Goal: Task Accomplishment & Management: Complete application form

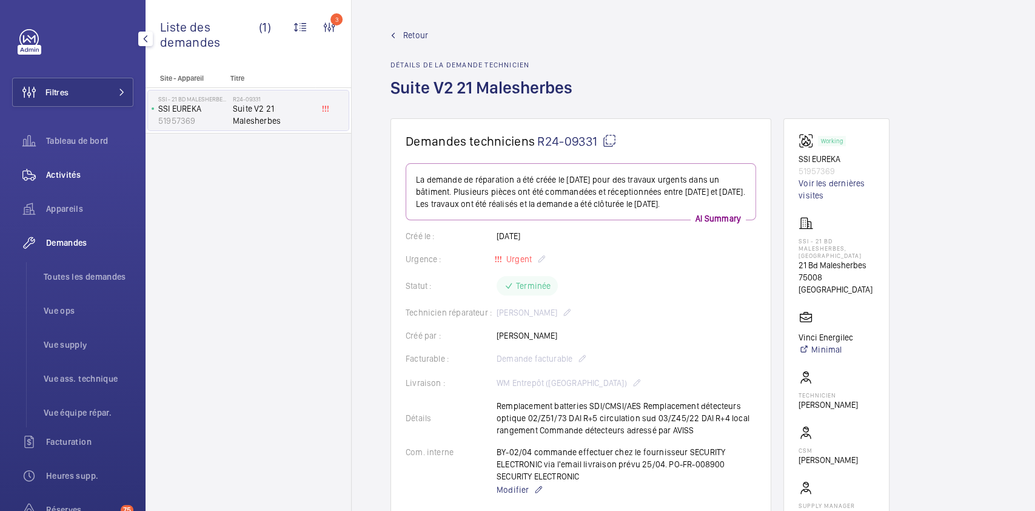
click at [75, 173] on span "Activités" at bounding box center [89, 175] width 87 height 12
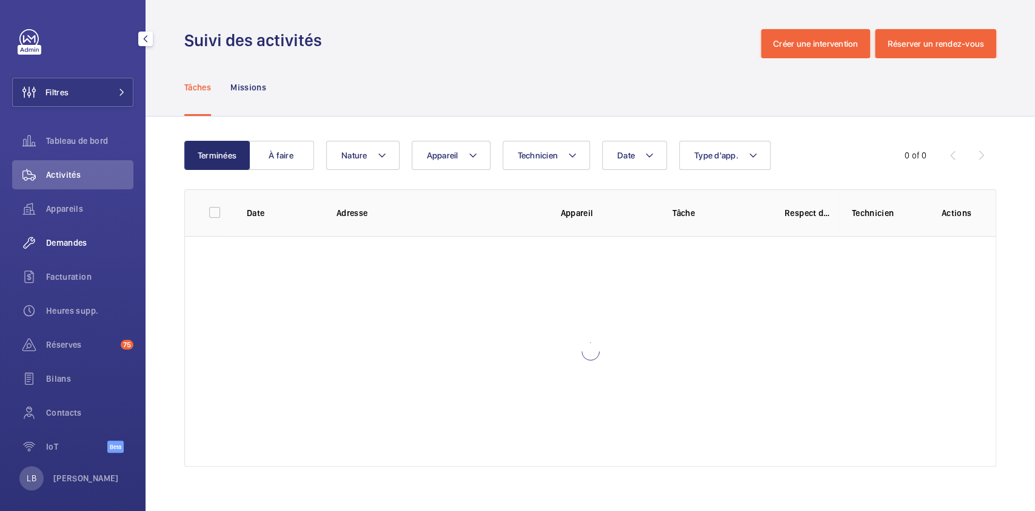
click at [75, 238] on span "Demandes" at bounding box center [89, 242] width 87 height 12
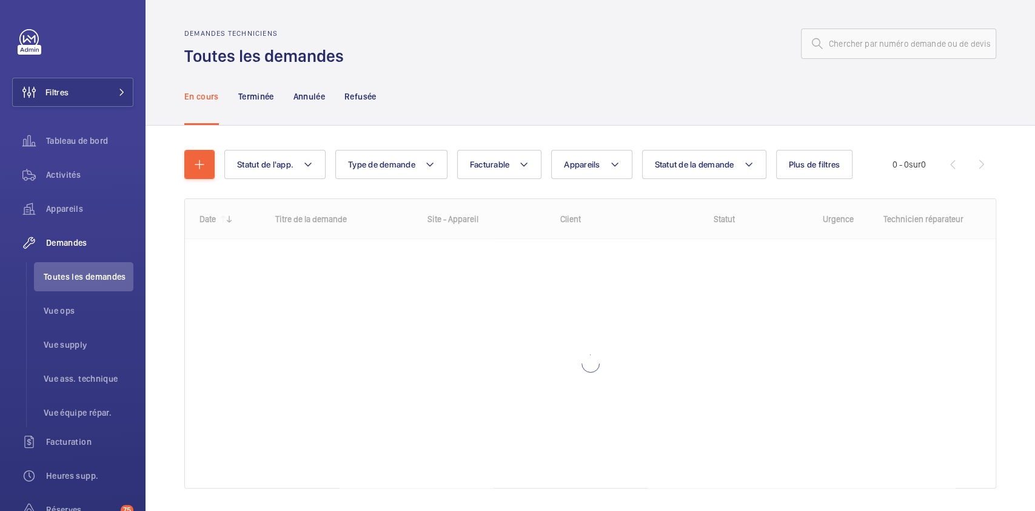
click at [517, 44] on div at bounding box center [673, 43] width 645 height 29
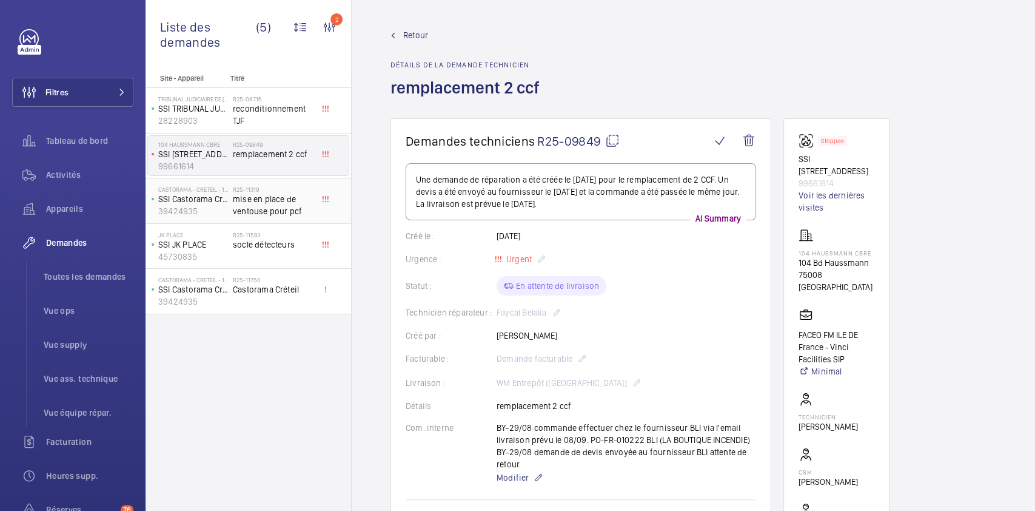
click at [275, 206] on span "mise en place de ventouse pour pcf" at bounding box center [273, 205] width 80 height 24
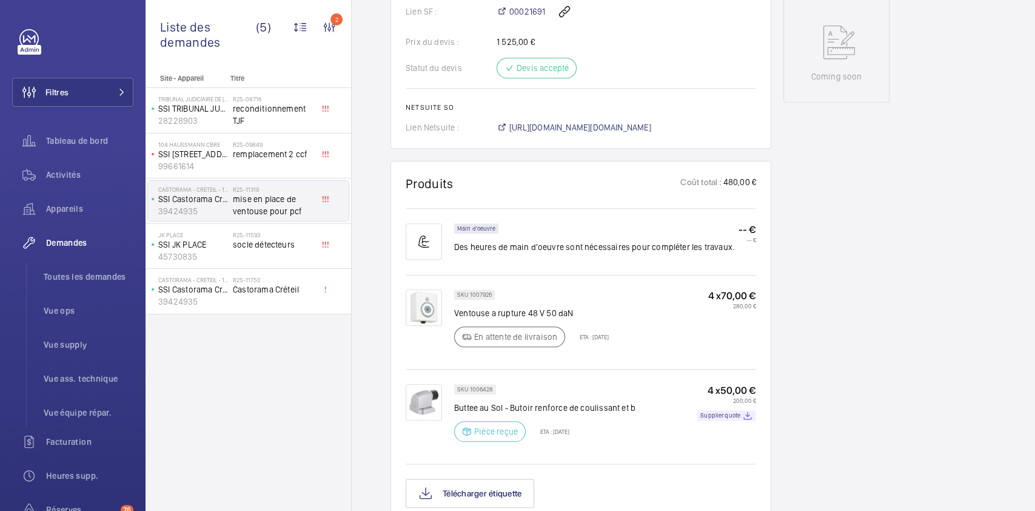
scroll to position [613, 0]
click at [226, 241] on p "SSI JK PLACE" at bounding box center [193, 244] width 70 height 12
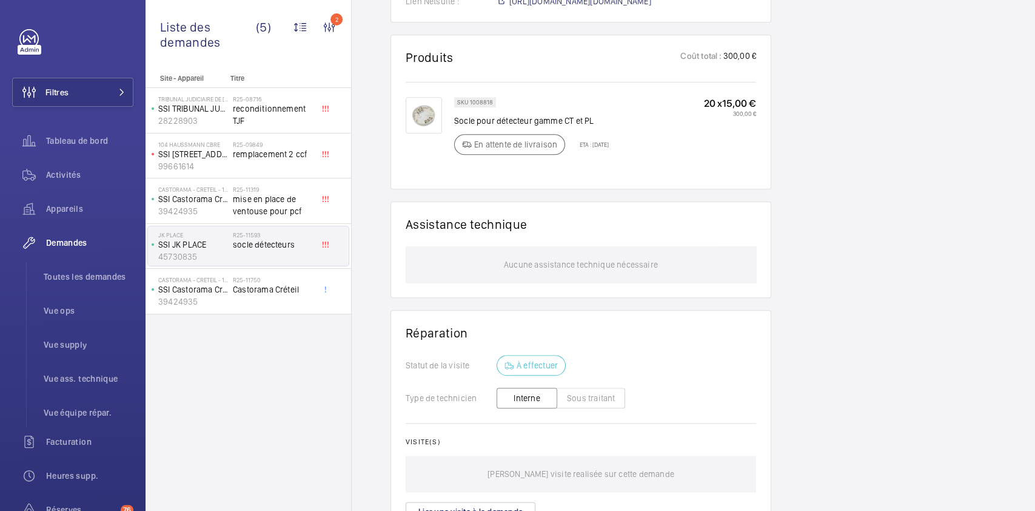
scroll to position [733, 0]
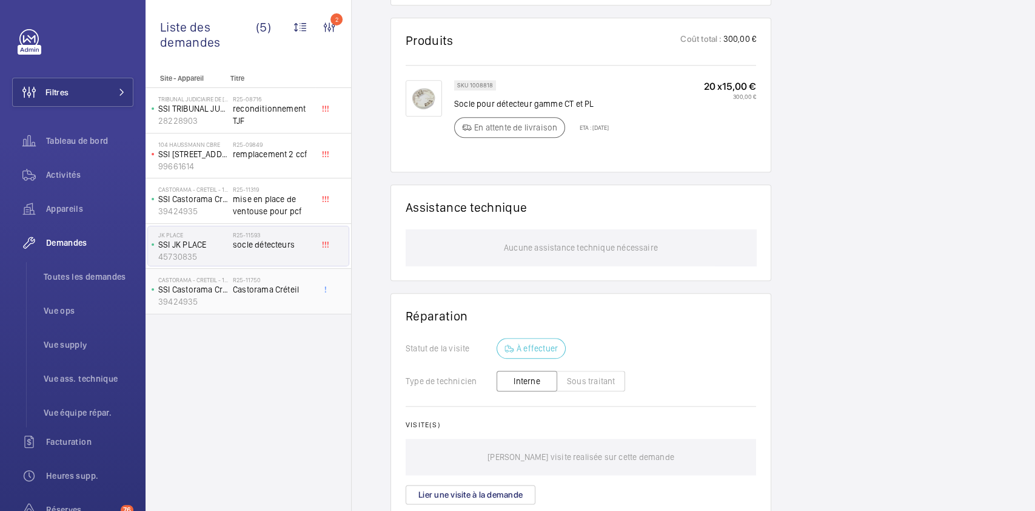
click at [231, 277] on div "Castorama - CRETEIL - 1440 SSI Castorama Créteil 39424935" at bounding box center [190, 291] width 85 height 40
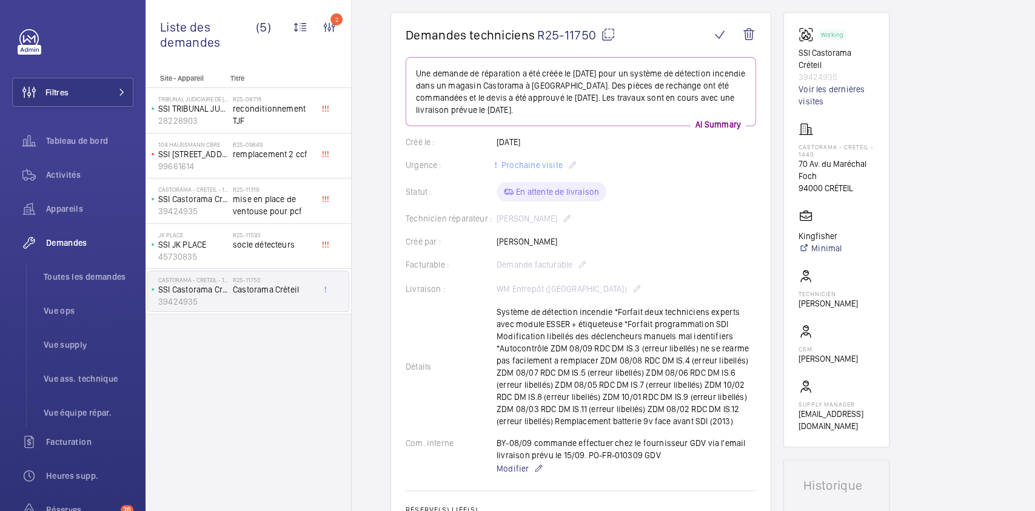
scroll to position [103, 0]
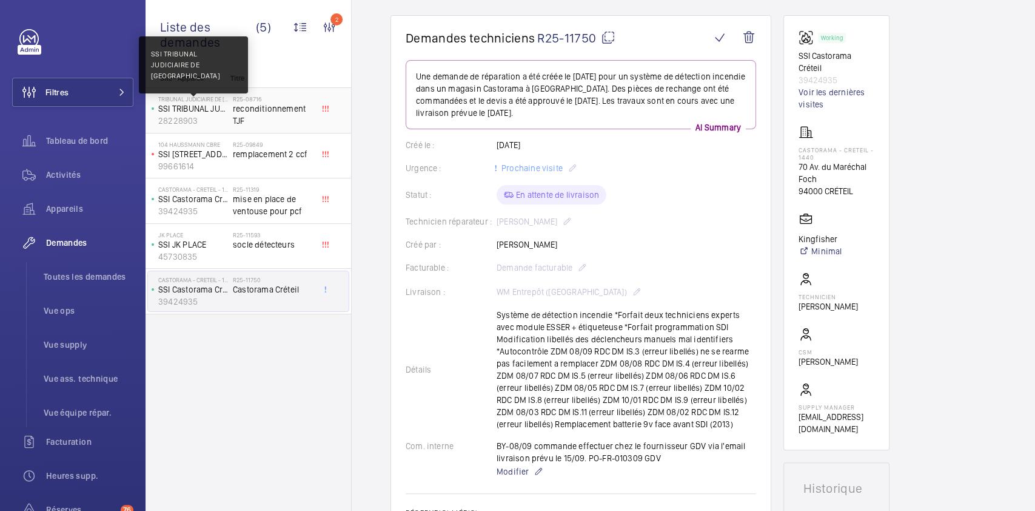
click at [213, 104] on p "SSI TRIBUNAL JUDICIAIRE DE FONTAINEBLEAU" at bounding box center [193, 108] width 70 height 12
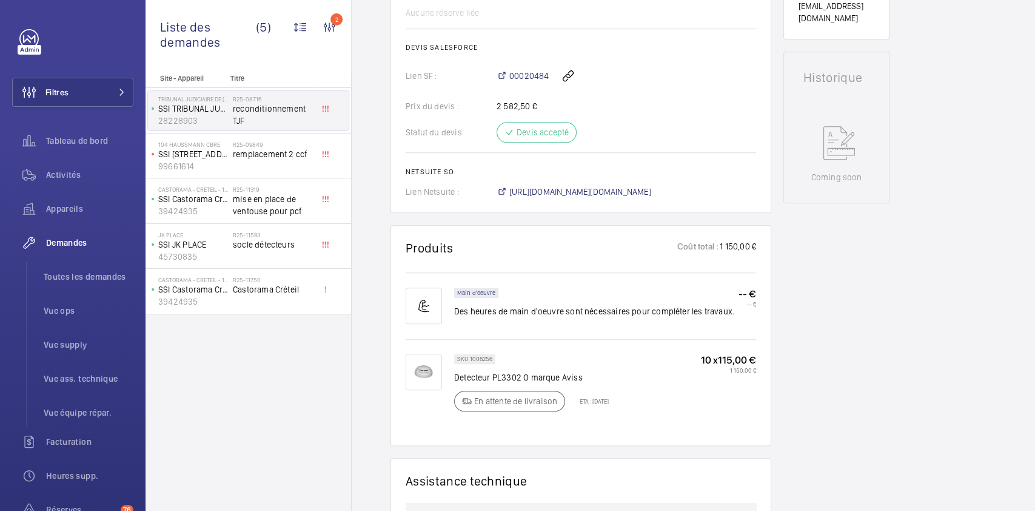
scroll to position [512, 0]
click at [293, 402] on div "Site - Appareil Titre TRIBUNAL JUDICIAIRE DE FONTAINEBLEAU SSI TRIBUNAL JUDICIA…" at bounding box center [249, 292] width 206 height 437
click at [87, 97] on button "Filtres" at bounding box center [72, 92] width 121 height 29
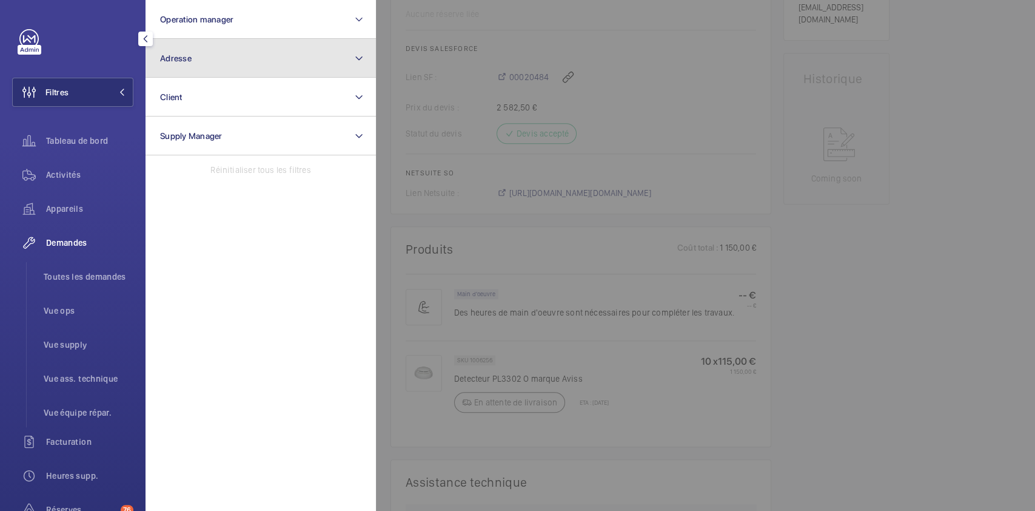
click at [263, 59] on button "Adresse" at bounding box center [261, 58] width 230 height 39
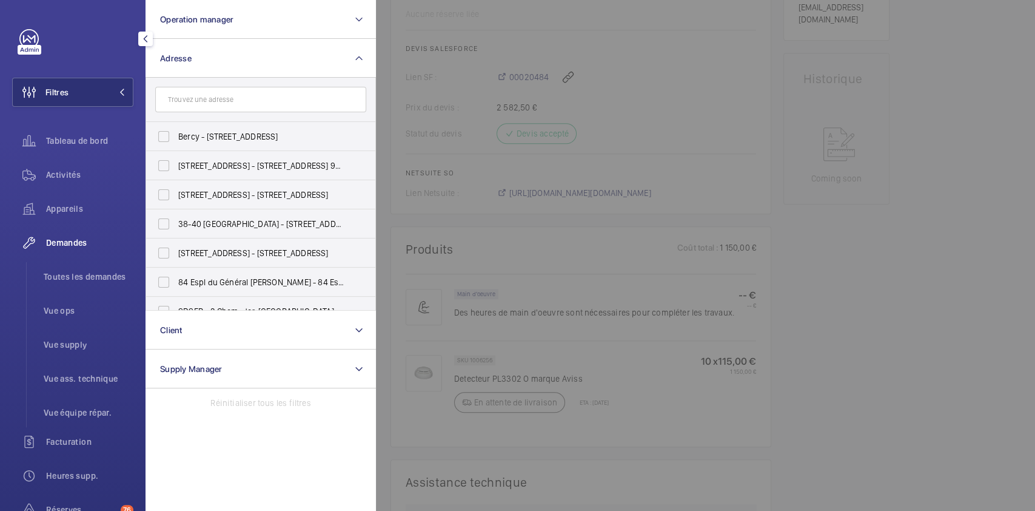
click at [266, 95] on input "text" at bounding box center [260, 99] width 211 height 25
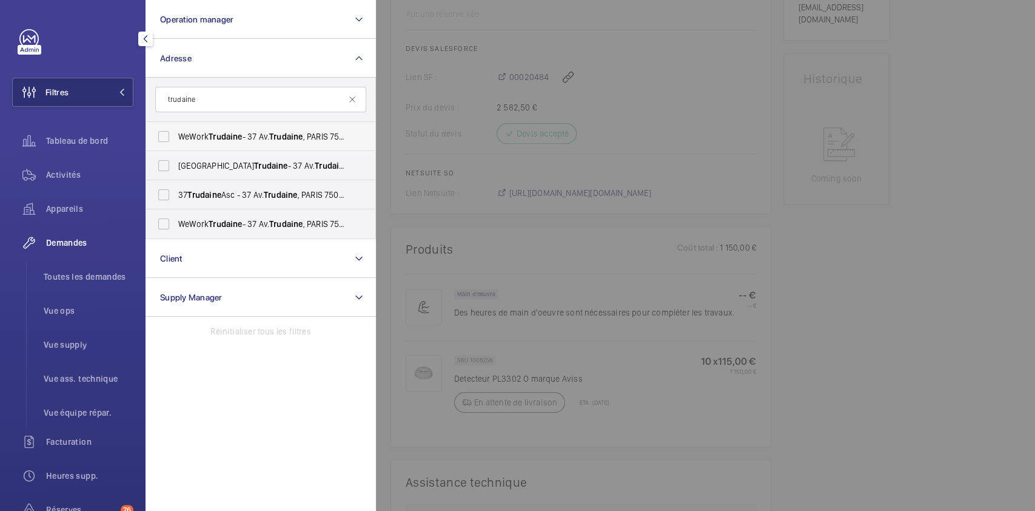
type input "trudaine"
click at [169, 135] on label "WeWork Trudaine - 37 Av. Trudaine , PARIS 75009" at bounding box center [251, 136] width 211 height 29
click at [169, 135] on input "WeWork Trudaine - 37 Av. Trudaine , PARIS 75009" at bounding box center [164, 136] width 24 height 24
click at [169, 140] on label "WeWork Trudaine - 37 Av. Trudaine , PARIS 75009" at bounding box center [251, 136] width 211 height 29
click at [169, 140] on input "WeWork Trudaine - 37 Av. Trudaine , PARIS 75009" at bounding box center [164, 136] width 24 height 24
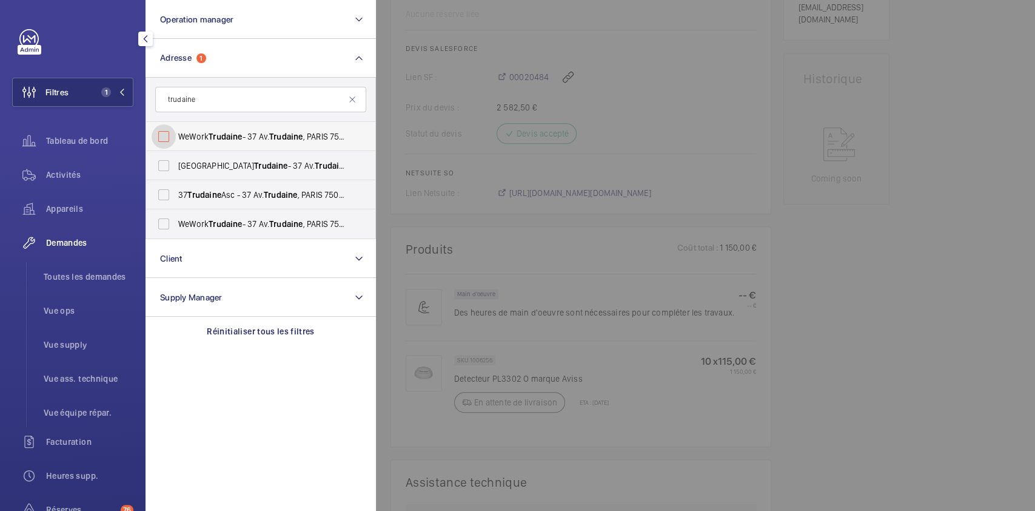
checkbox input "false"
click at [221, 95] on input "trudaine" at bounding box center [260, 99] width 211 height 25
type input "trudaine"
click at [160, 138] on label "WeWork Trudaine - 37 Av. Trudaine , PARIS 75009" at bounding box center [251, 136] width 211 height 29
click at [160, 138] on input "WeWork Trudaine - 37 Av. Trudaine , PARIS 75009" at bounding box center [164, 136] width 24 height 24
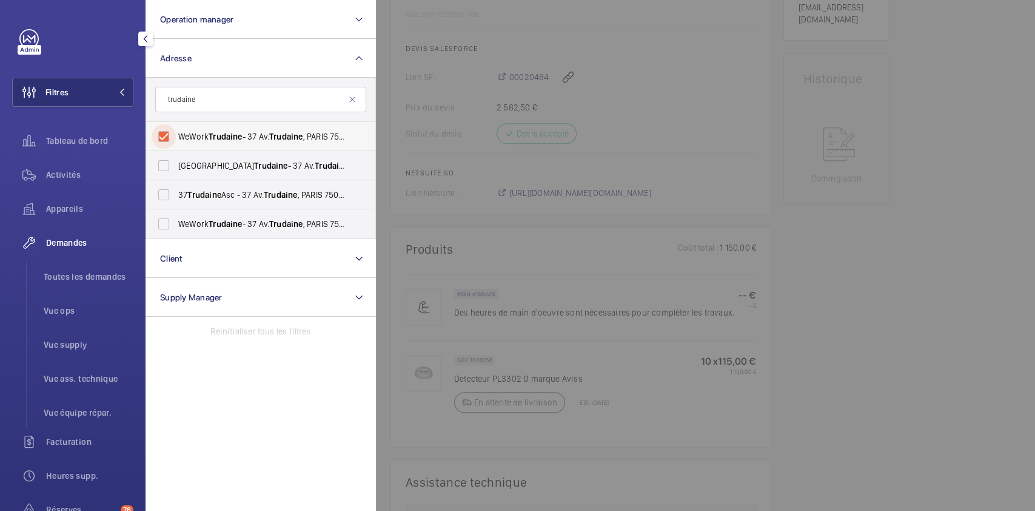
checkbox input "true"
click at [166, 158] on label "WeWork Avenue Trudaine - 37 Av. Trudaine , PARIS 75009" at bounding box center [251, 165] width 211 height 29
click at [166, 158] on input "WeWork Avenue Trudaine - 37 Av. Trudaine , PARIS 75009" at bounding box center [164, 165] width 24 height 24
checkbox input "true"
drag, startPoint x: 164, startPoint y: 193, endPoint x: 167, endPoint y: 221, distance: 28.6
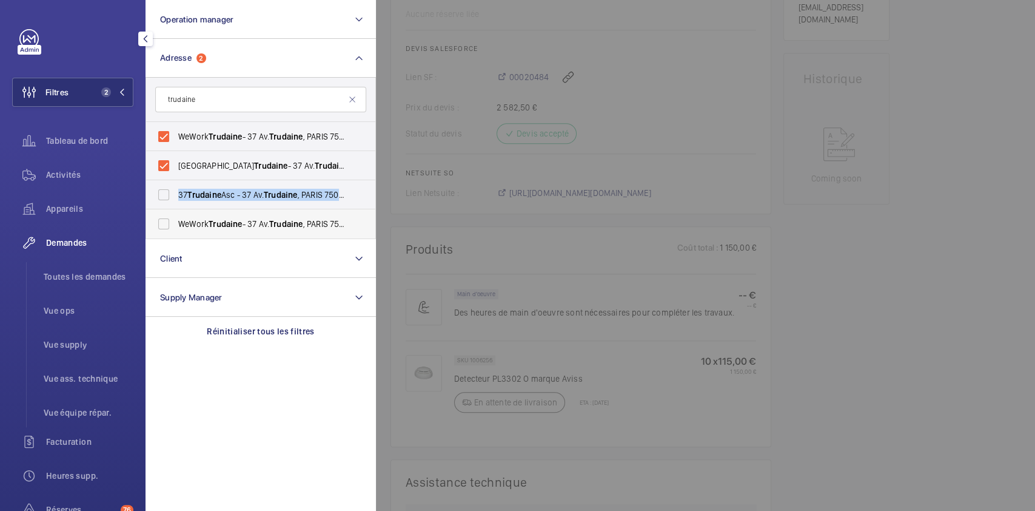
click at [167, 221] on ul "WeWork Trudaine - 37 Av. Trudaine , PARIS 75009 WeWork Avenue Trudaine - 37 Av.…" at bounding box center [260, 180] width 229 height 116
click at [167, 221] on label "WeWork Trudaine - 37 Av. Trudaine , PARIS 75009" at bounding box center [251, 223] width 211 height 29
click at [167, 221] on input "WeWork Trudaine - 37 Av. Trudaine , PARIS 75009" at bounding box center [164, 224] width 24 height 24
checkbox input "true"
click at [163, 195] on label "37 Trudaine Asc - 37 Av. Trudaine , PARIS 75009" at bounding box center [251, 194] width 211 height 29
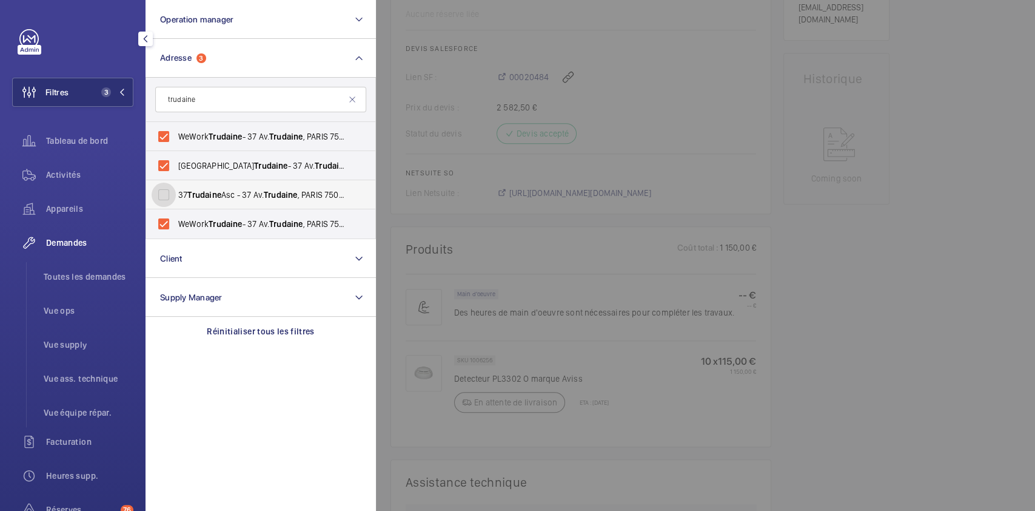
click at [163, 195] on input "37 Trudaine Asc - 37 Av. Trudaine , PARIS 75009" at bounding box center [164, 195] width 24 height 24
checkbox input "true"
click at [76, 272] on span "Toutes les demandes" at bounding box center [89, 276] width 90 height 12
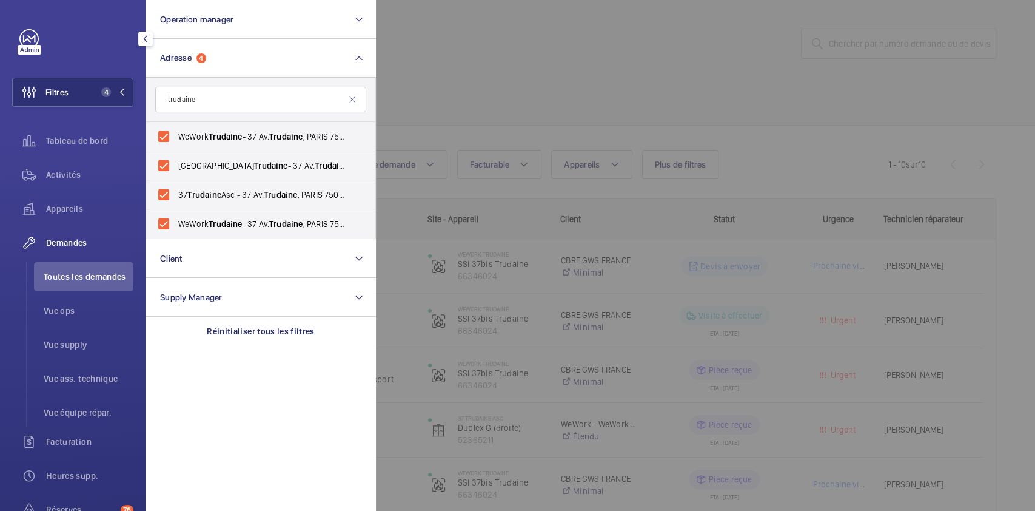
click at [607, 82] on div at bounding box center [893, 255] width 1035 height 511
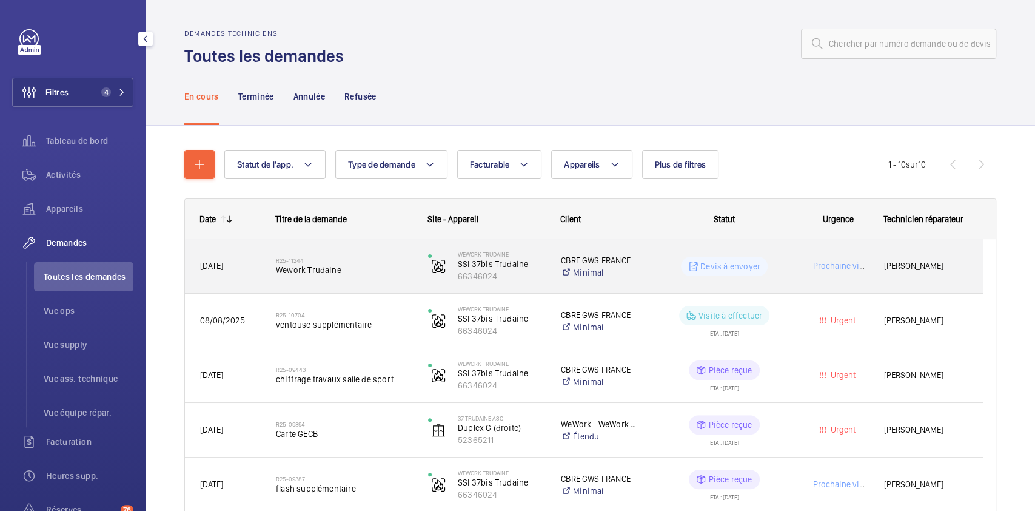
click at [782, 280] on div "Devis à envoyer" at bounding box center [717, 266] width 151 height 44
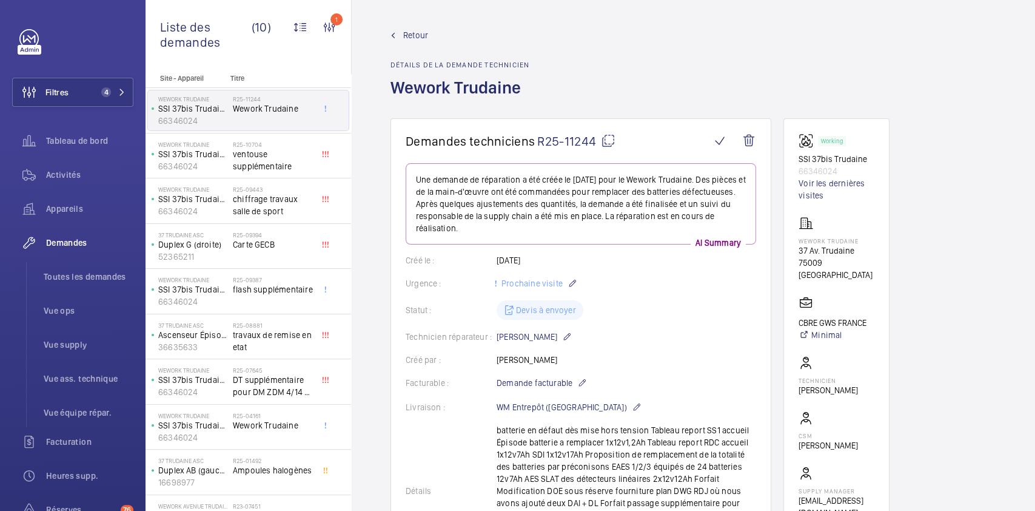
click at [403, 35] on link "Retour" at bounding box center [459, 35] width 139 height 12
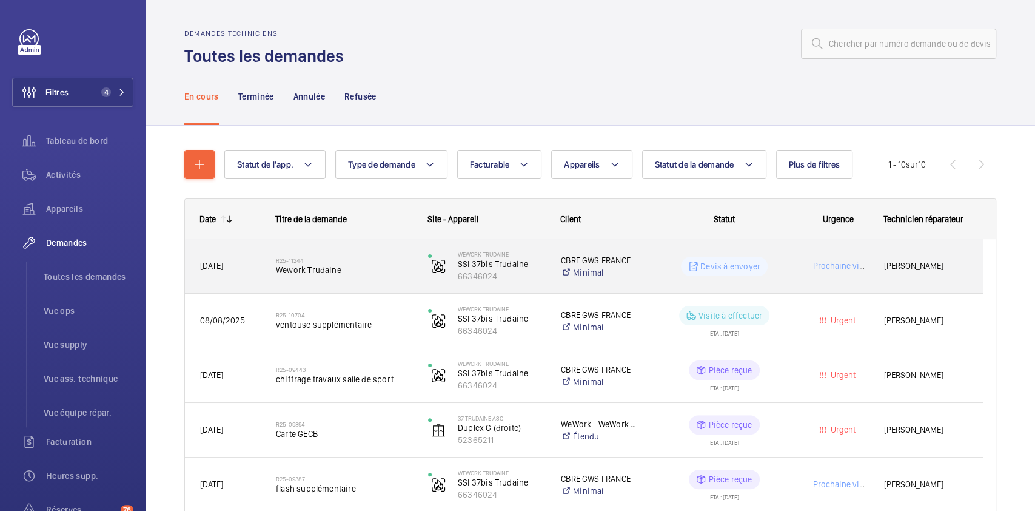
click at [785, 275] on wm-front-pills-cell "Devis à envoyer" at bounding box center [724, 265] width 136 height 19
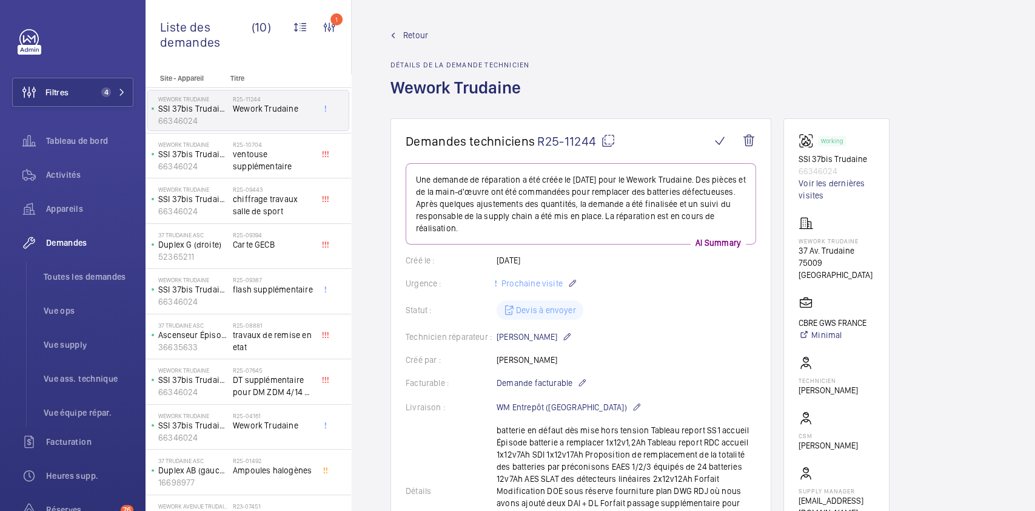
click at [406, 33] on span "Retour" at bounding box center [415, 35] width 25 height 12
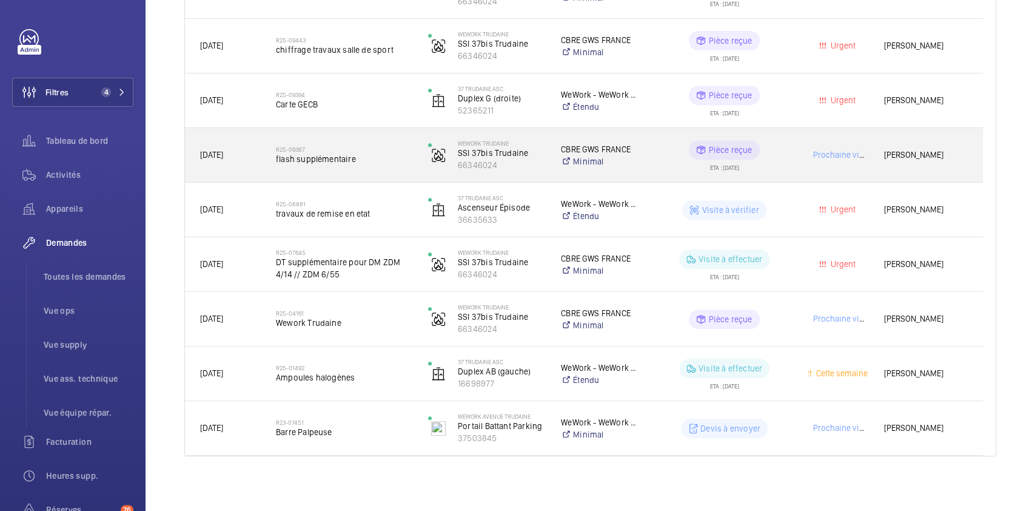
scroll to position [330, 0]
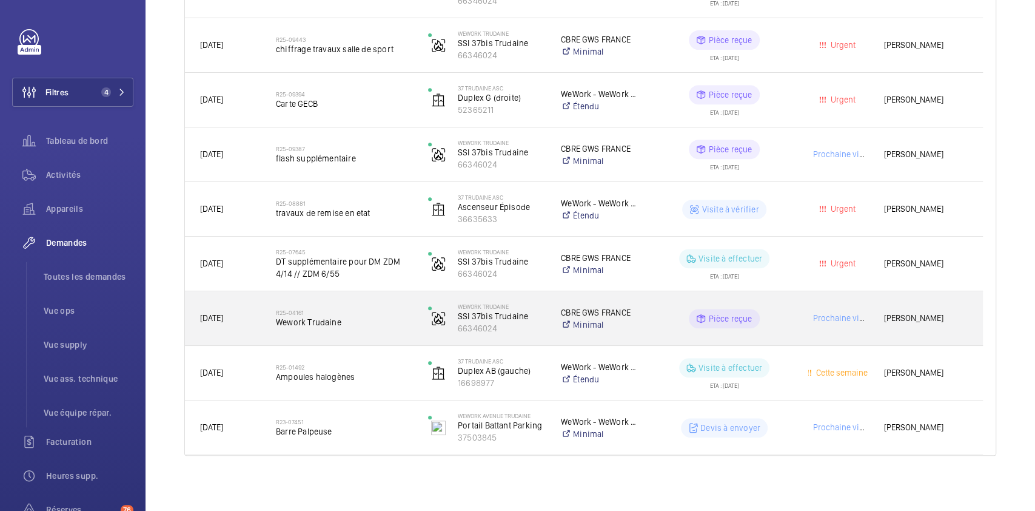
click at [769, 323] on wm-front-pills-cell "Pièce reçue" at bounding box center [724, 318] width 136 height 19
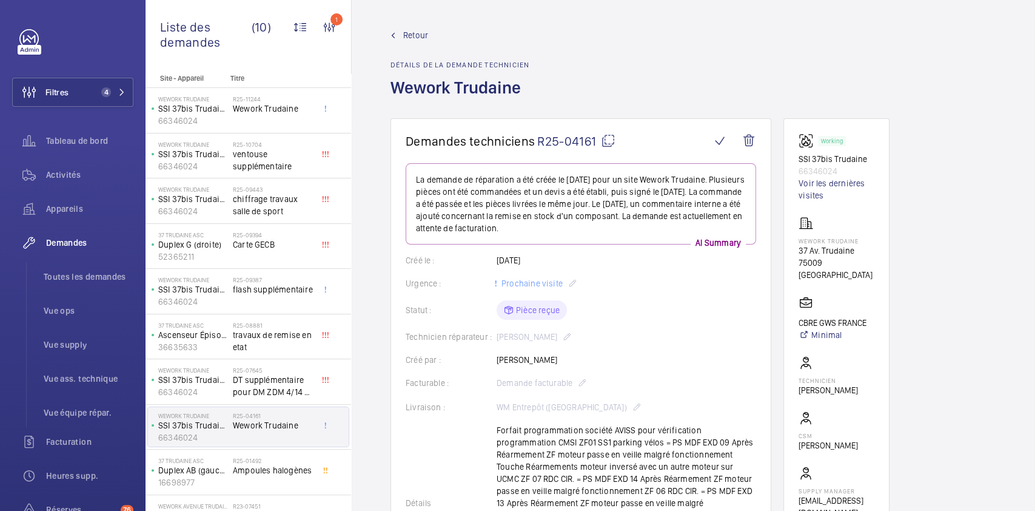
click at [421, 33] on span "Retour" at bounding box center [415, 35] width 25 height 12
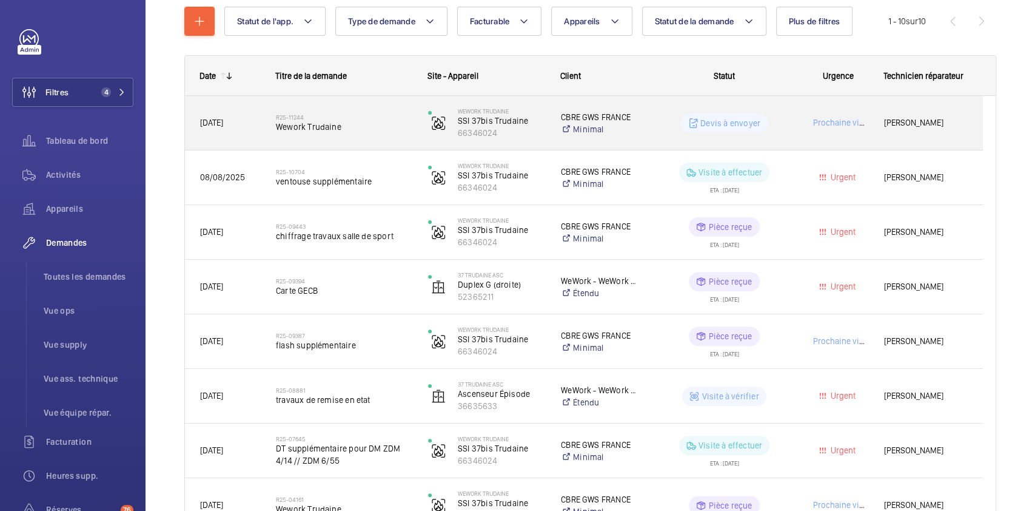
scroll to position [144, 0]
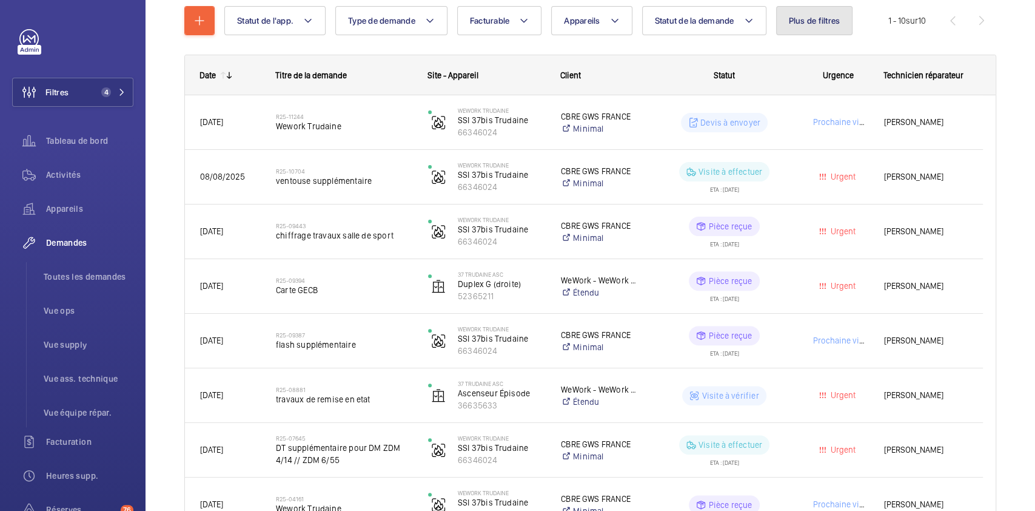
click at [812, 19] on span "Plus de filtres" at bounding box center [815, 21] width 52 height 10
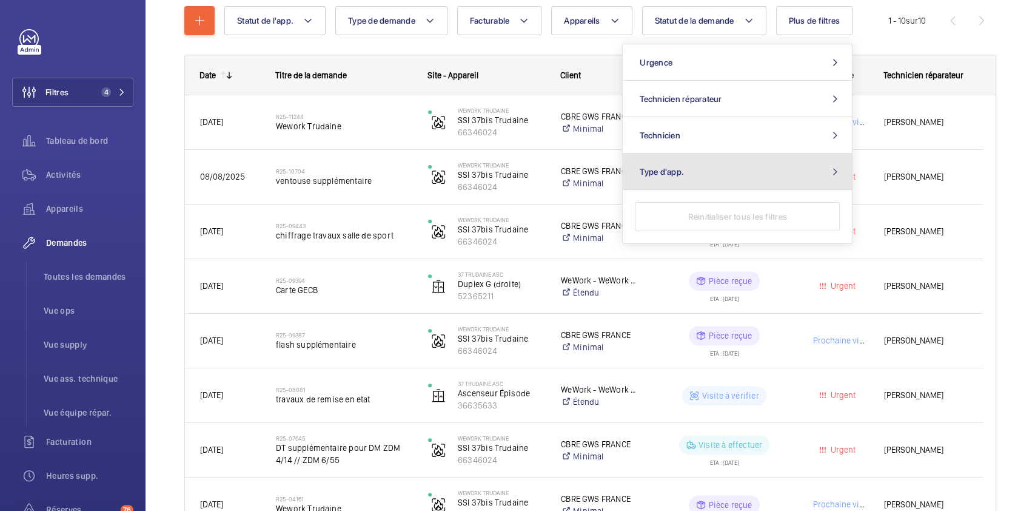
click at [789, 162] on button "Type d'app." at bounding box center [737, 171] width 229 height 36
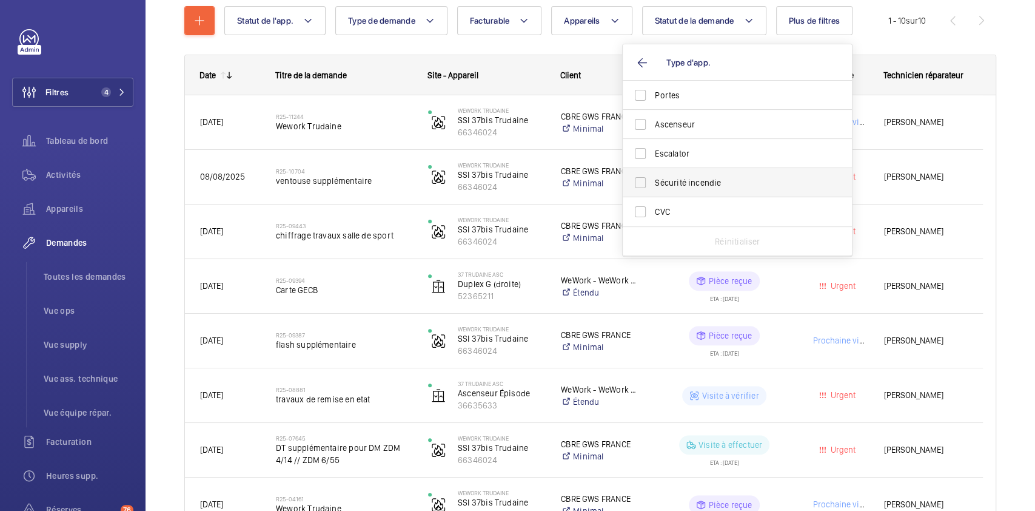
click at [740, 175] on label "Sécurité incendie" at bounding box center [728, 182] width 211 height 29
click at [652, 175] on input "Sécurité incendie" at bounding box center [640, 182] width 24 height 24
checkbox input "true"
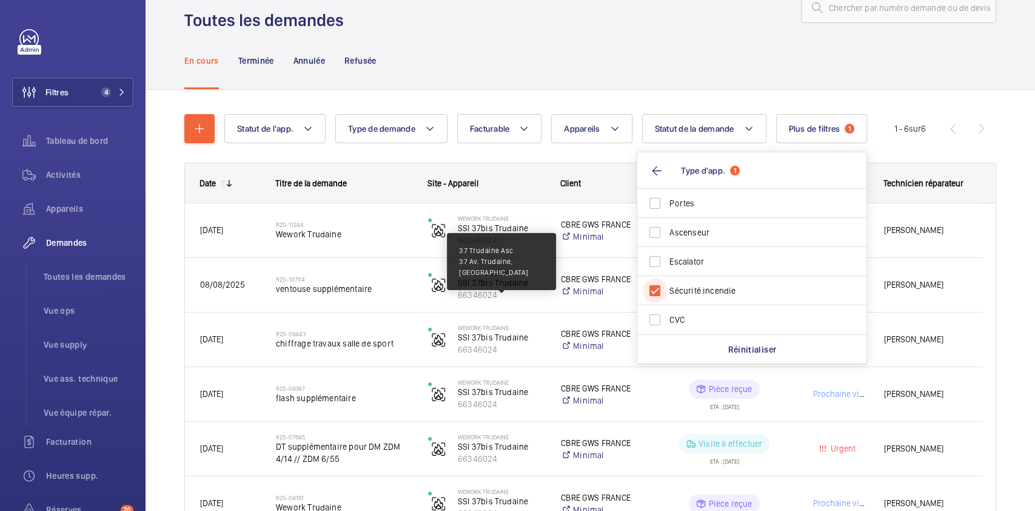
scroll to position [115, 0]
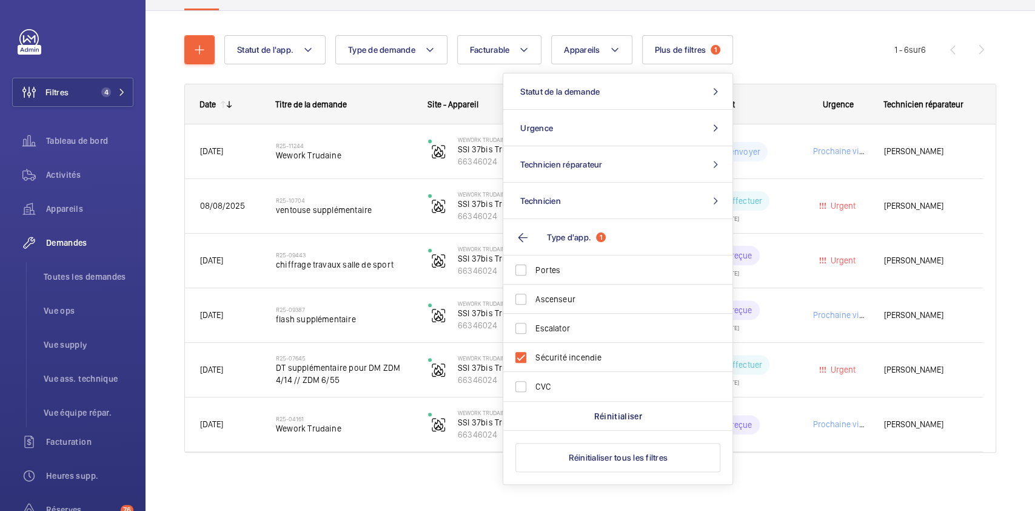
click at [775, 46] on div "Statut de l'app. Type de demande Facturable Appareils Plus de filtres 1 Statut …" at bounding box center [559, 49] width 670 height 29
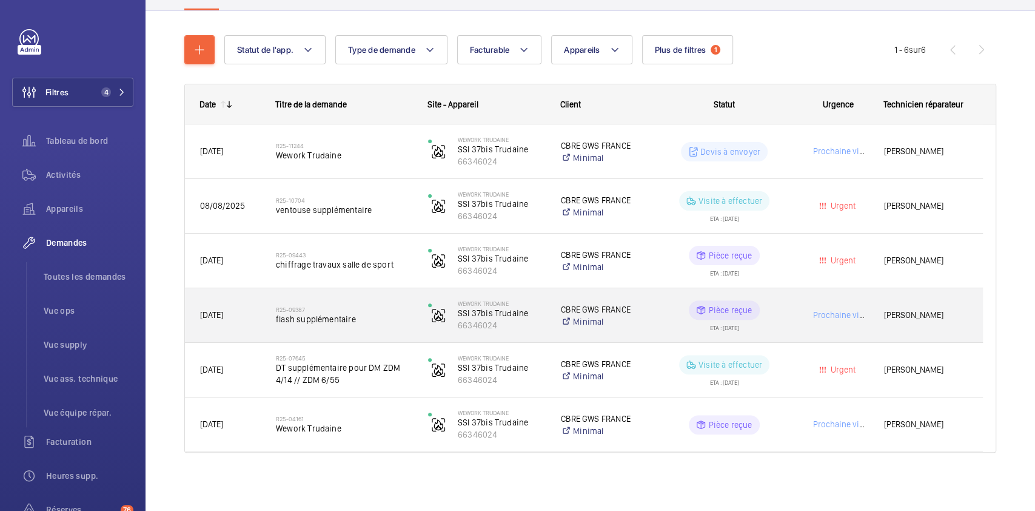
click at [776, 304] on wm-front-pills-cell "Pièce reçue ETA : 28/07/2025" at bounding box center [724, 315] width 136 height 30
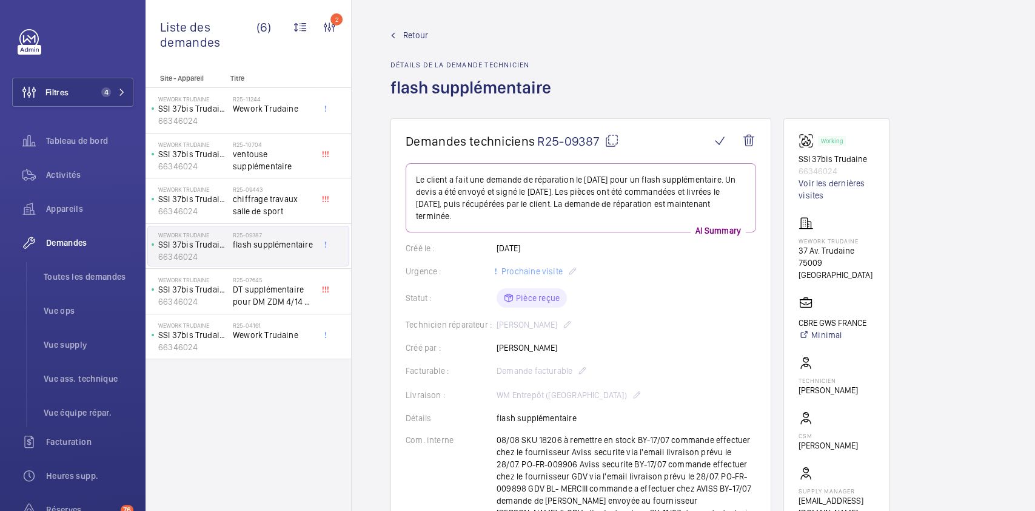
click at [403, 33] on span "Retour" at bounding box center [415, 35] width 25 height 12
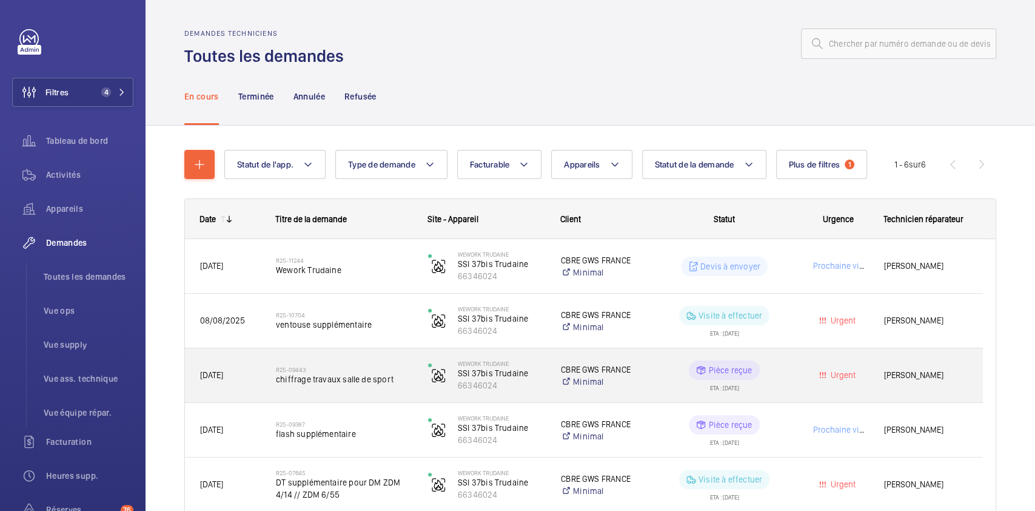
click at [785, 367] on wm-front-pills-cell "Pièce reçue ETA : 28/07/2025" at bounding box center [724, 375] width 136 height 30
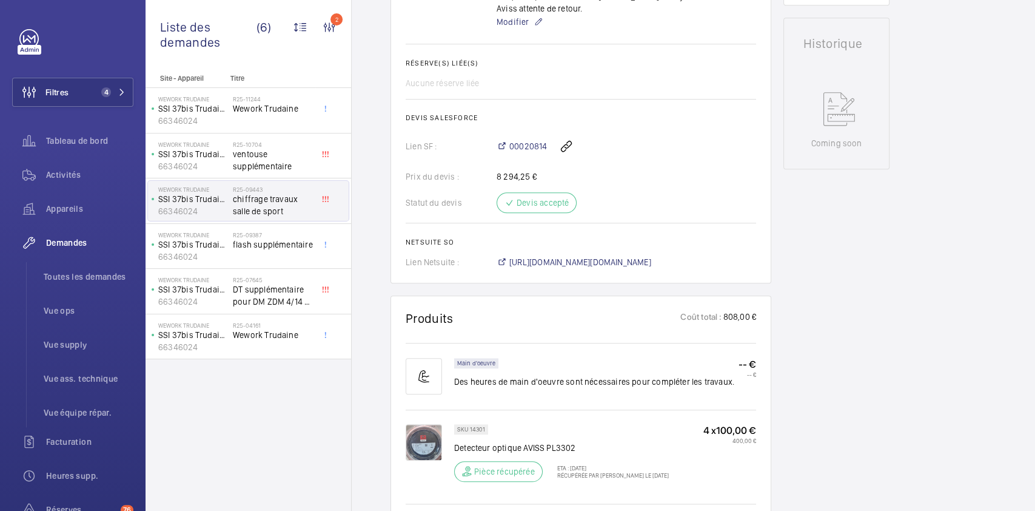
scroll to position [529, 0]
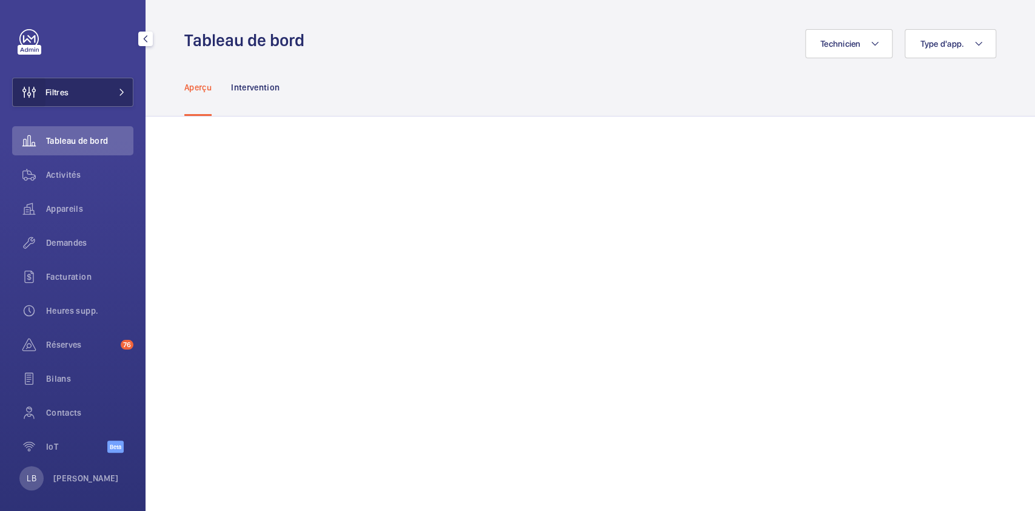
click at [44, 87] on wm-front-icon-button at bounding box center [29, 92] width 33 height 29
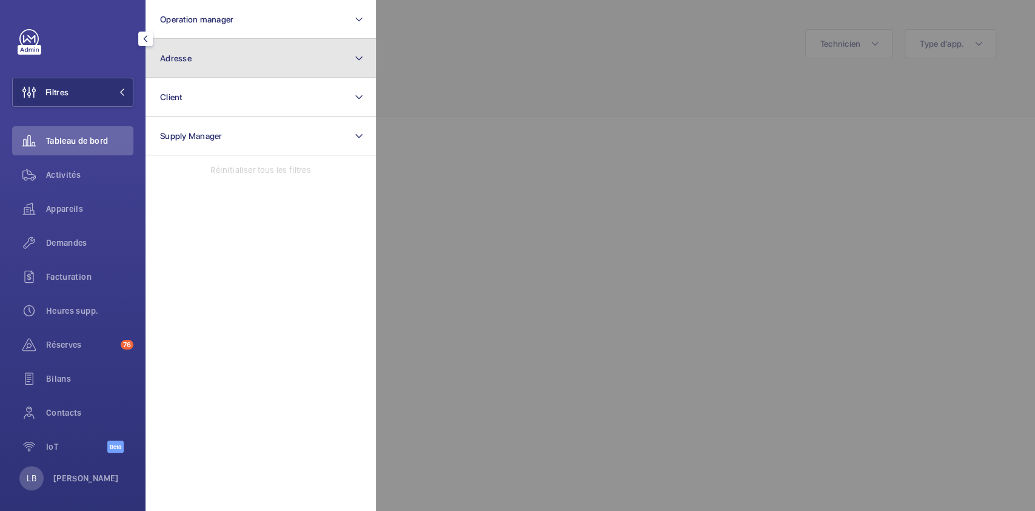
click at [210, 63] on button "Adresse" at bounding box center [261, 58] width 230 height 39
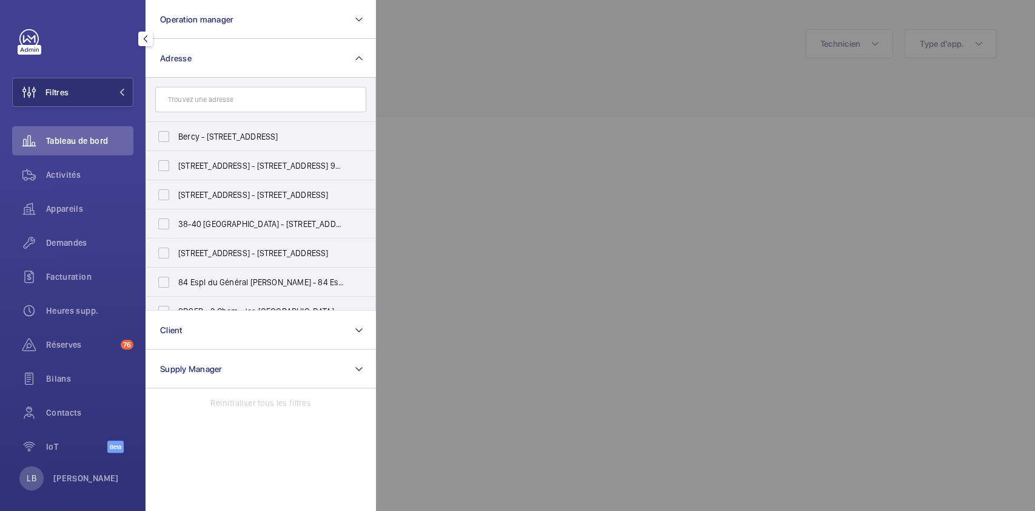
click at [203, 104] on input "text" at bounding box center [260, 99] width 211 height 25
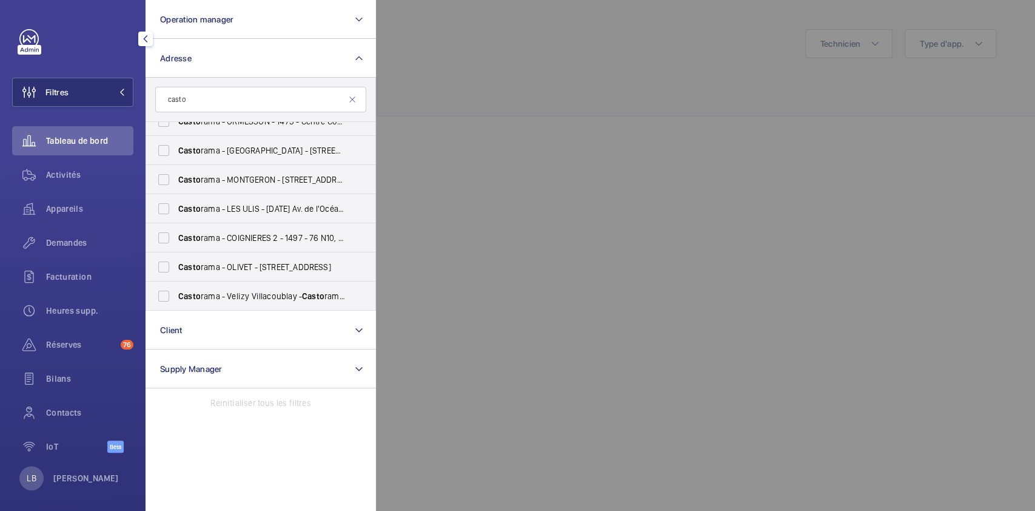
scroll to position [452, 0]
type input "casto"
click at [164, 178] on label "Casto rama - LES ULIS - 1457 - 6-8 Av. de l'Océanie, LES ULIS 91940" at bounding box center [251, 179] width 211 height 29
click at [164, 178] on input "Casto rama - LES ULIS - 1457 - 6-8 Av. de l'Océanie, LES ULIS 91940" at bounding box center [164, 179] width 24 height 24
checkbox input "true"
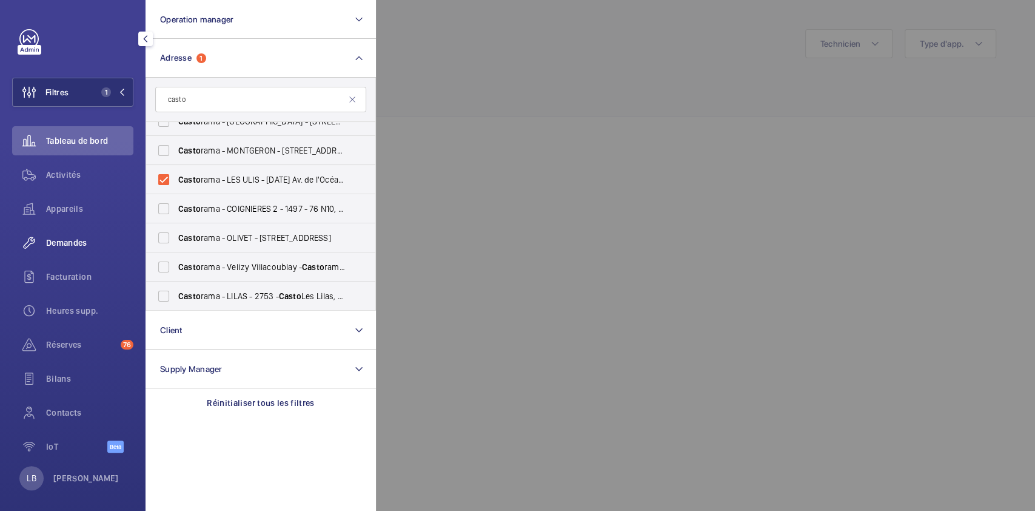
click at [64, 247] on span "Demandes" at bounding box center [89, 242] width 87 height 12
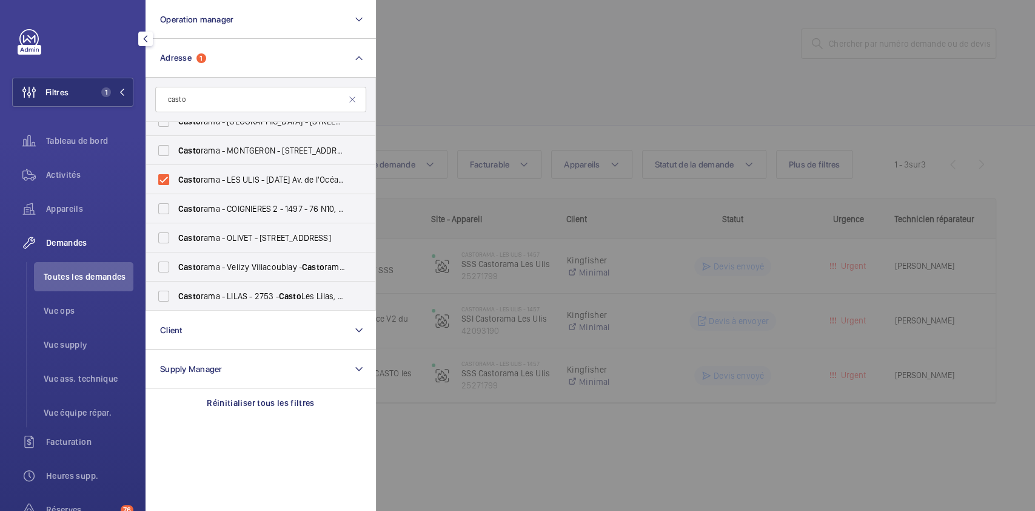
click at [732, 84] on div at bounding box center [893, 255] width 1035 height 511
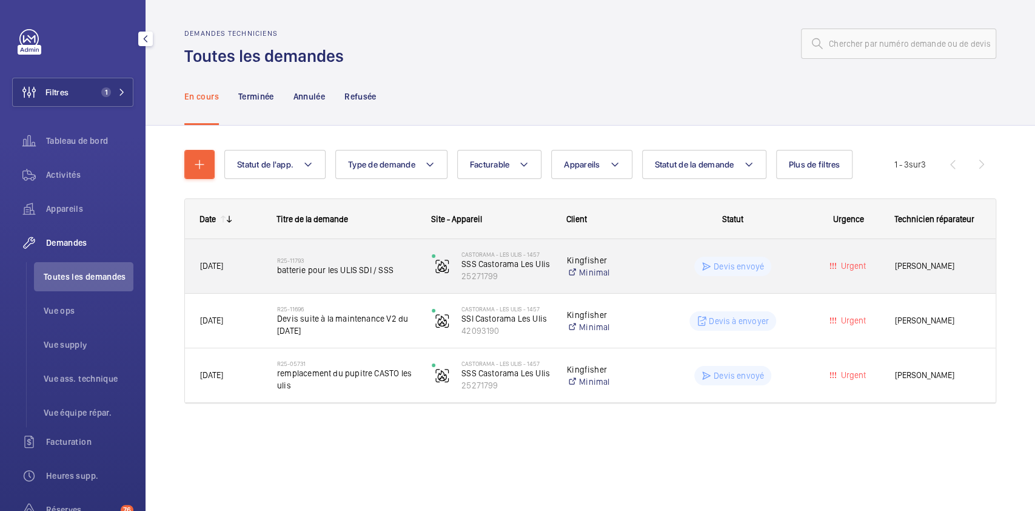
click at [798, 273] on wm-front-pills-cell "Devis envoyé" at bounding box center [732, 265] width 139 height 19
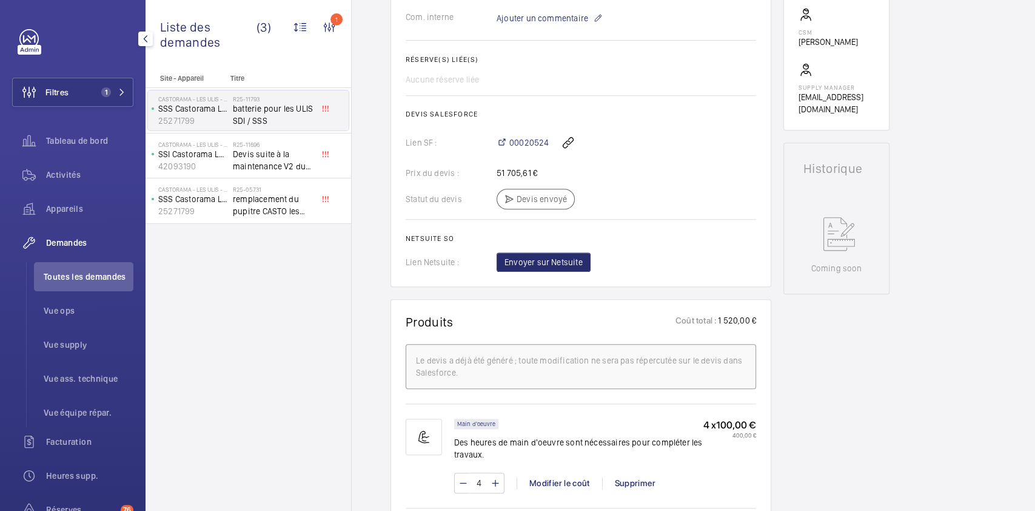
scroll to position [412, 0]
click at [531, 143] on span "00020524" at bounding box center [528, 141] width 39 height 12
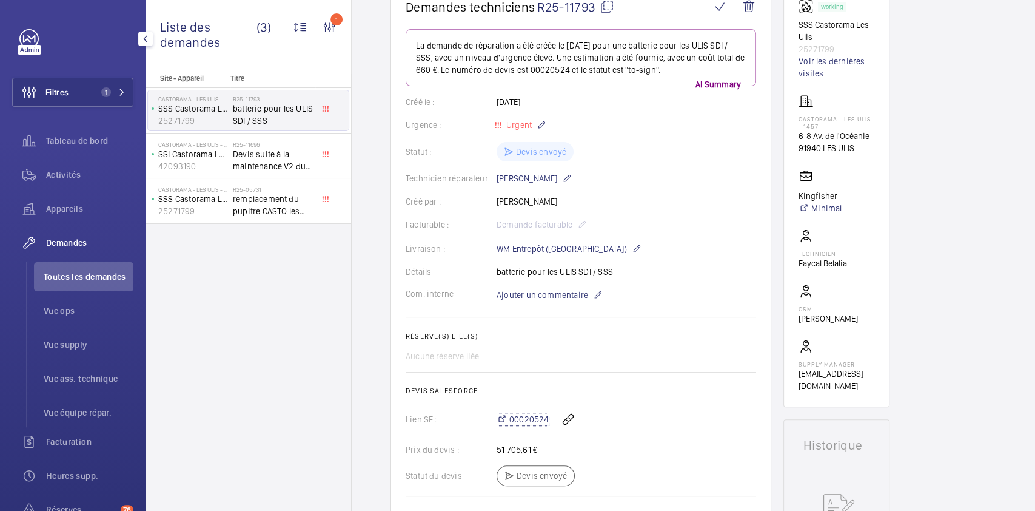
scroll to position [118, 0]
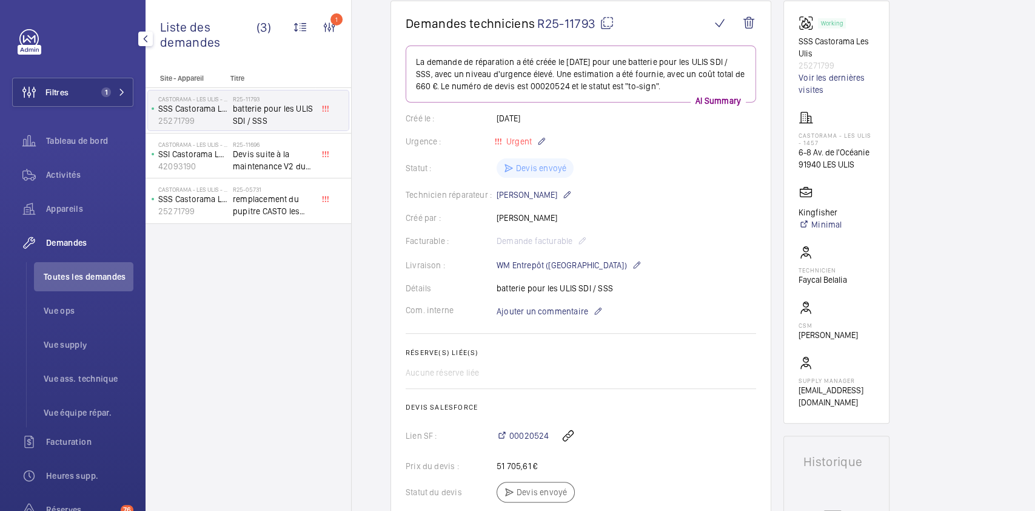
click at [654, 352] on h2 "Réserve(s) liée(s)" at bounding box center [581, 352] width 350 height 8
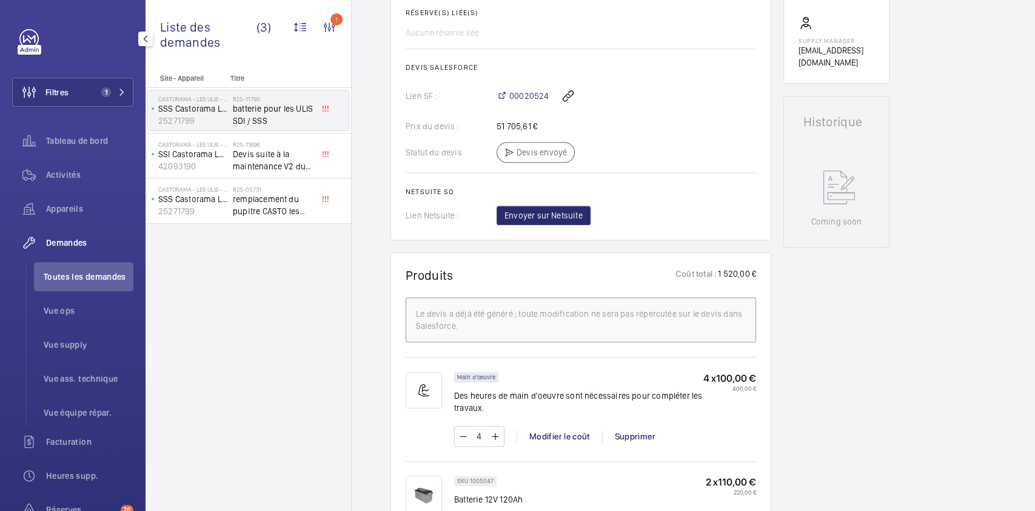
scroll to position [459, 0]
click at [566, 99] on wm-front-icon-button at bounding box center [568, 93] width 29 height 29
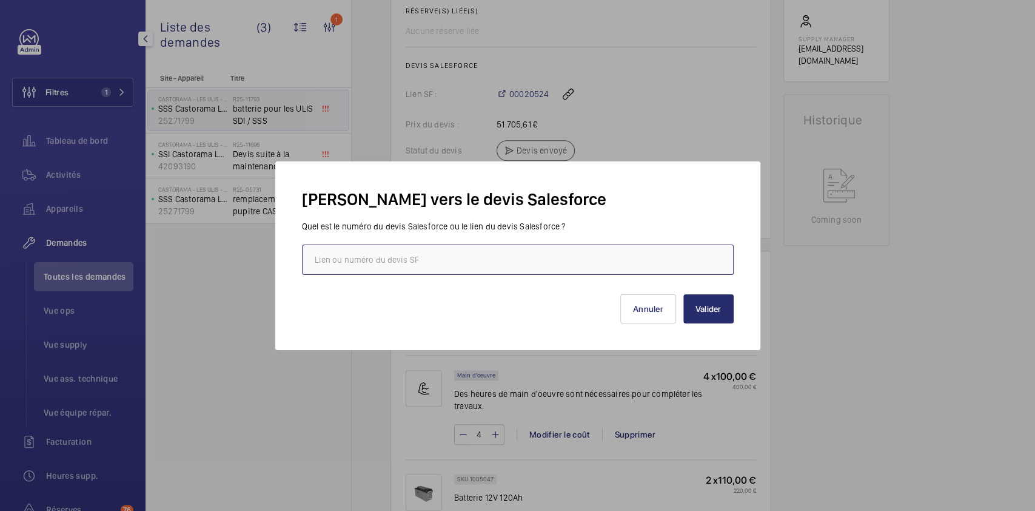
click at [378, 256] on input "text" at bounding box center [518, 259] width 432 height 30
paste input "https://wemaintain.lightning.force.com/lightning/r/Quote/0Q0SZ000003yiR30AI/view"
type input "https://wemaintain.lightning.force.com/lightning/r/Quote/0Q0SZ000003yiR30AI/view"
click at [717, 307] on button "Valider" at bounding box center [708, 308] width 50 height 29
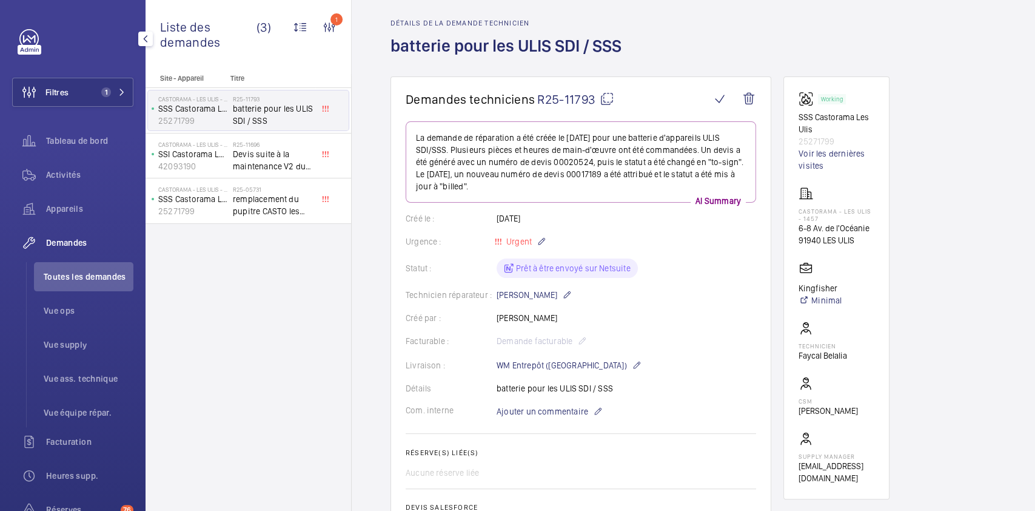
scroll to position [41, 0]
click at [710, 39] on div "Retour Détails de la demande technicien batterie pour les ULIS SDI / SSS" at bounding box center [693, 32] width 606 height 89
click at [290, 155] on span "Devis suite à la maintenance V2 du 02/09/2025" at bounding box center [273, 160] width 80 height 24
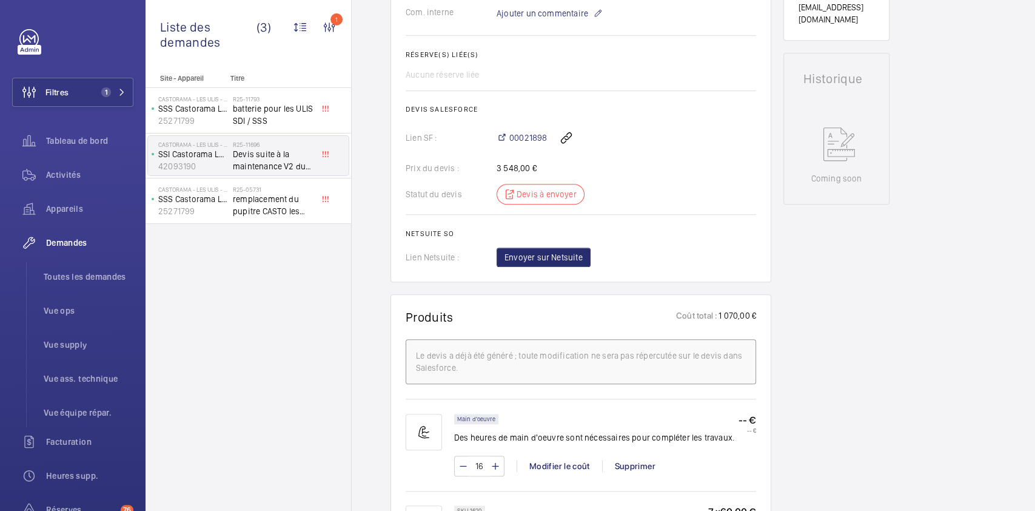
scroll to position [500, 0]
click at [526, 138] on span "00021898" at bounding box center [528, 138] width 38 height 12
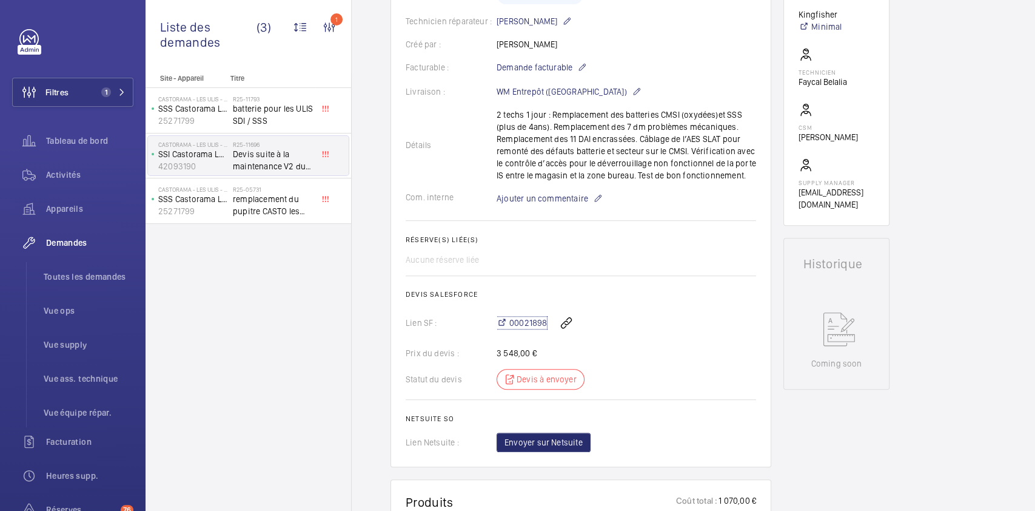
scroll to position [297, 0]
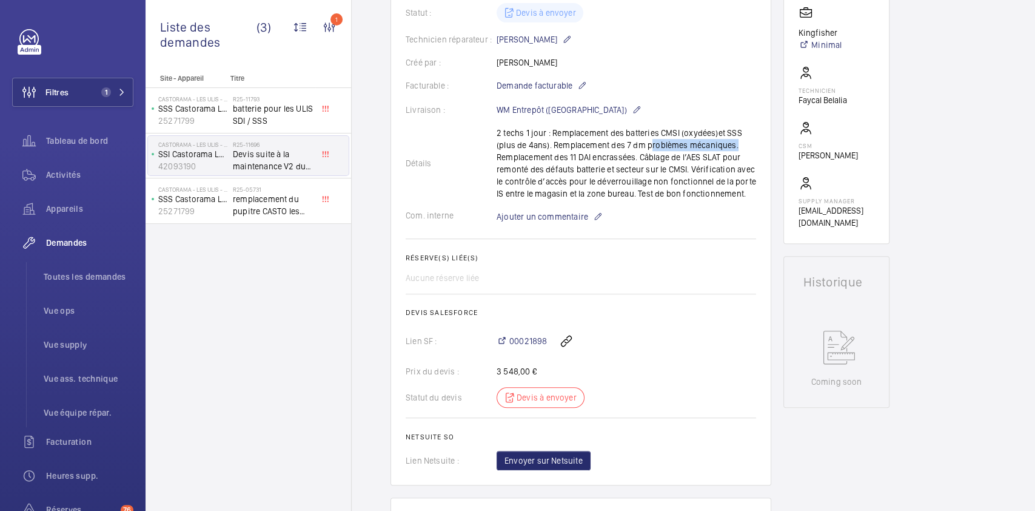
drag, startPoint x: 648, startPoint y: 147, endPoint x: 734, endPoint y: 148, distance: 86.1
click at [734, 148] on div "Détails 2 techs 1 jour : Remplacement des batteries CMSI (oxydées)et SSS (plus …" at bounding box center [581, 163] width 350 height 73
copy p "problèmes mécaniques"
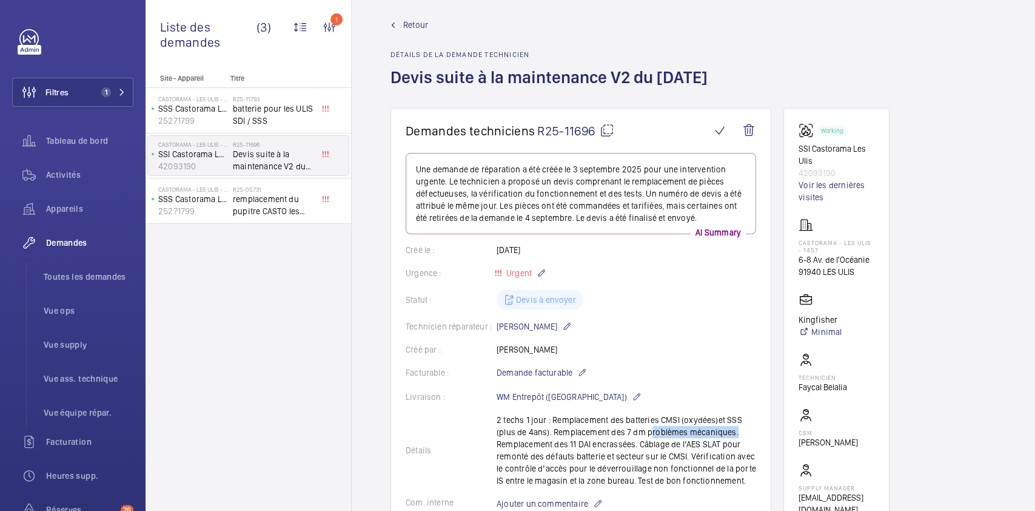
scroll to position [10, 0]
click at [826, 186] on link "Voir les dernières visites" at bounding box center [837, 191] width 76 height 24
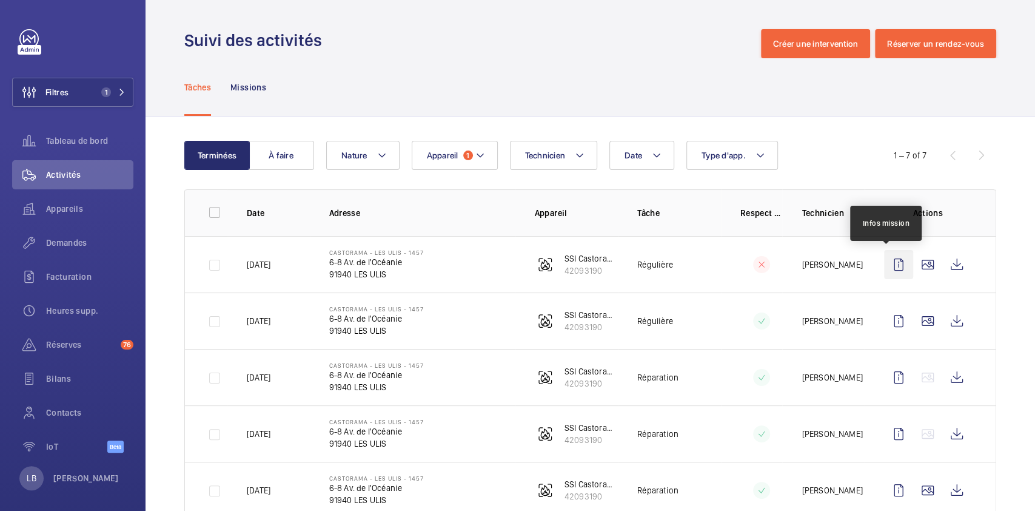
click at [893, 260] on wm-front-icon-button at bounding box center [898, 264] width 29 height 29
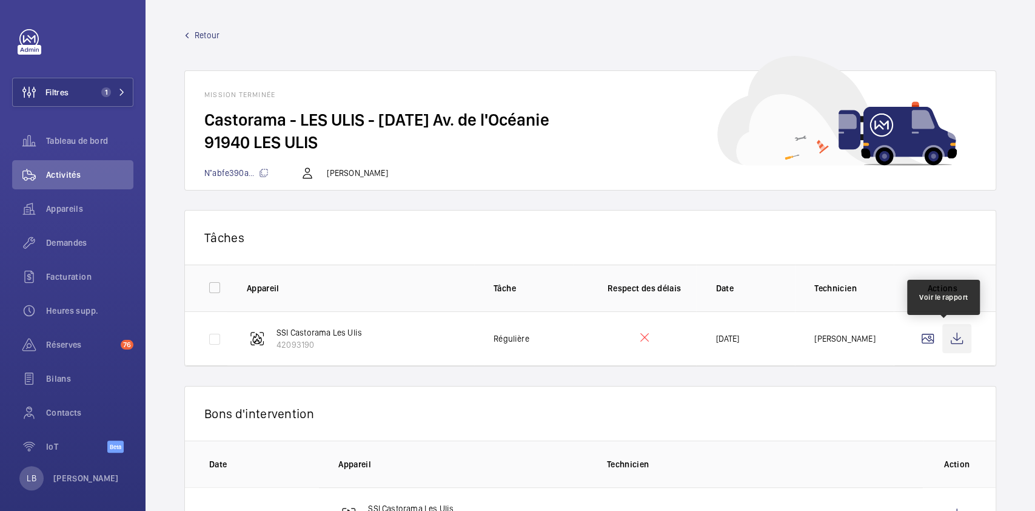
click at [942, 330] on wm-front-icon-button at bounding box center [956, 338] width 29 height 29
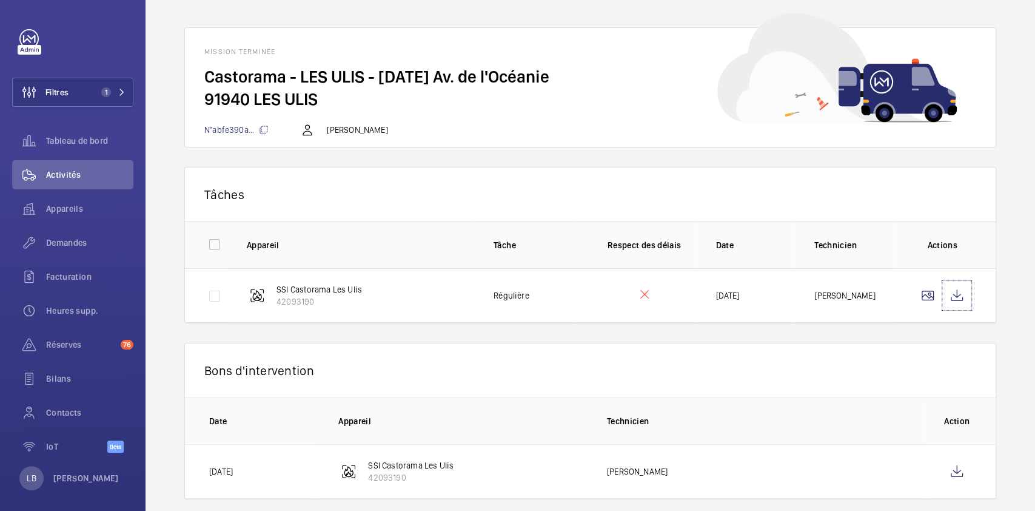
scroll to position [59, 0]
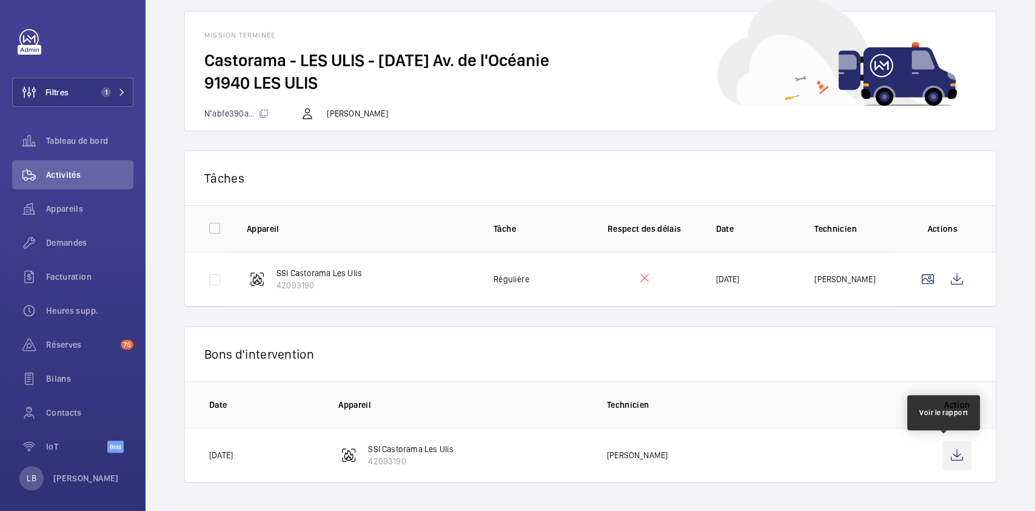
click at [942, 458] on wm-front-icon-button at bounding box center [956, 454] width 29 height 29
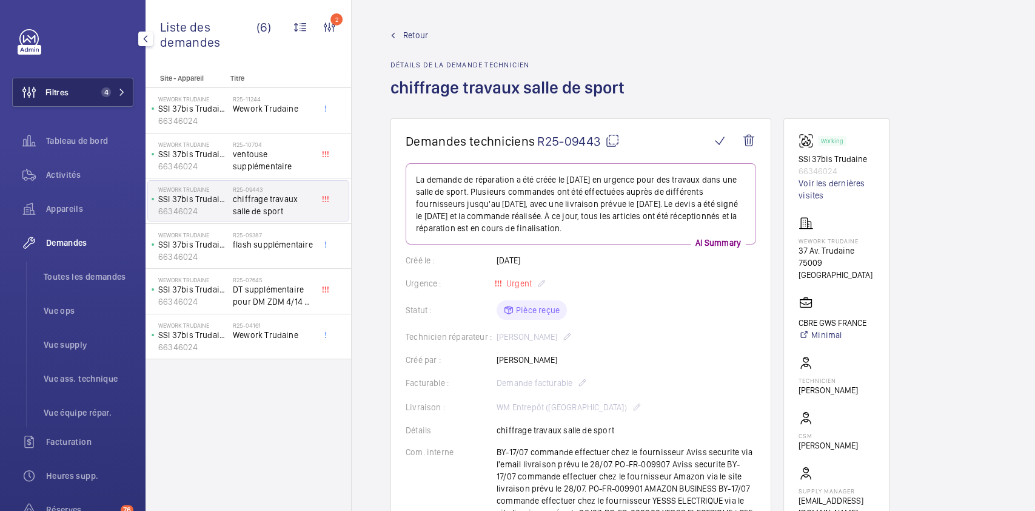
click at [96, 96] on span "4" at bounding box center [103, 92] width 15 height 10
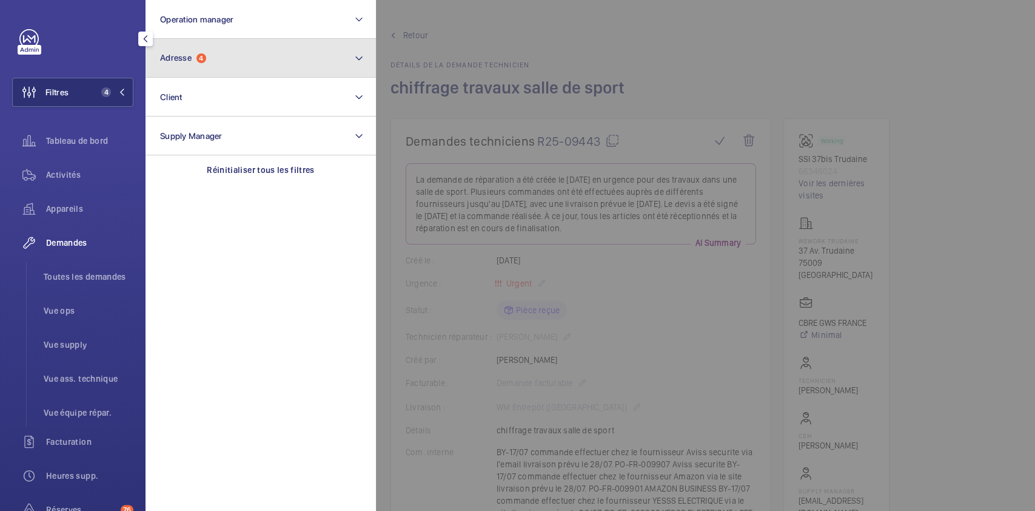
click at [209, 61] on button "Adresse 4" at bounding box center [261, 58] width 230 height 39
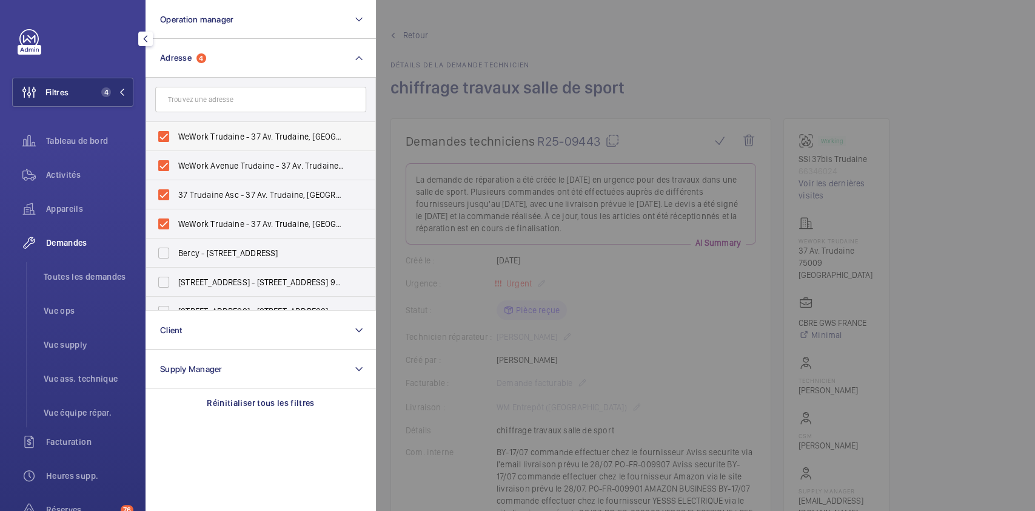
click at [167, 133] on label "WeWork Trudaine - 37 Av. Trudaine, PARIS 75009" at bounding box center [251, 136] width 211 height 29
click at [167, 133] on input "WeWork Trudaine - 37 Av. Trudaine, PARIS 75009" at bounding box center [164, 136] width 24 height 24
checkbox input "false"
click at [167, 174] on label "WeWork Avenue Trudaine - 37 Av. Trudaine, PARIS 75009" at bounding box center [251, 165] width 211 height 29
click at [167, 174] on input "WeWork Avenue Trudaine - 37 Av. Trudaine, PARIS 75009" at bounding box center [164, 165] width 24 height 24
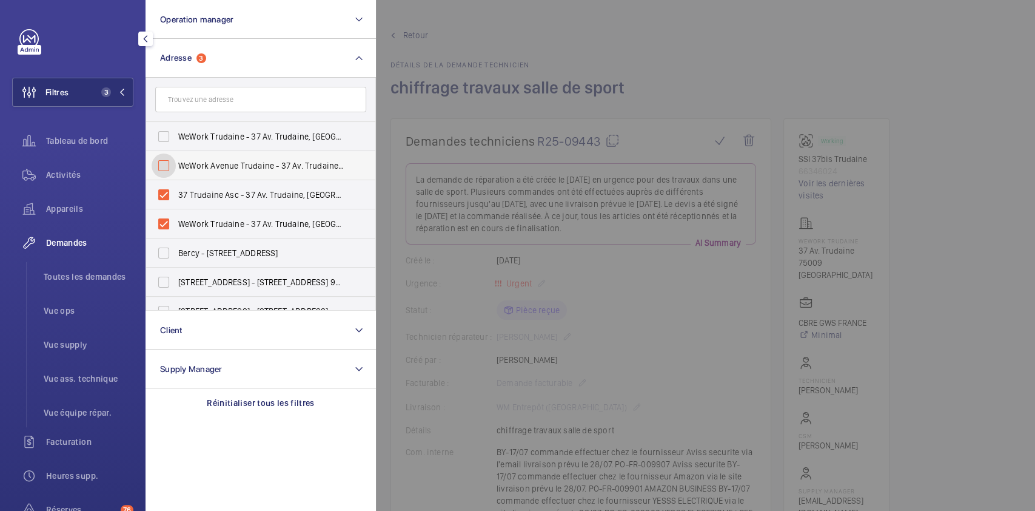
checkbox input "false"
click at [165, 196] on label "37 Trudaine Asc - 37 Av. Trudaine, PARIS 75009" at bounding box center [251, 194] width 211 height 29
click at [165, 196] on input "37 Trudaine Asc - 37 Av. Trudaine, PARIS 75009" at bounding box center [164, 195] width 24 height 24
checkbox input "false"
click at [165, 226] on label "WeWork Trudaine - 37 Av. Trudaine, PARIS 75009" at bounding box center [251, 223] width 211 height 29
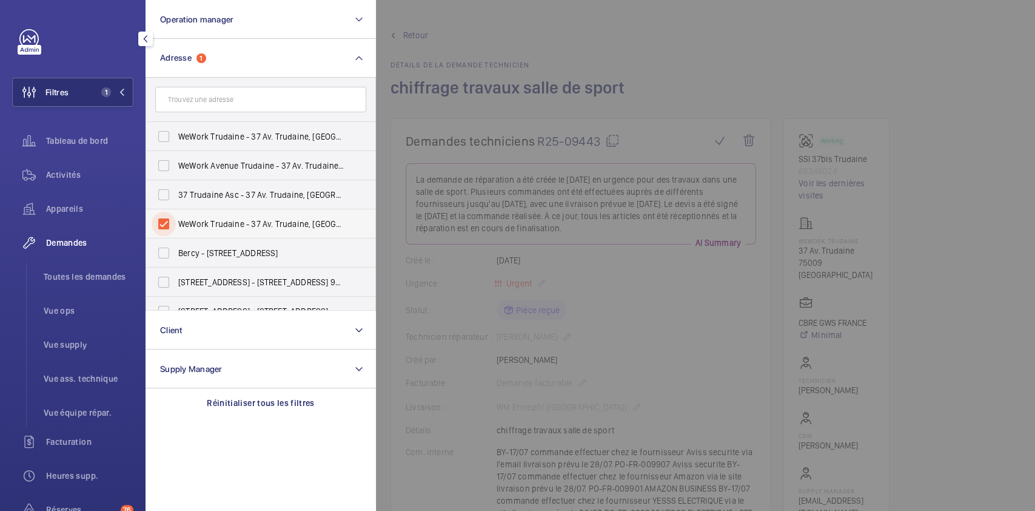
click at [165, 226] on input "WeWork Trudaine - 37 Av. Trudaine, PARIS 75009" at bounding box center [164, 224] width 24 height 24
checkbox input "false"
click at [73, 167] on div "Activités" at bounding box center [72, 174] width 121 height 29
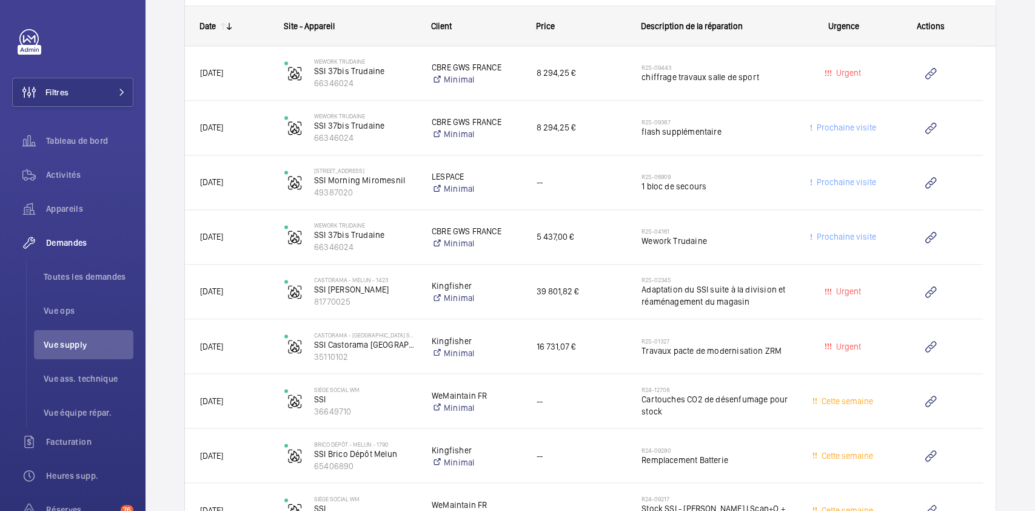
scroll to position [1225, 0]
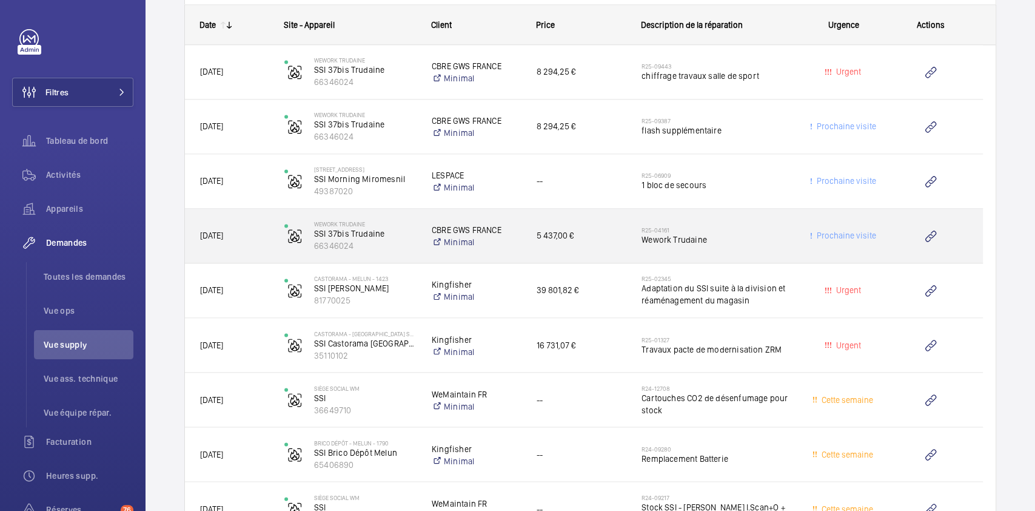
click at [744, 235] on span "Wework Trudaine" at bounding box center [718, 239] width 152 height 12
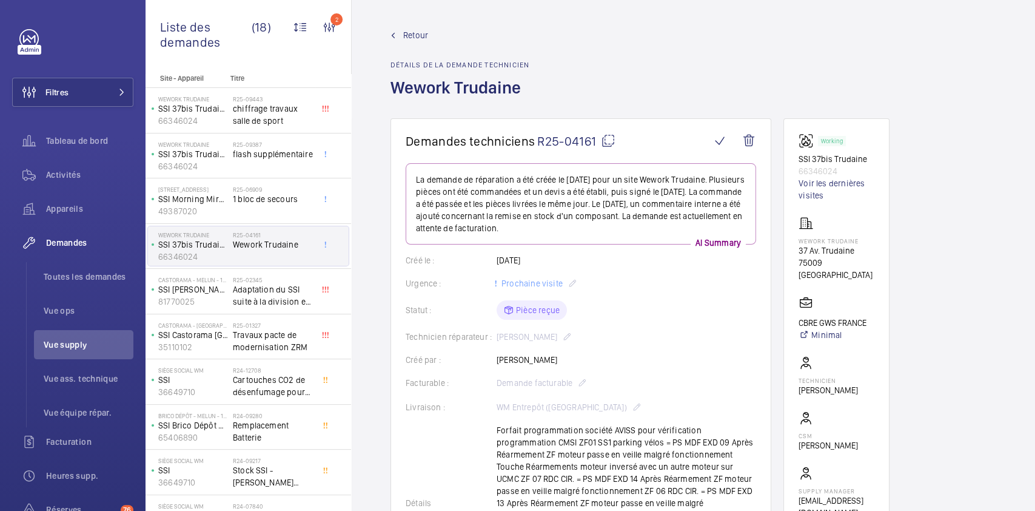
click at [405, 27] on wm-front-admin-header "Retour Détails de la demande technicien Wework Trudaine" at bounding box center [693, 59] width 683 height 118
click at [674, 62] on div "Retour Détails de la demande technicien Wework Trudaine" at bounding box center [693, 73] width 606 height 89
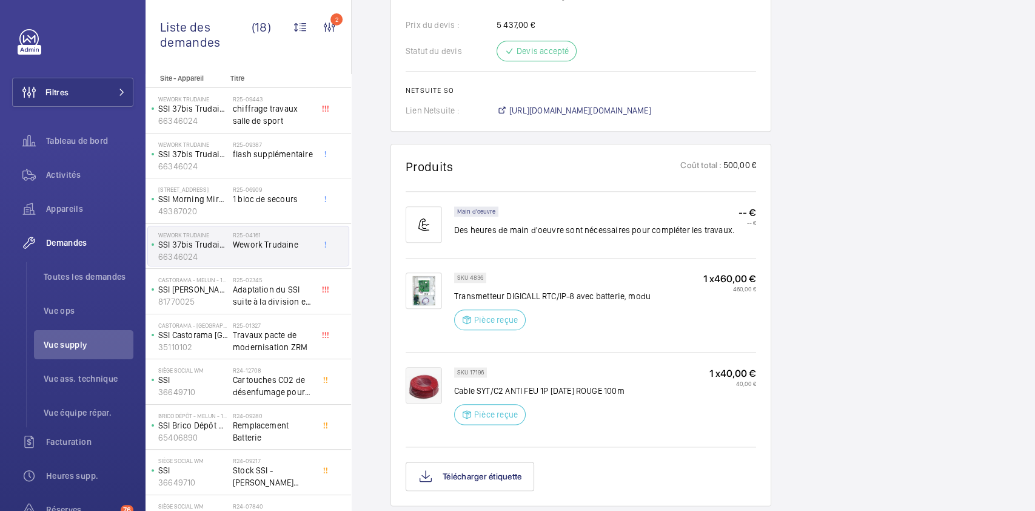
scroll to position [733, 0]
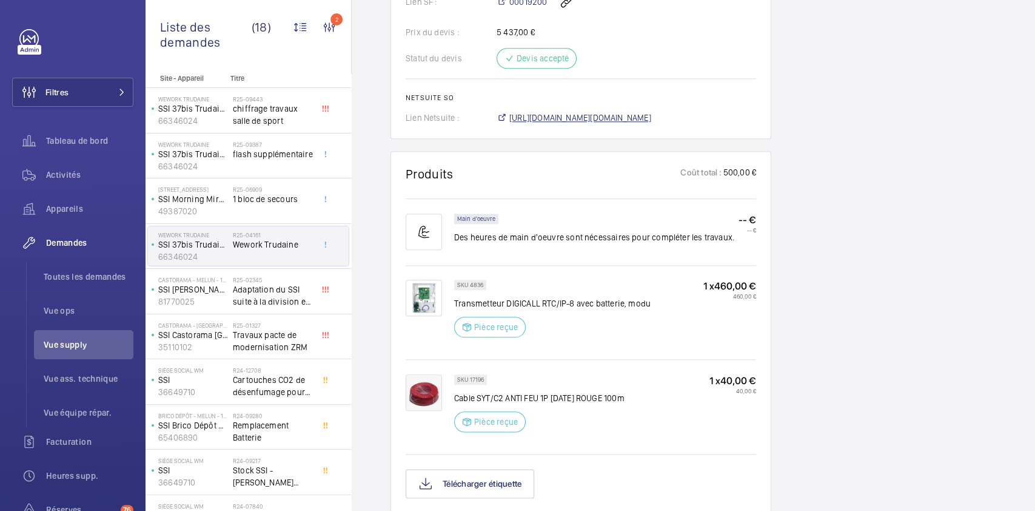
click at [632, 112] on span "[URL][DOMAIN_NAME][DOMAIN_NAME]" at bounding box center [580, 118] width 142 height 12
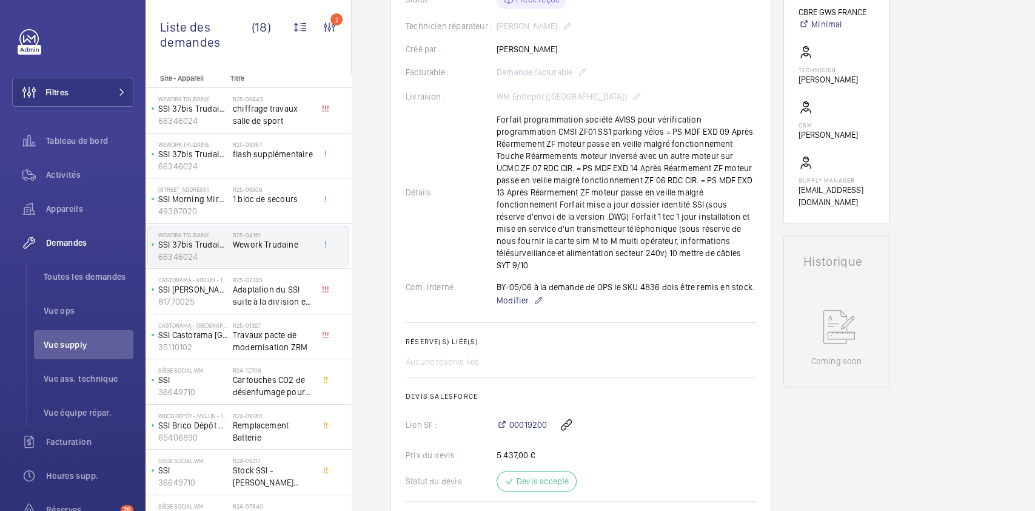
scroll to position [0, 0]
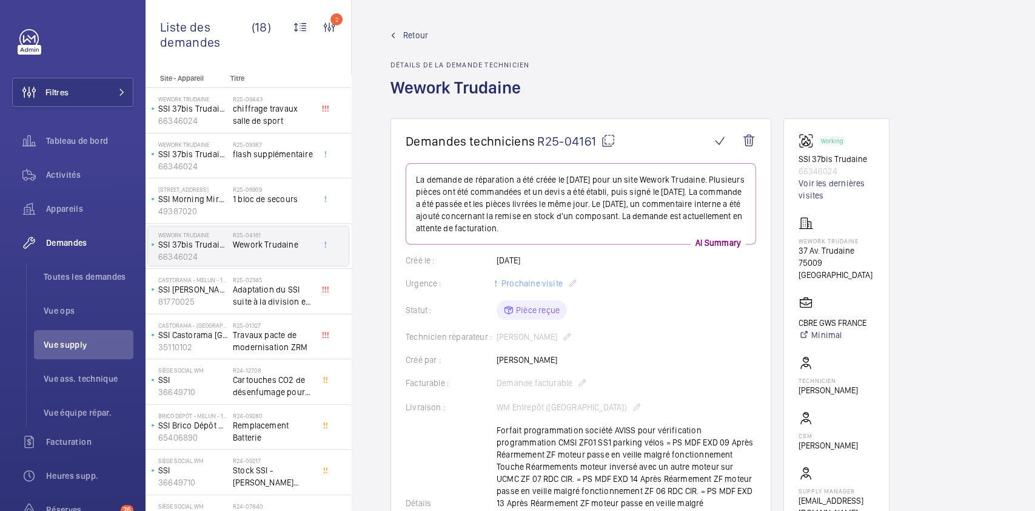
click at [723, 67] on div "Retour Détails de la demande technicien Wework Trudaine" at bounding box center [693, 73] width 606 height 89
click at [407, 34] on span "Retour" at bounding box center [415, 35] width 25 height 12
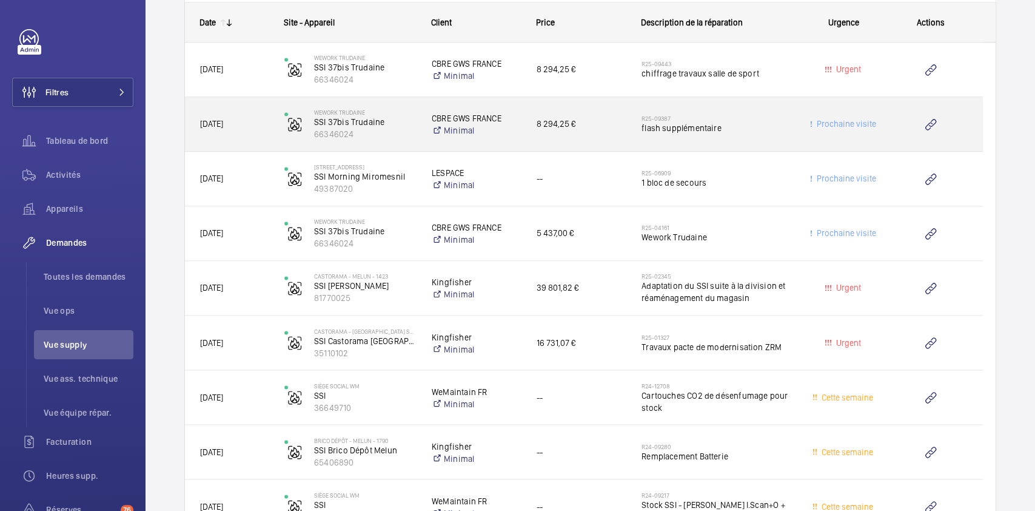
scroll to position [1227, 0]
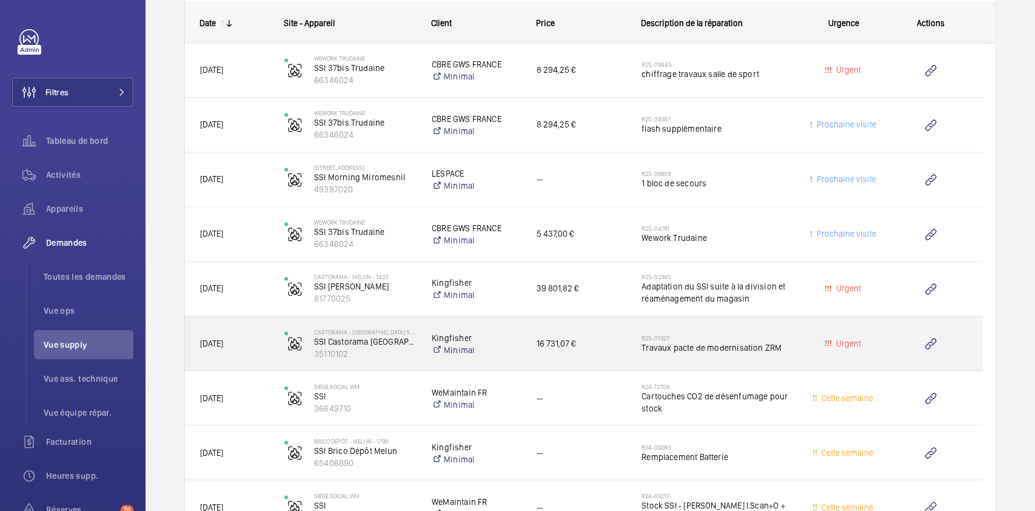
click at [812, 342] on span "Urgent" at bounding box center [843, 343] width 69 height 14
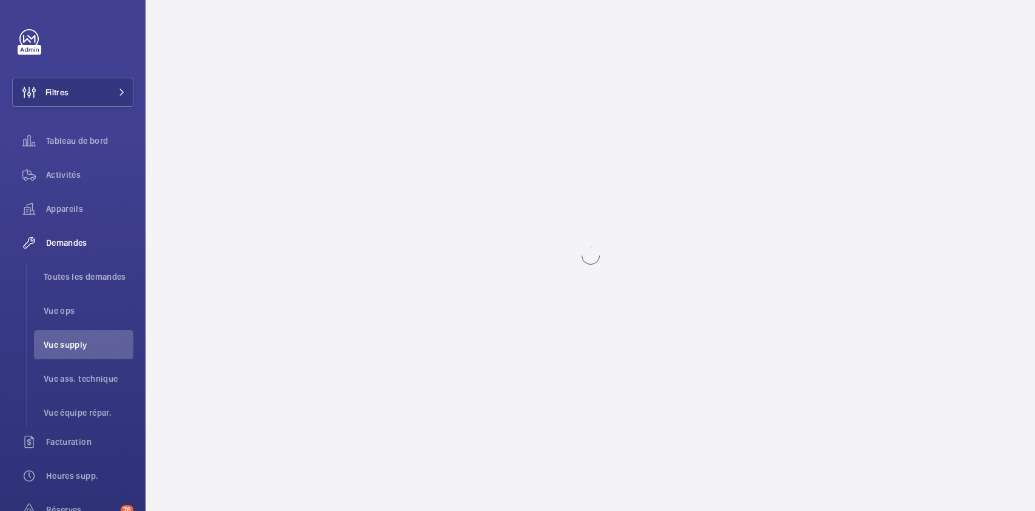
click at [812, 342] on wm-front-async-data-loader at bounding box center [591, 255] width 890 height 511
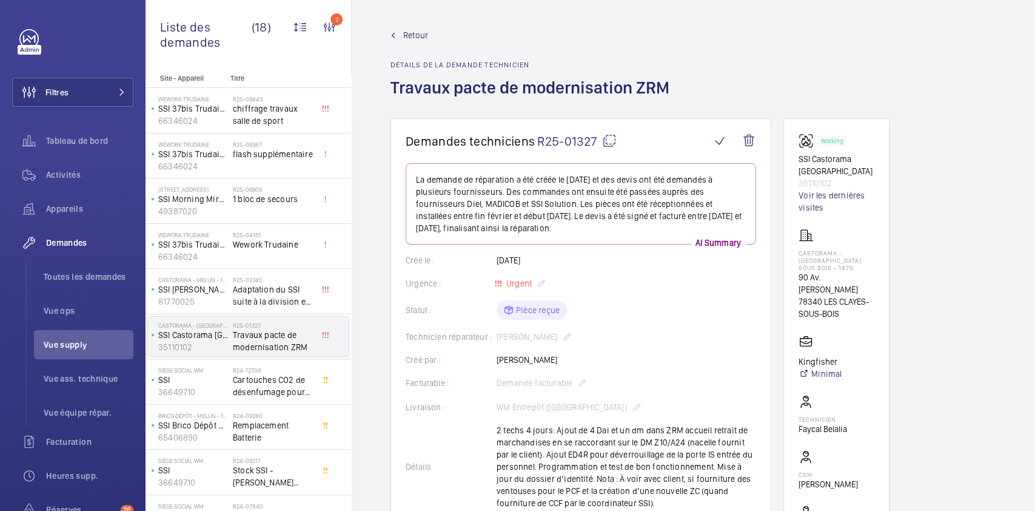
click at [606, 142] on mat-icon at bounding box center [609, 140] width 15 height 15
click at [611, 143] on mat-icon at bounding box center [609, 140] width 15 height 15
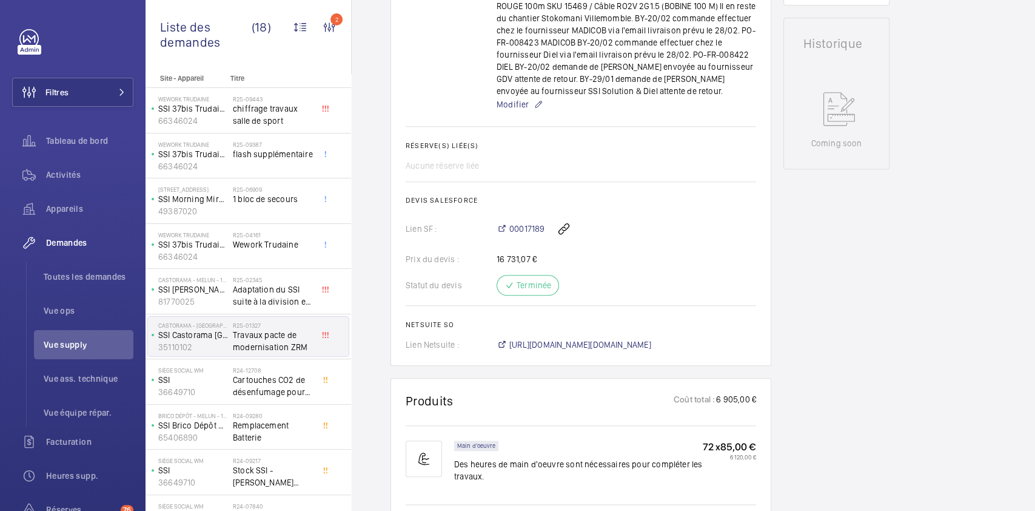
scroll to position [533, 0]
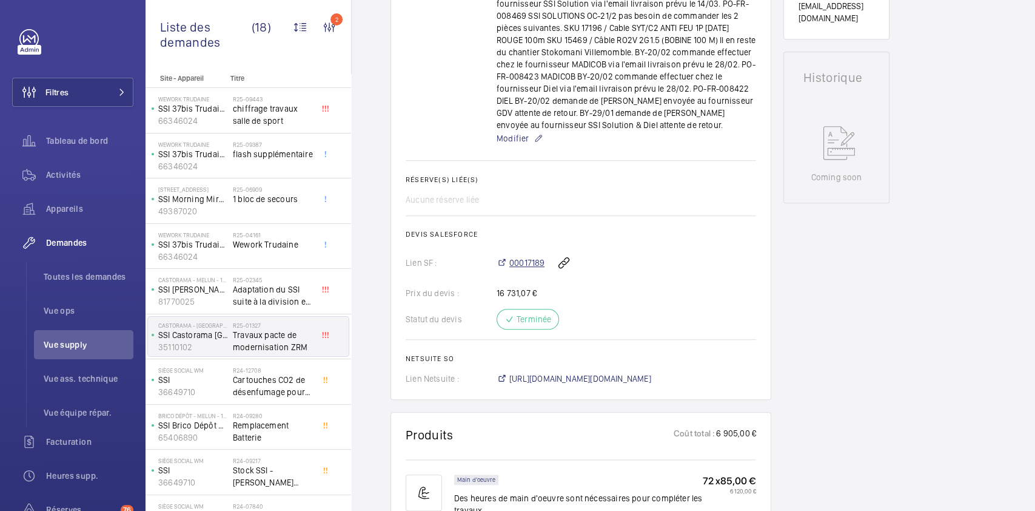
click at [526, 266] on span "00017189" at bounding box center [526, 262] width 35 height 12
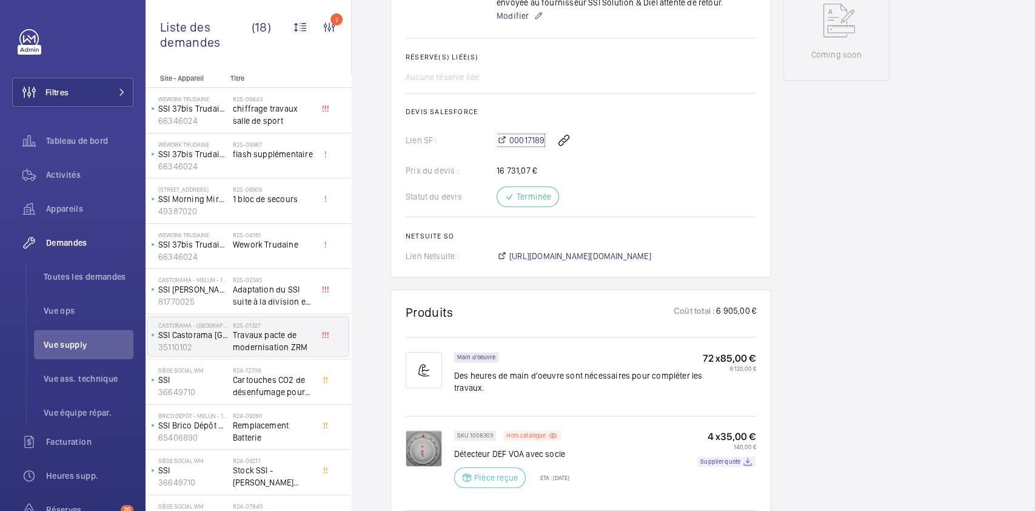
scroll to position [654, 0]
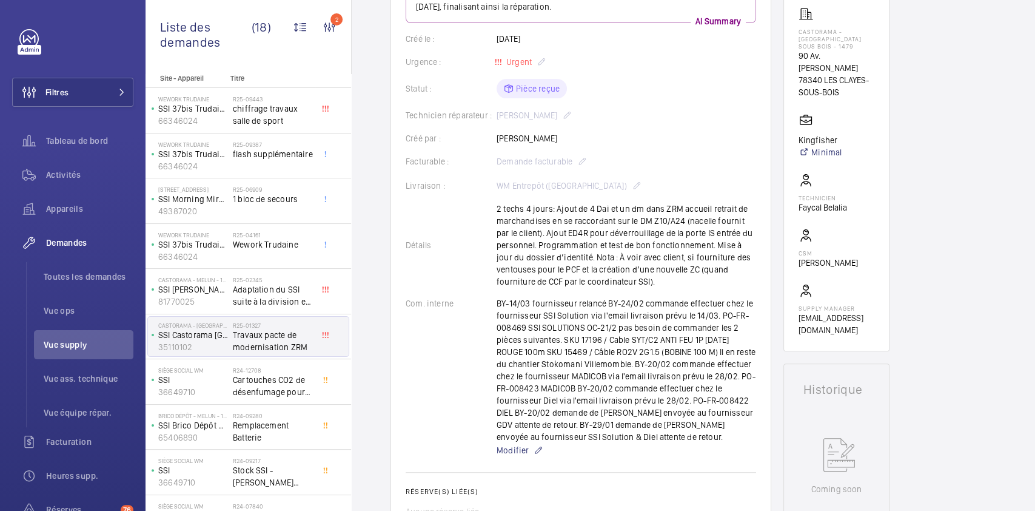
scroll to position [95, 0]
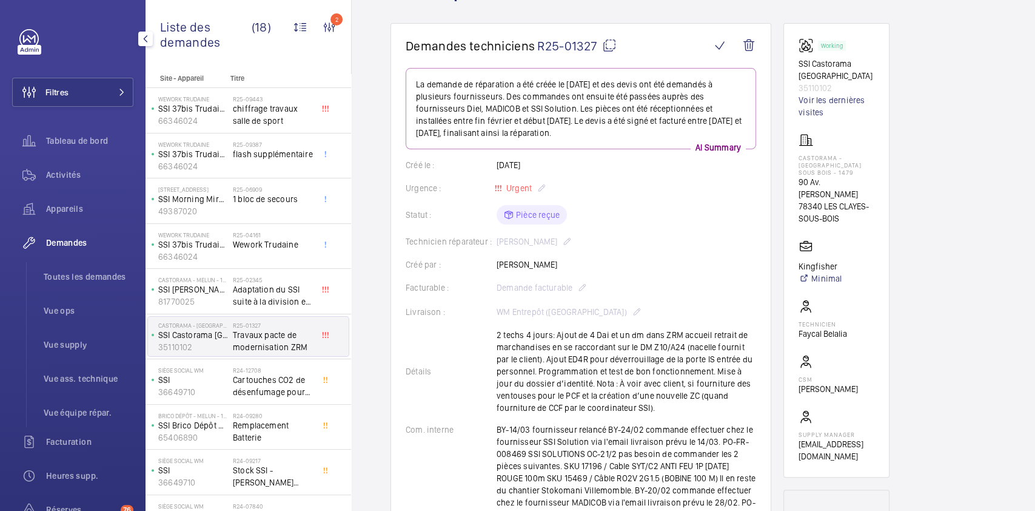
click at [69, 243] on span "Demandes" at bounding box center [89, 242] width 87 height 12
click at [84, 273] on span "Toutes les demandes" at bounding box center [89, 276] width 90 height 12
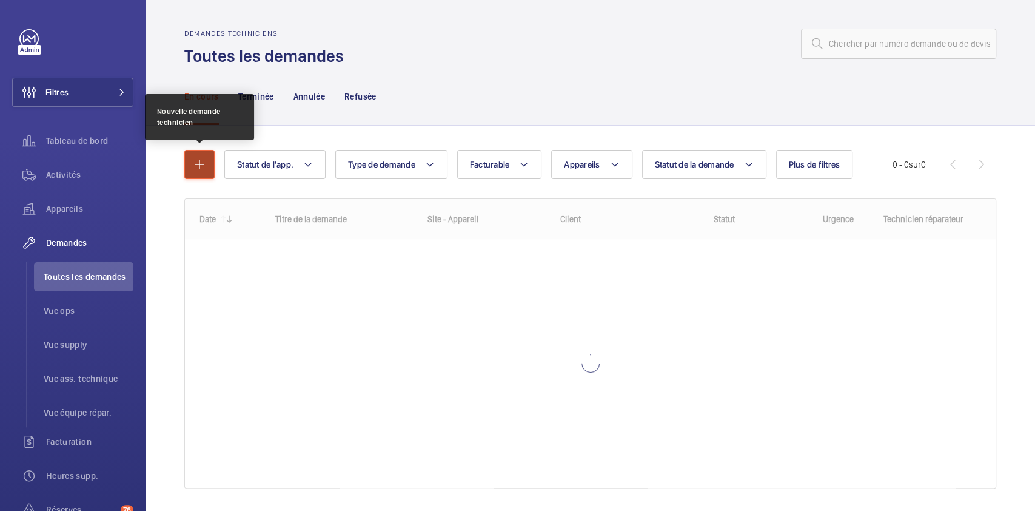
click at [200, 166] on mat-icon "button" at bounding box center [199, 164] width 15 height 15
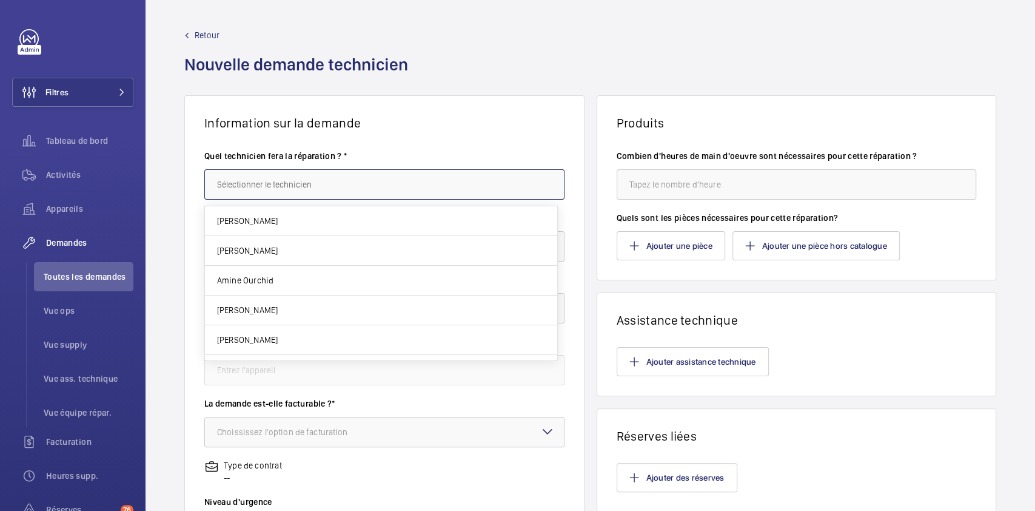
click at [263, 194] on input "text" at bounding box center [384, 184] width 360 height 30
click at [317, 184] on input "text" at bounding box center [384, 184] width 360 height 30
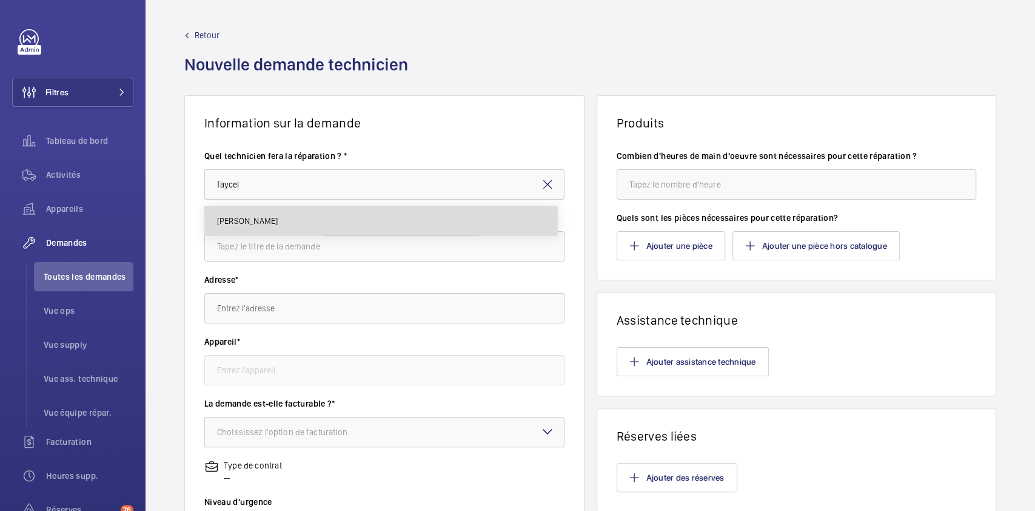
click at [287, 224] on mat-option "Faycel Hamimi" at bounding box center [381, 220] width 352 height 29
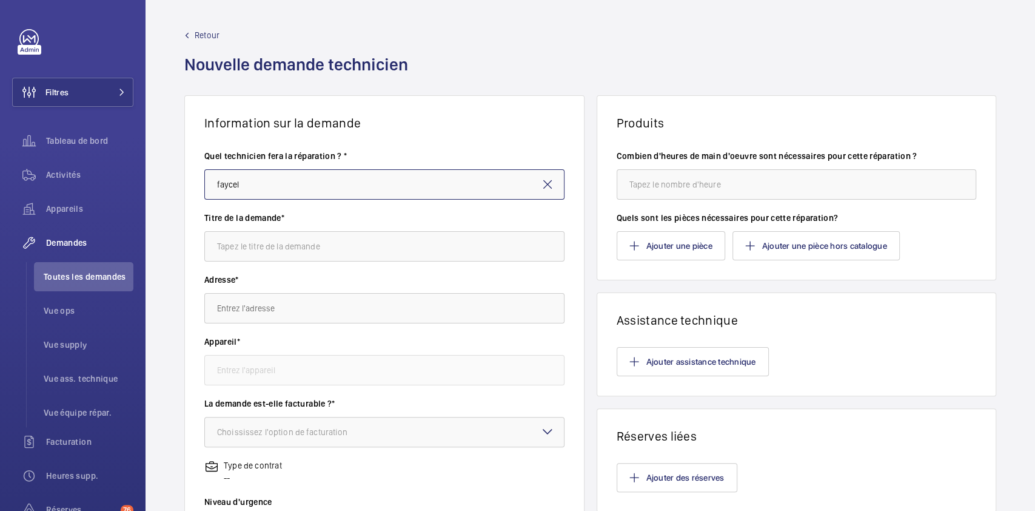
type input "Faycel Hamimi"
click at [274, 249] on input "text" at bounding box center [384, 246] width 360 height 30
type input "ventouse renforcée"
click at [272, 304] on input "text" at bounding box center [384, 308] width 360 height 30
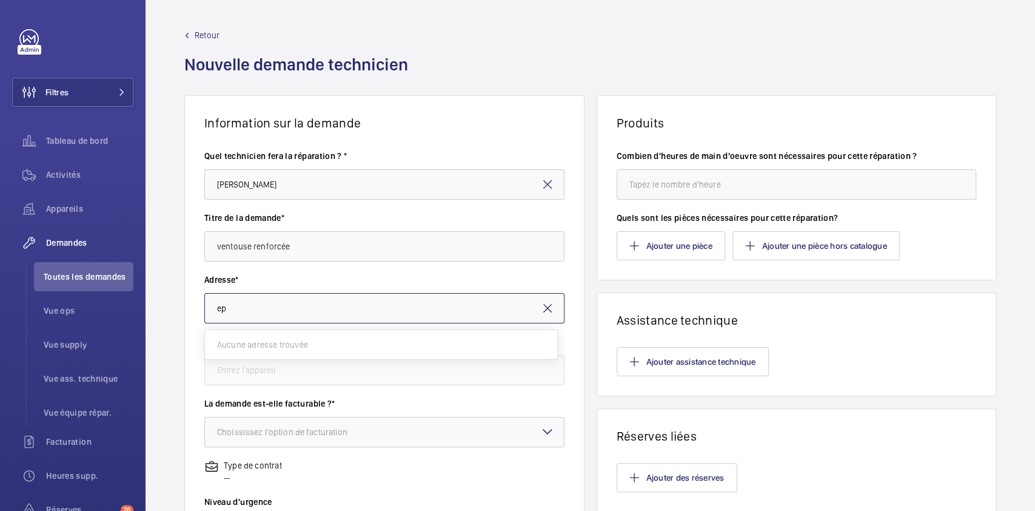
type input "e"
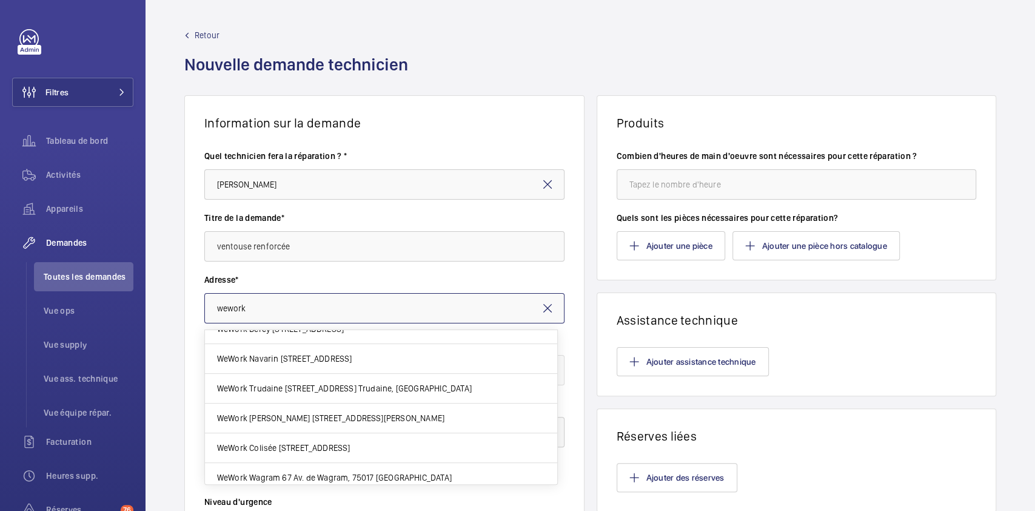
scroll to position [313, 0]
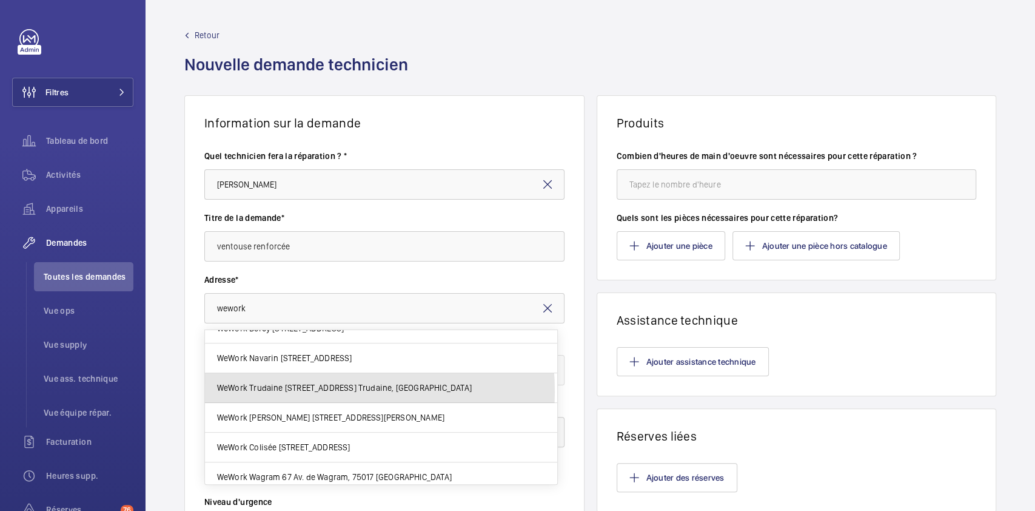
click at [301, 390] on span "WeWork Trudaine 37 Av. Trudaine, 75009 PARIS" at bounding box center [344, 387] width 255 height 12
type input "WeWork Trudaine 37 Av. Trudaine, 75009 PARIS"
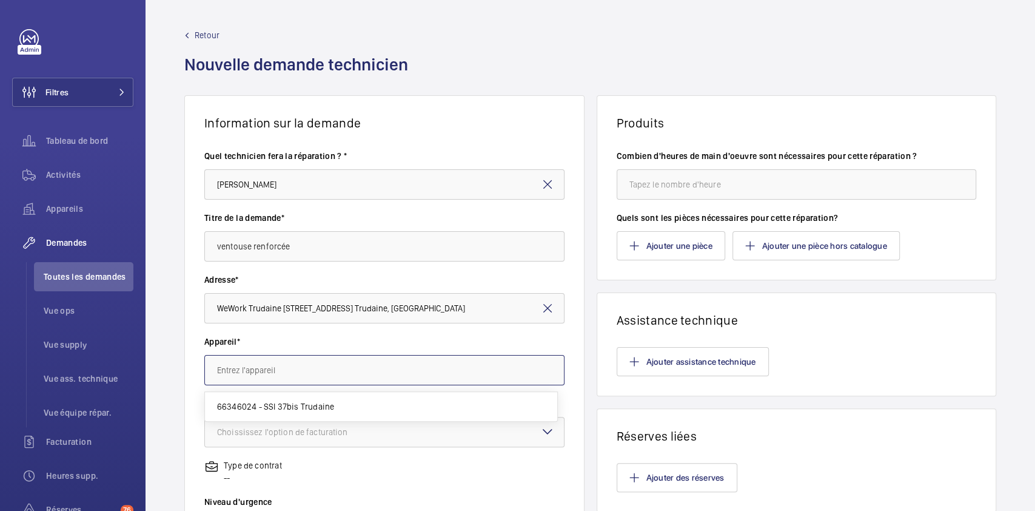
click at [319, 367] on input "text" at bounding box center [384, 370] width 360 height 30
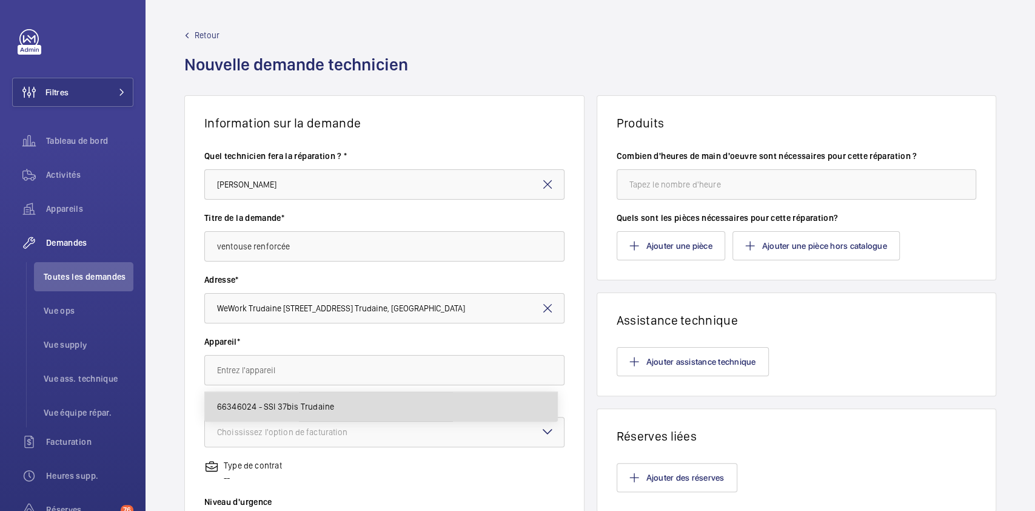
click at [274, 400] on span "66346024 - SSI 37bis Trudaine" at bounding box center [275, 406] width 117 height 12
type input "66346024 - SSI 37bis Trudaine"
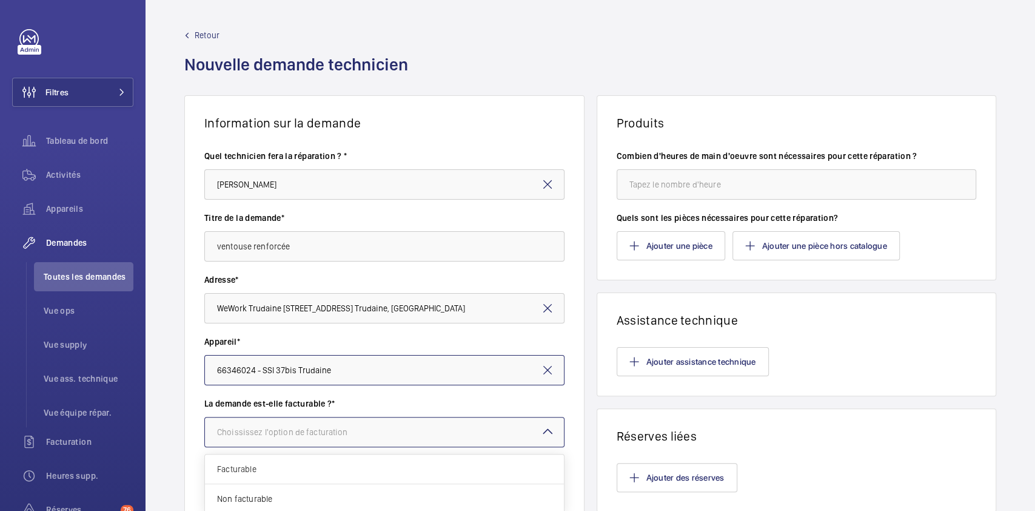
click at [283, 433] on div "Choississez l'option de facturation" at bounding box center [297, 432] width 161 height 12
click at [296, 466] on span "Facturable" at bounding box center [384, 469] width 335 height 12
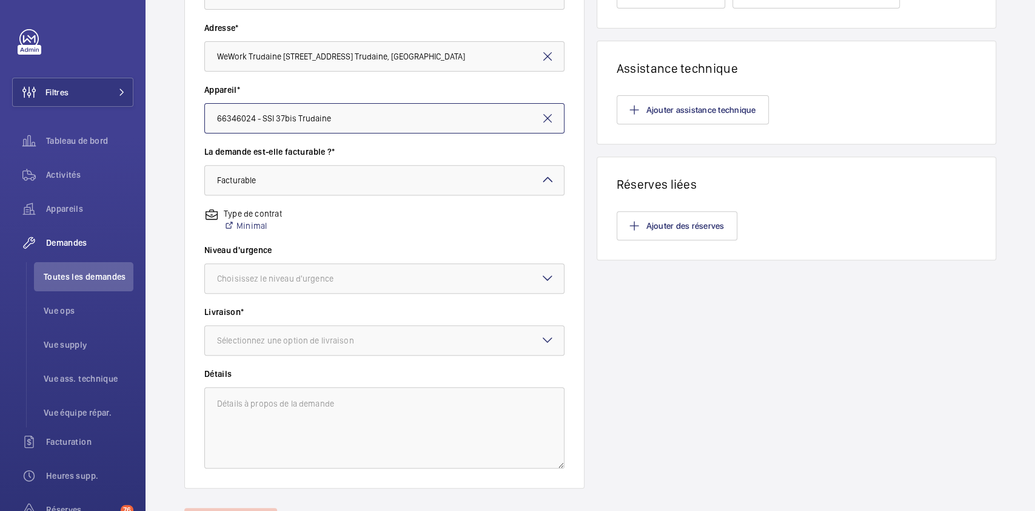
scroll to position [224, 0]
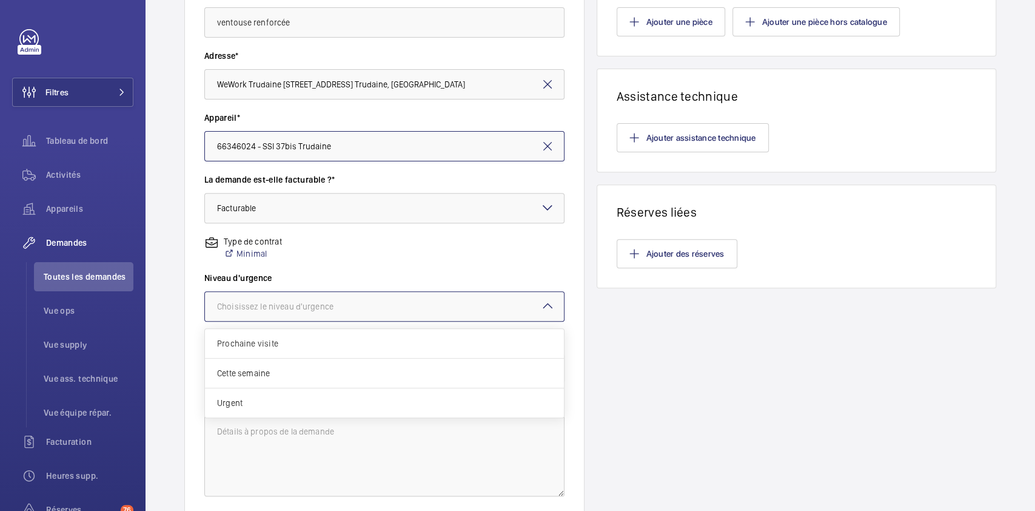
click at [347, 303] on div "Choisissez le niveau d'urgence" at bounding box center [290, 306] width 147 height 12
click at [301, 397] on span "Urgent" at bounding box center [384, 403] width 335 height 12
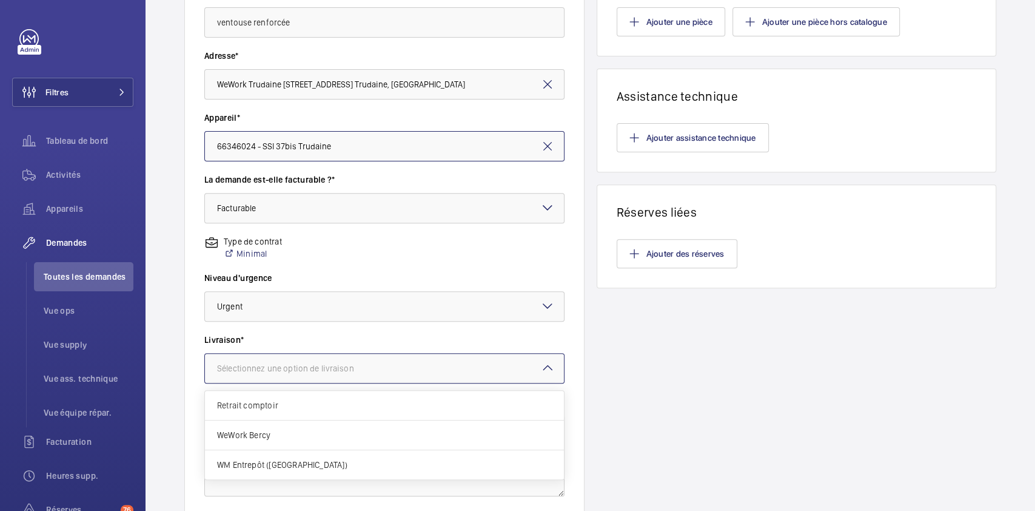
click at [320, 359] on div at bounding box center [384, 368] width 359 height 29
click at [291, 463] on span "WM Entrepôt (Nanterre)" at bounding box center [384, 464] width 335 height 12
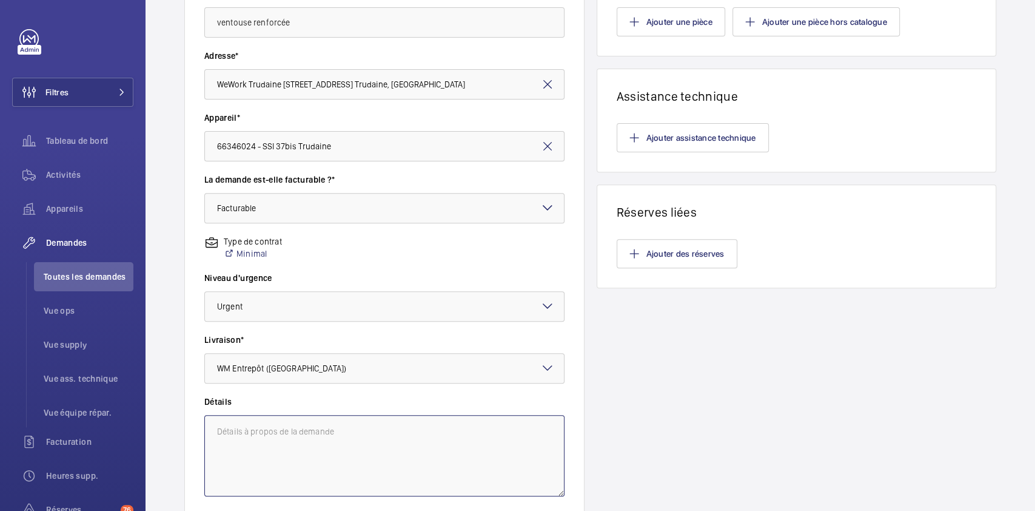
click at [359, 449] on textarea at bounding box center [384, 455] width 360 height 81
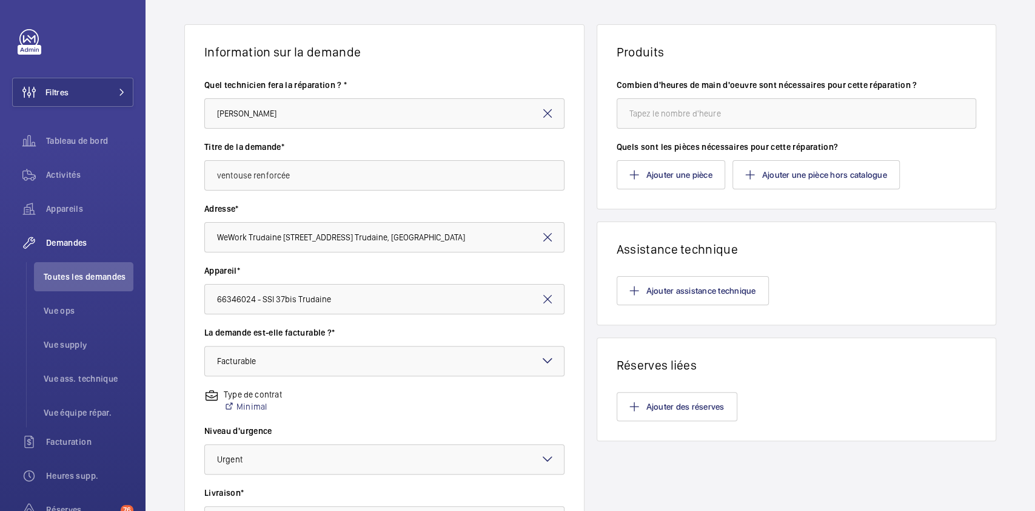
scroll to position [69, 0]
click at [310, 187] on input "ventouse renforcée" at bounding box center [384, 177] width 360 height 30
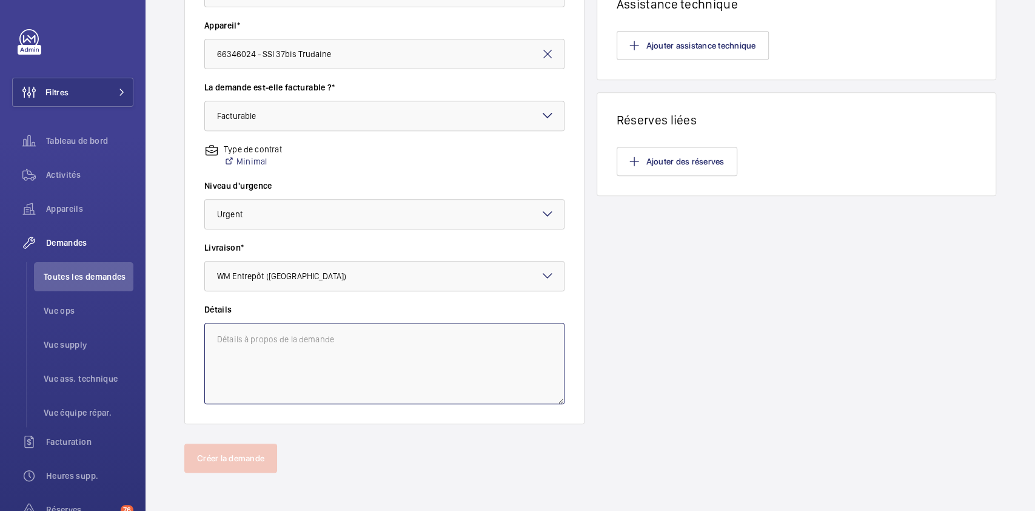
click at [284, 348] on textarea at bounding box center [384, 363] width 360 height 81
paste textarea "ventouse renforcée"
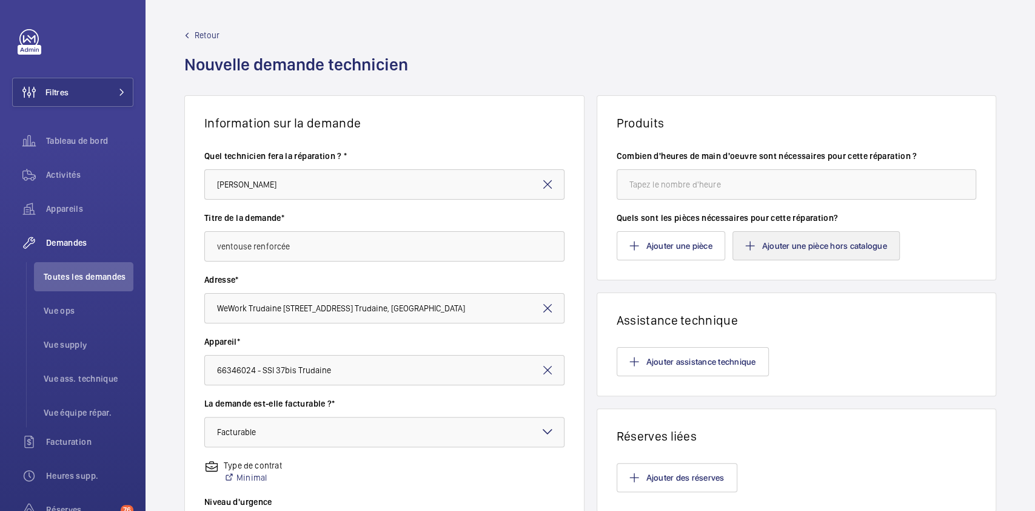
type textarea "ventouse renforcée"
click at [758, 237] on button "Ajouter une pièce hors catalogue" at bounding box center [815, 245] width 167 height 29
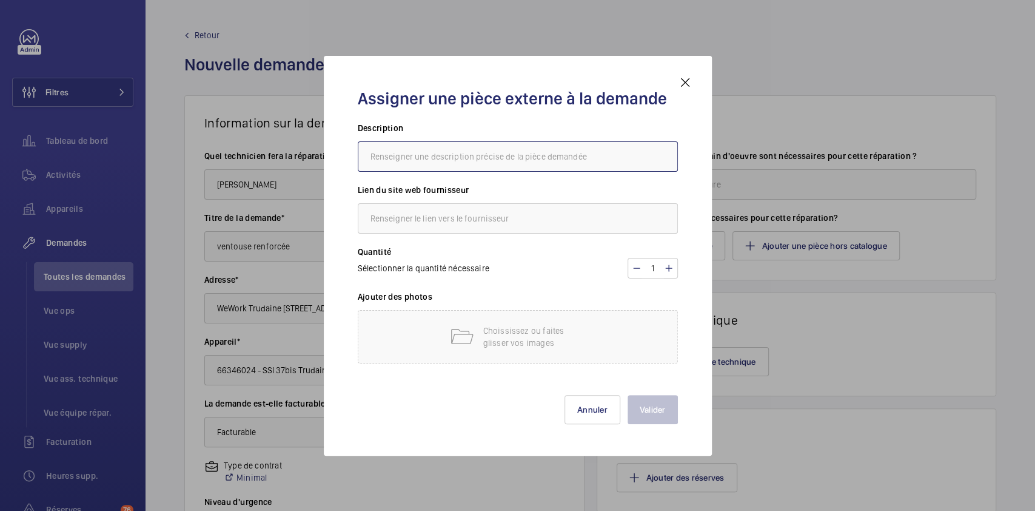
click at [467, 158] on input "text" at bounding box center [518, 156] width 320 height 30
type input "ventouse renforcée au sol"
type input "bli"
click at [500, 267] on div "Sélectionner la quantité nécessaire" at bounding box center [430, 268] width 144 height 12
click at [516, 333] on p "Choississez ou faites glisser vos images" at bounding box center [534, 336] width 103 height 24
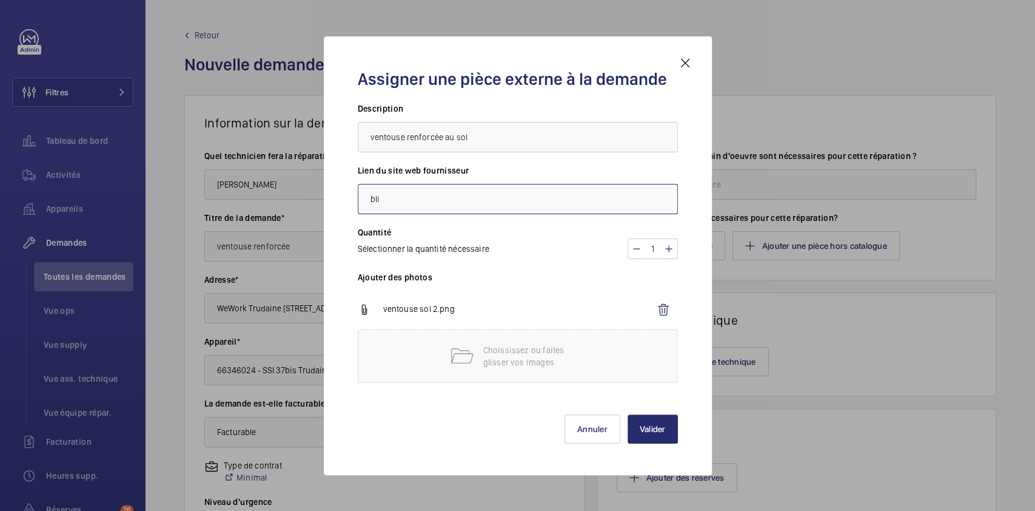
click at [422, 201] on input "bli" at bounding box center [518, 199] width 320 height 30
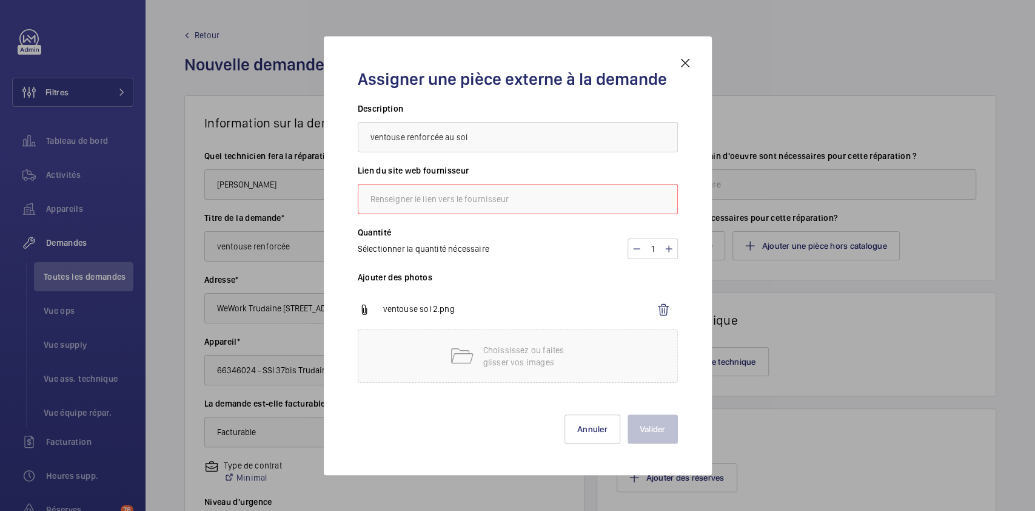
paste input "https://www.bl-incendie.com/produit/ventouse-de-porte-coupe-feu/?srsltid=AfmBOo…"
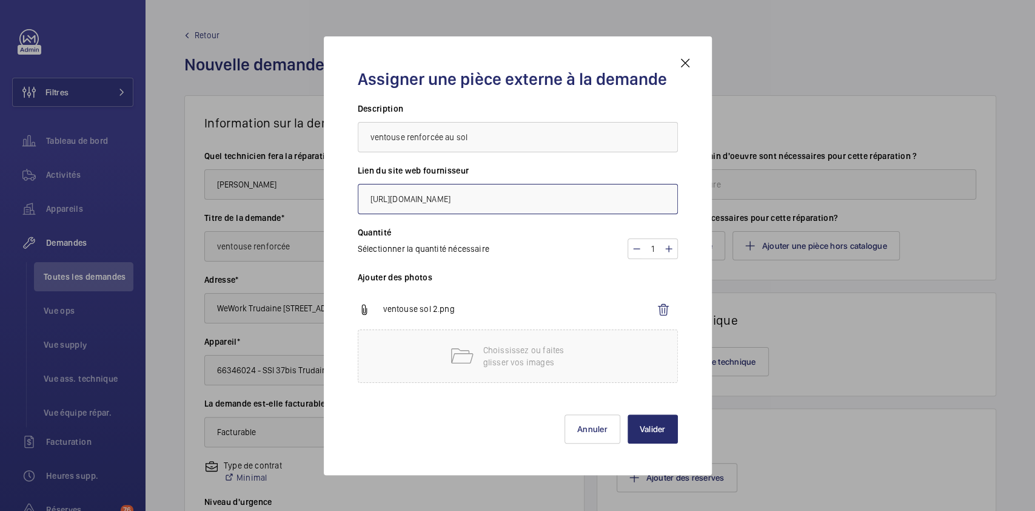
type input "https://www.bl-incendie.com/produit/ventouse-de-porte-coupe-feu/?srsltid=AfmBOo…"
click at [562, 286] on h3 "Ajouter des photos" at bounding box center [518, 280] width 320 height 19
click at [611, 424] on button "Annuler" at bounding box center [593, 428] width 56 height 29
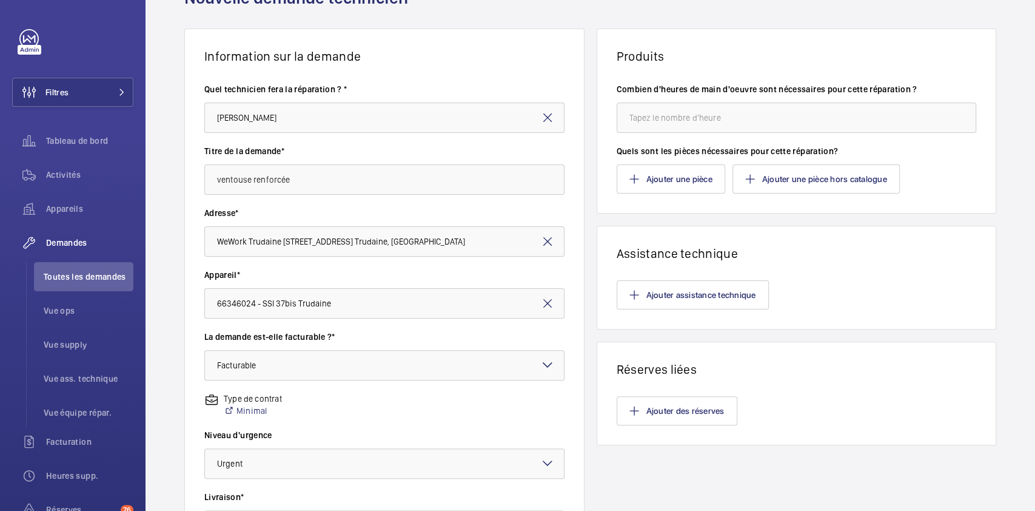
scroll to position [64, 0]
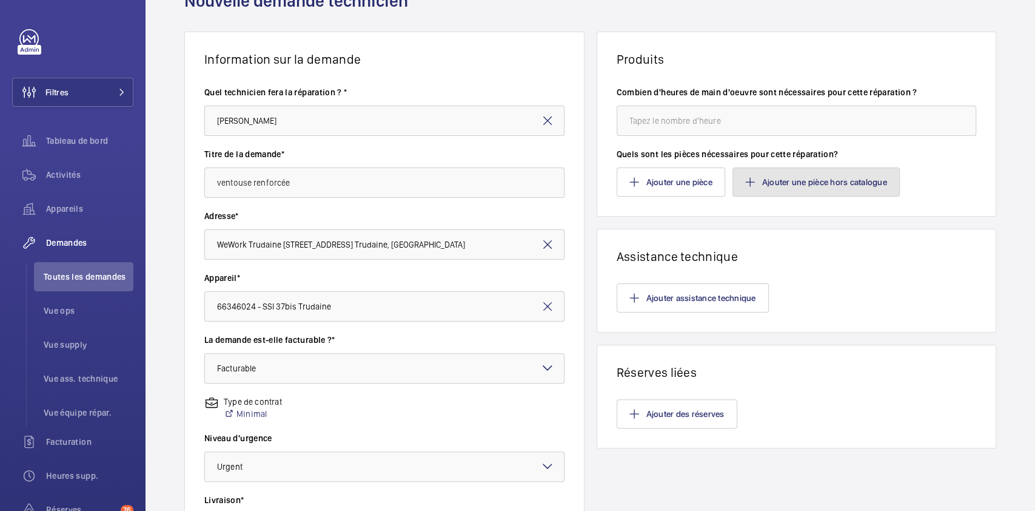
click at [833, 186] on button "Ajouter une pièce hors catalogue" at bounding box center [815, 181] width 167 height 29
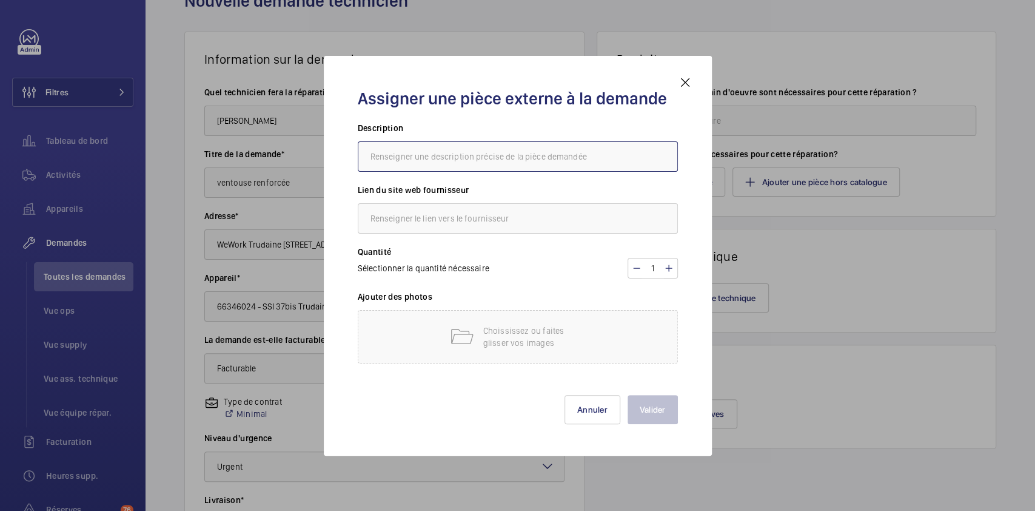
click at [456, 153] on input "text" at bounding box center [518, 156] width 320 height 30
type input "ventouse renforcée au sol"
paste input "https://www.bl-incendie.com/produit/ventouse-de-porte-coupe-feu/?srsltid=AfmBOo…"
type input "https://www.bl-incendie.com/produit/ventouse-de-porte-coupe-feu/?srsltid=AfmBOo…"
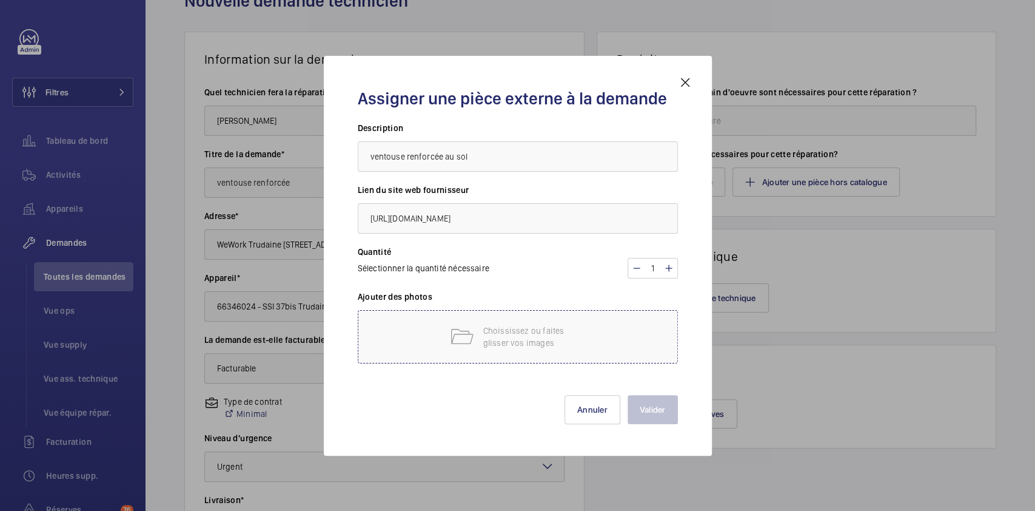
scroll to position [0, 0]
click at [485, 329] on p "Choississez ou faites glisser vos images" at bounding box center [534, 336] width 103 height 24
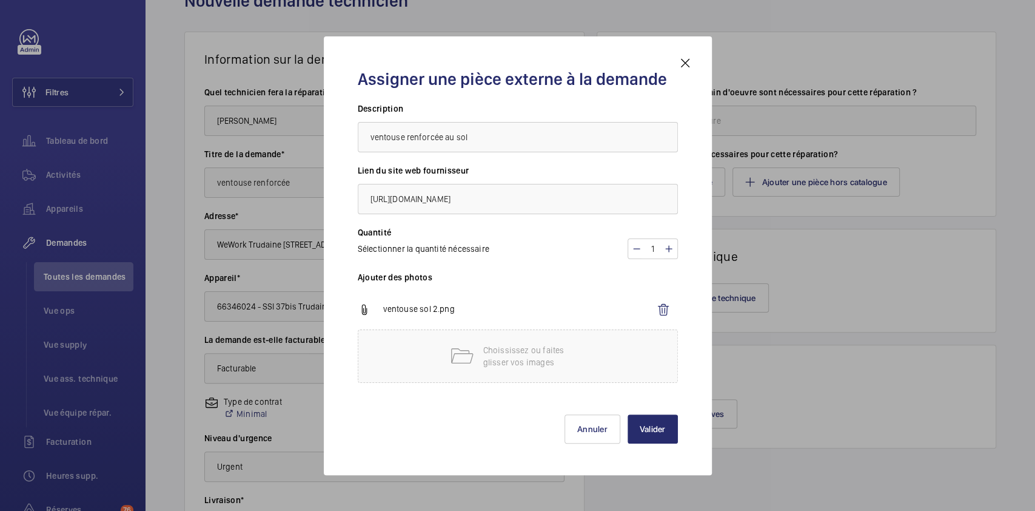
click at [514, 263] on div "Quantité Sélectionner la quantité nécessaire 1" at bounding box center [518, 248] width 320 height 45
click at [520, 290] on div "ventouse sol 2.png" at bounding box center [518, 309] width 320 height 39
click at [642, 424] on button "Valider" at bounding box center [653, 428] width 50 height 29
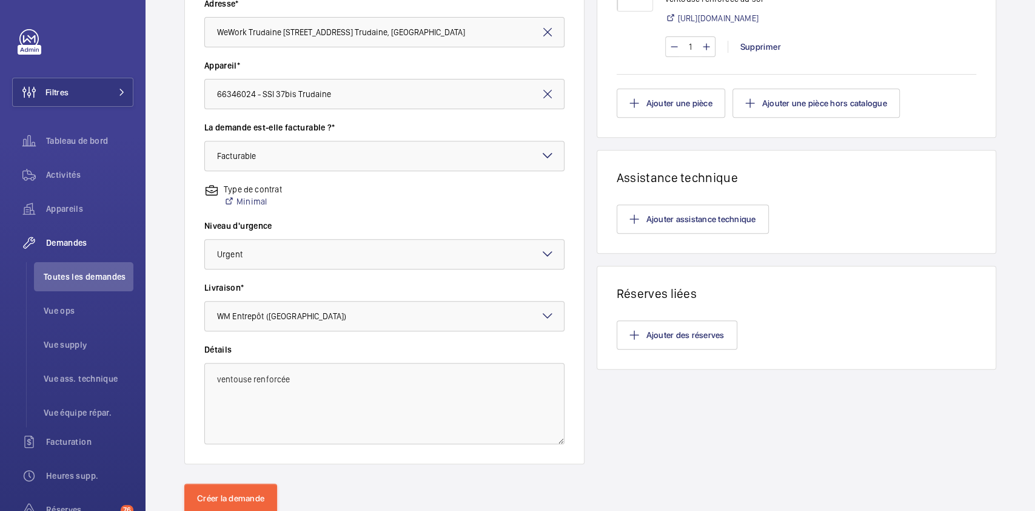
scroll to position [316, 0]
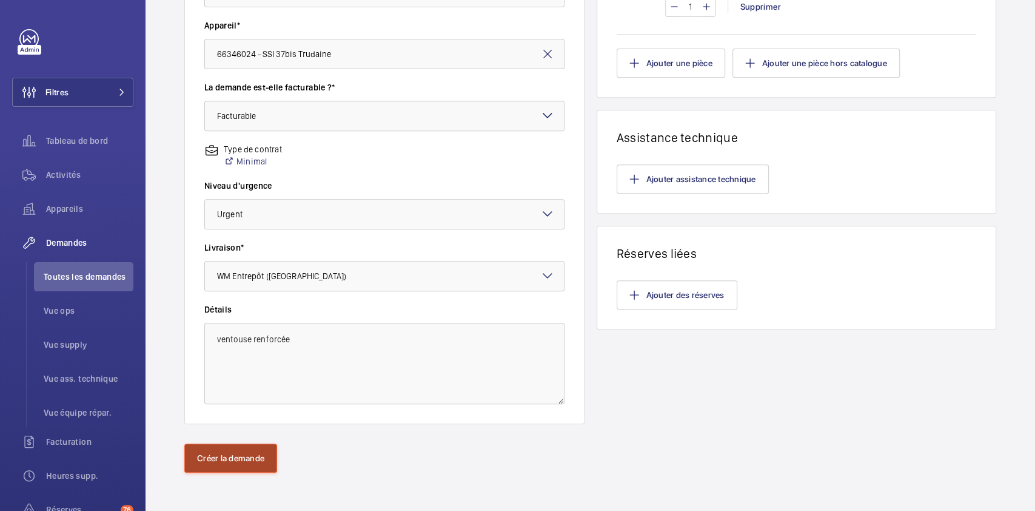
click at [247, 454] on button "Créer la demande" at bounding box center [230, 457] width 93 height 29
click at [231, 464] on button "Créer la demande" at bounding box center [230, 457] width 93 height 29
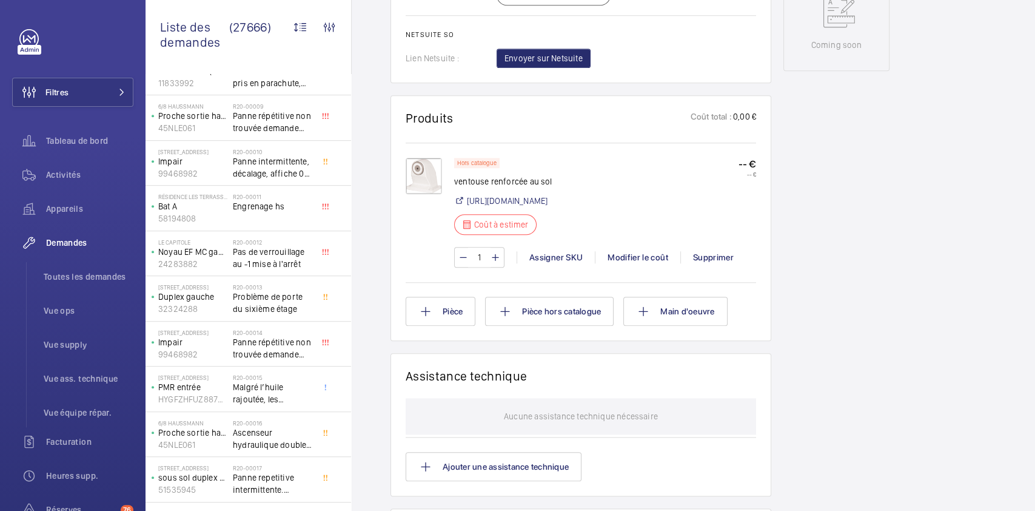
scroll to position [387, 0]
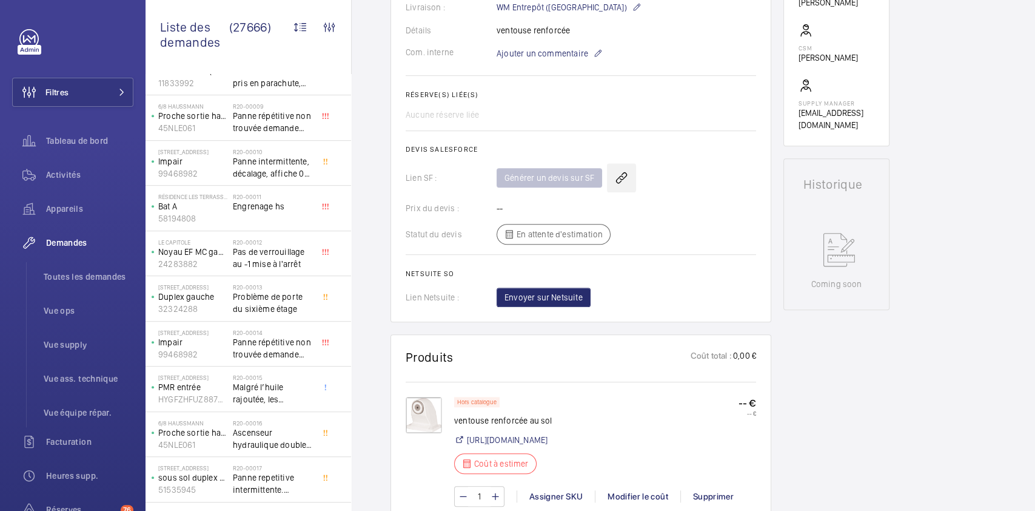
click at [618, 181] on wm-front-icon-button at bounding box center [621, 177] width 29 height 29
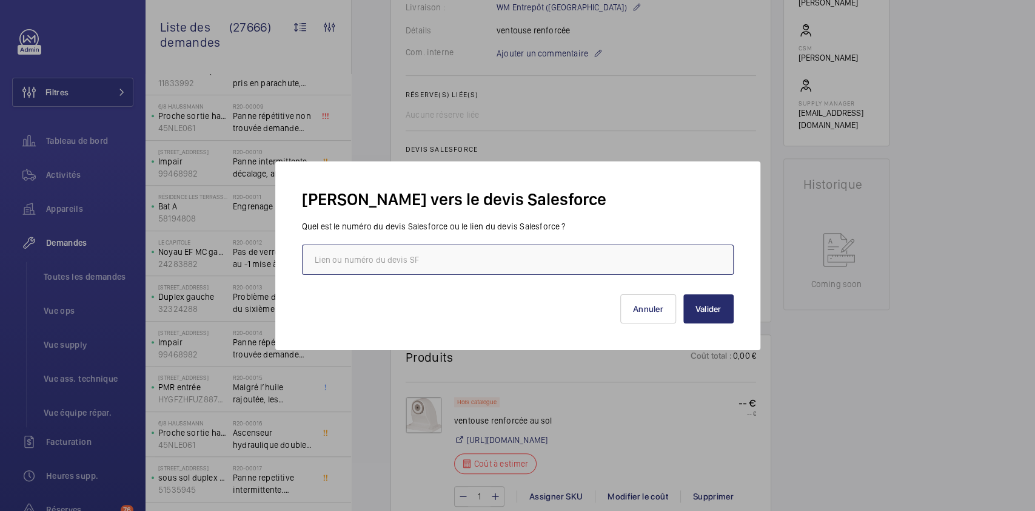
click at [442, 263] on input "text" at bounding box center [518, 259] width 432 height 30
paste input "https://wemaintain.lightning.force.com/lightning/r/Quote/0Q0SZ000006skf80AA/view"
type input "https://wemaintain.lightning.force.com/lightning/r/Quote/0Q0SZ000006skf80AA/view"
click at [705, 311] on button "Valider" at bounding box center [708, 308] width 50 height 29
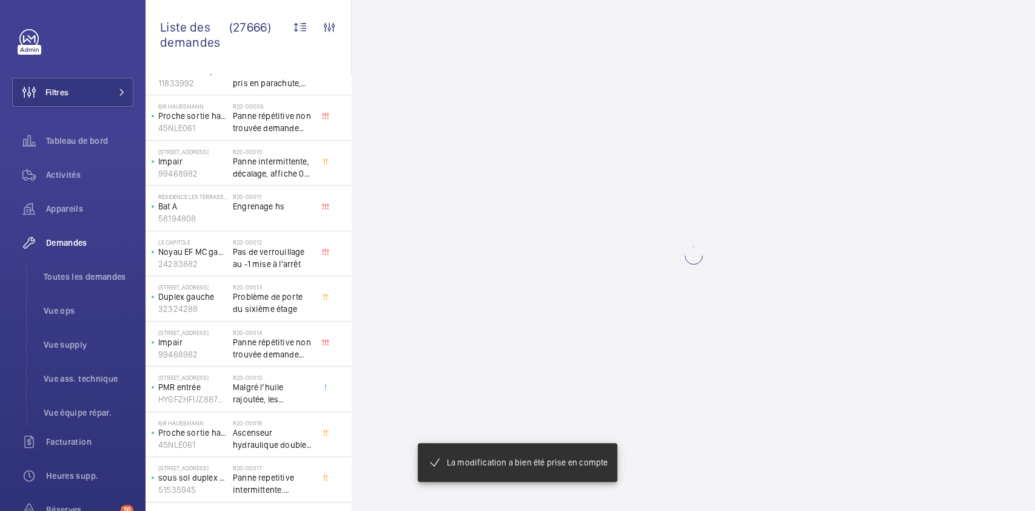
scroll to position [0, 0]
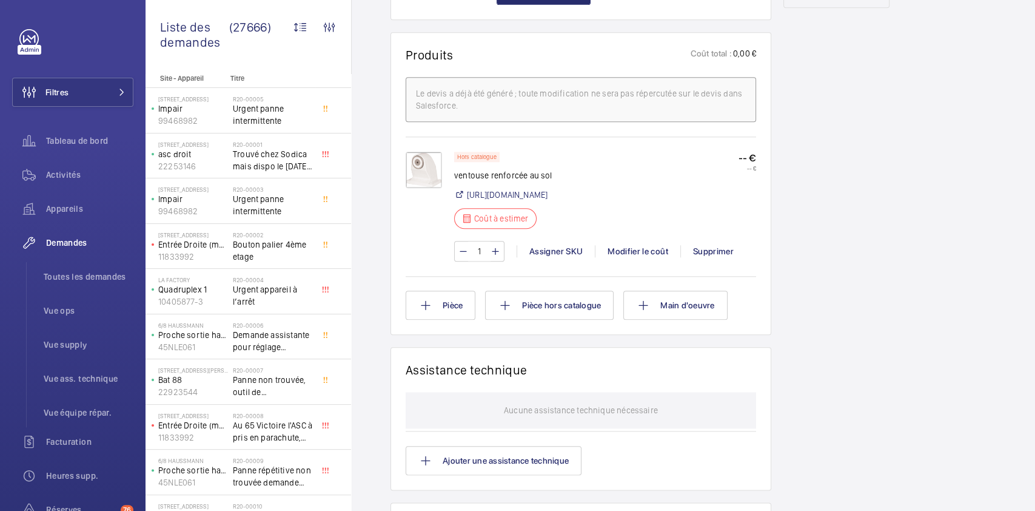
scroll to position [689, 0]
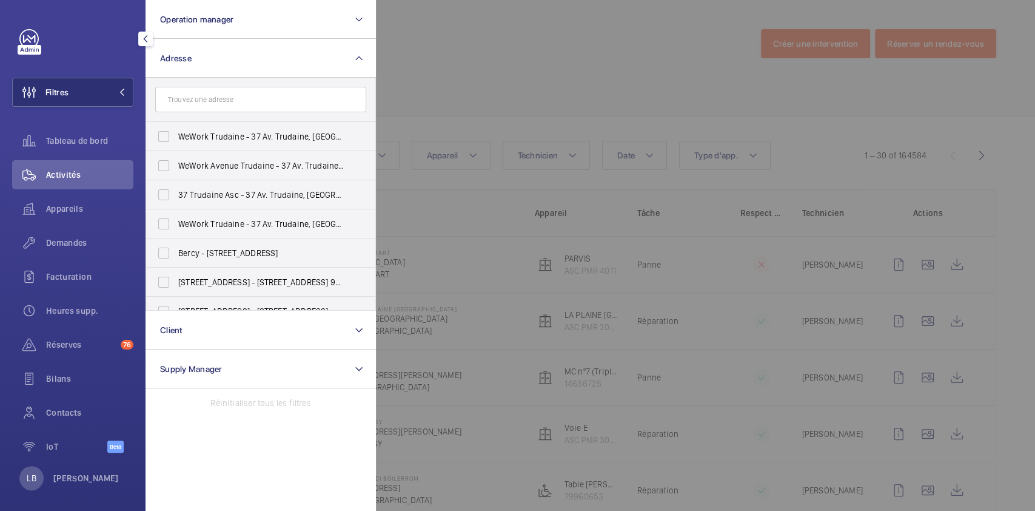
drag, startPoint x: 472, startPoint y: 45, endPoint x: 418, endPoint y: -88, distance: 143.3
click at [418, 0] on html "Filtres Operation manager Adresse WeWork Trudaine - 37 Av. Trudaine, PARIS [STR…" at bounding box center [517, 255] width 1035 height 511
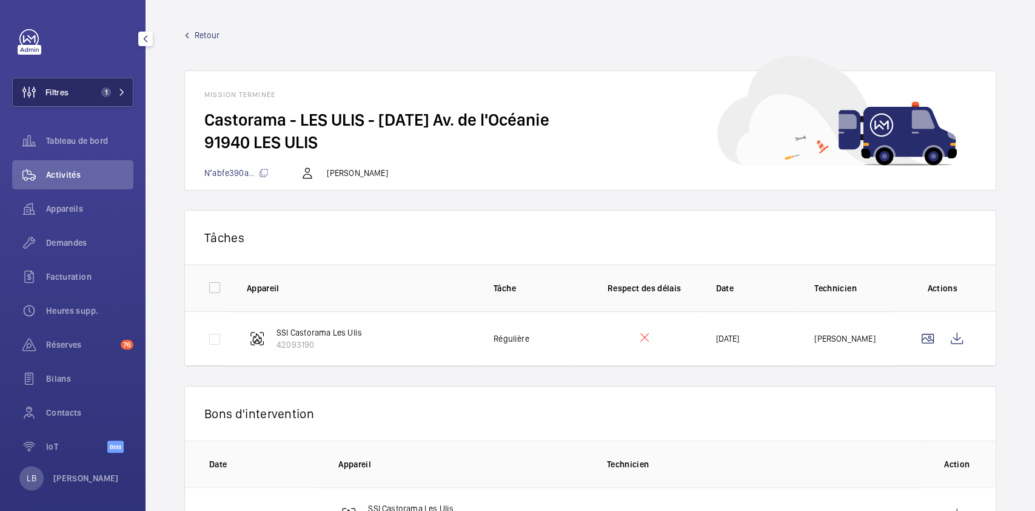
scroll to position [59, 0]
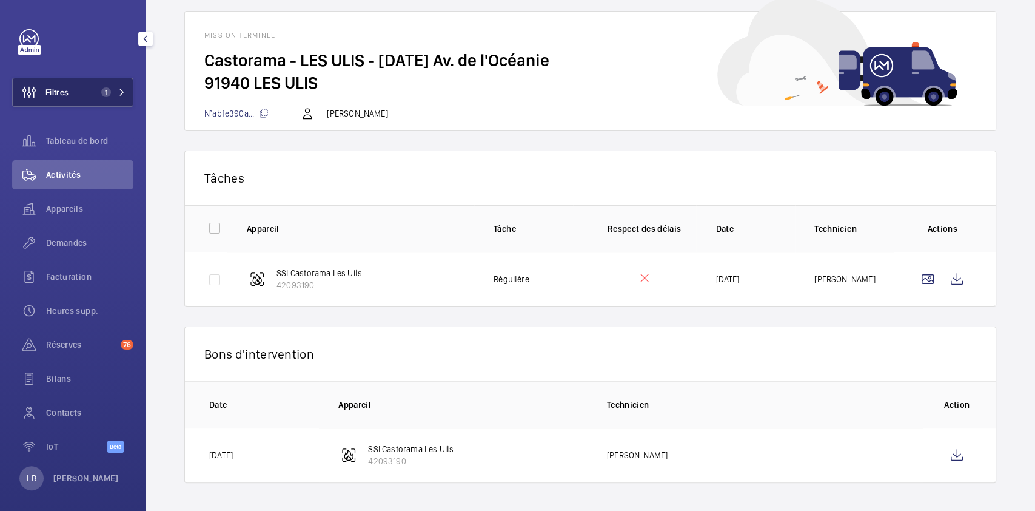
click at [72, 83] on button "Filtres 1" at bounding box center [72, 92] width 121 height 29
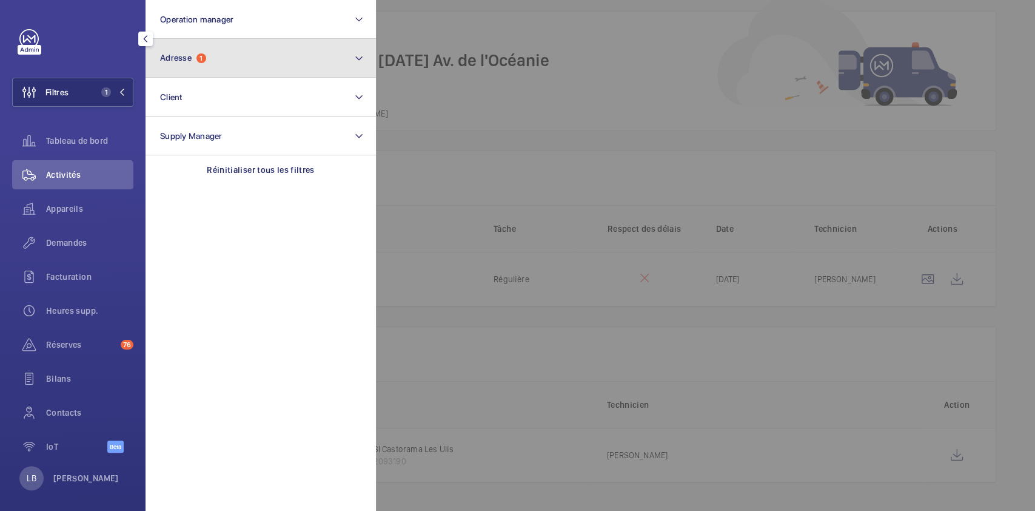
click at [233, 50] on button "Adresse 1" at bounding box center [261, 58] width 230 height 39
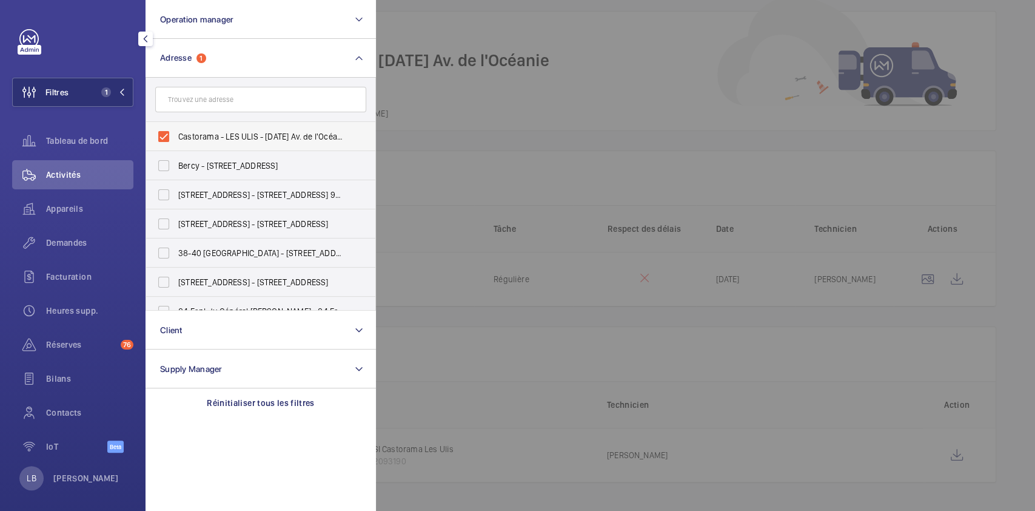
click at [163, 145] on label "Castorama - LES ULIS - [DATE] Av. de l'Océanie, LES ULIS 91940" at bounding box center [251, 136] width 211 height 29
click at [163, 145] on input "Castorama - LES ULIS - [DATE] Av. de l'Océanie, LES ULIS 91940" at bounding box center [164, 136] width 24 height 24
checkbox input "false"
click at [240, 98] on input "text" at bounding box center [260, 99] width 211 height 25
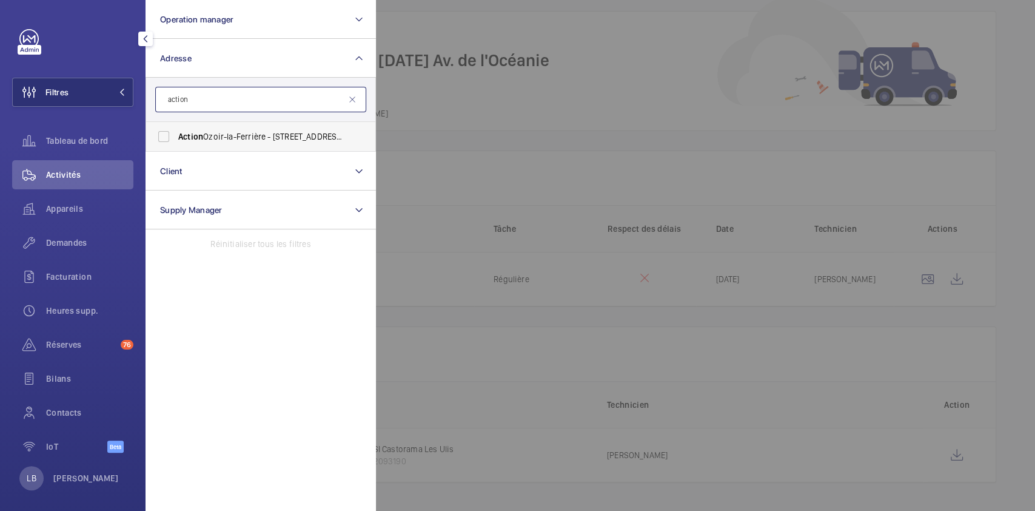
type input "action"
click at [172, 136] on label "Action Ozoir-la-Ferrière - [STREET_ADDRESS][PERSON_NAME]" at bounding box center [251, 136] width 211 height 29
click at [172, 136] on input "Action Ozoir-la-Ferrière - [STREET_ADDRESS][PERSON_NAME]" at bounding box center [164, 136] width 24 height 24
checkbox input "true"
click at [75, 247] on span "Demandes" at bounding box center [89, 242] width 87 height 12
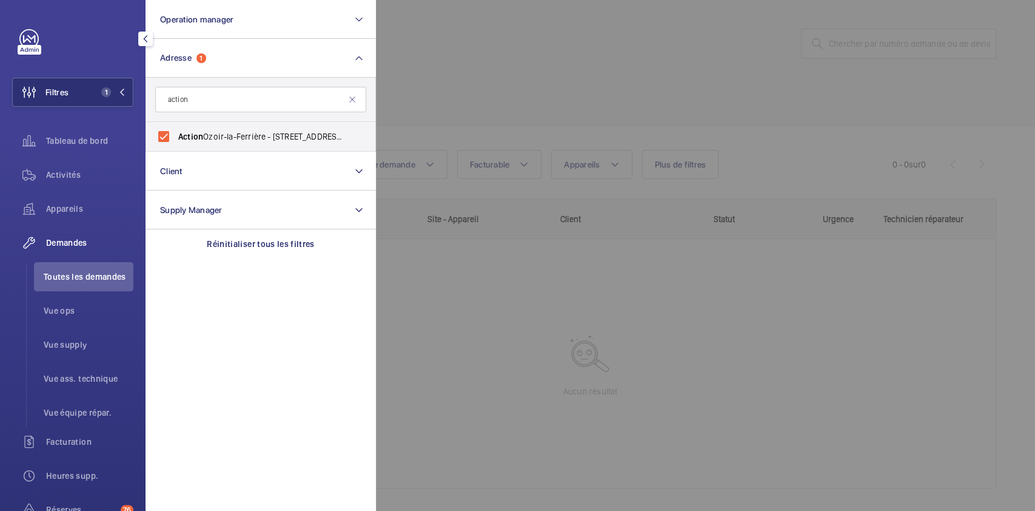
click at [583, 85] on div at bounding box center [893, 255] width 1035 height 511
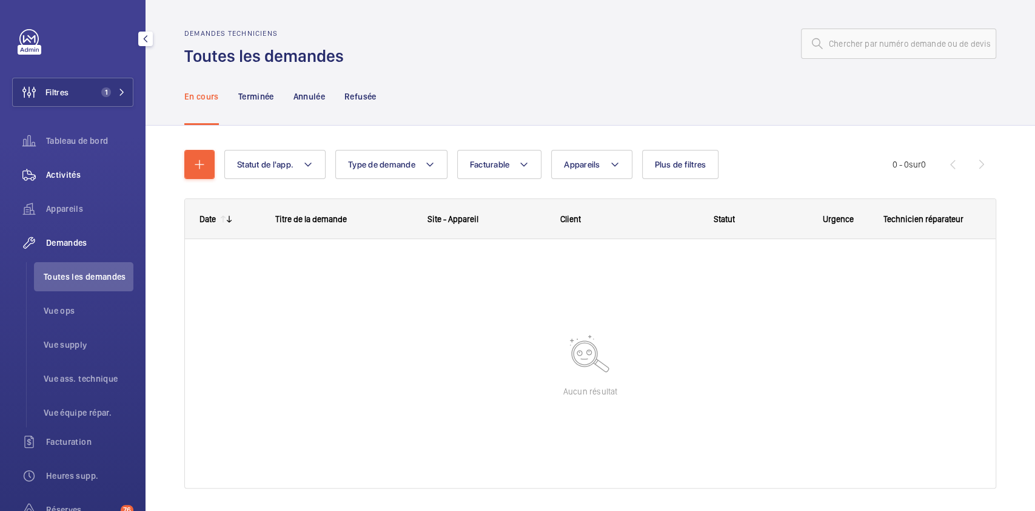
click at [71, 177] on span "Activités" at bounding box center [89, 175] width 87 height 12
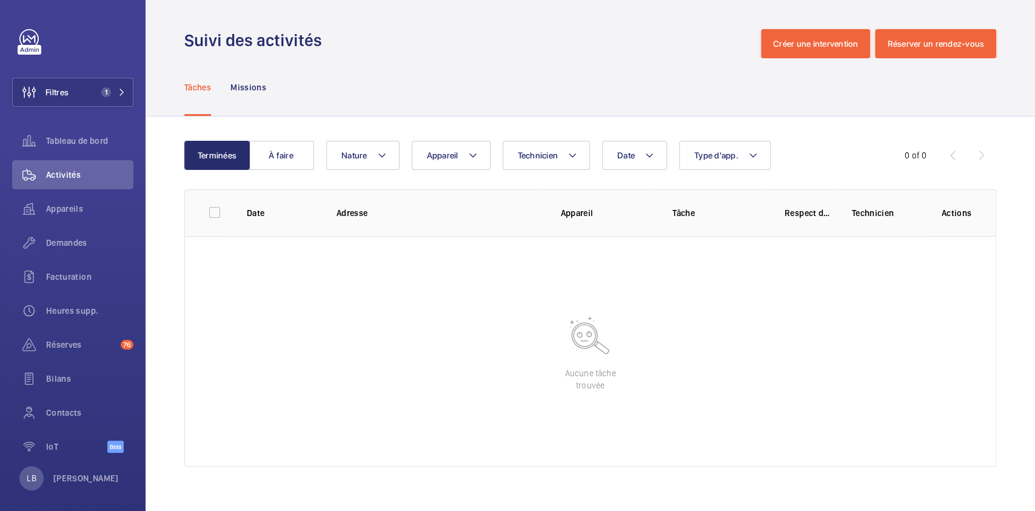
click at [511, 51] on div "Suivi des activités Créer une intervention Réserver un rendez-vous" at bounding box center [590, 43] width 812 height 29
click at [472, 87] on div "Tâches Missions" at bounding box center [590, 87] width 812 height 58
click at [76, 245] on span "Demandes" at bounding box center [89, 242] width 87 height 12
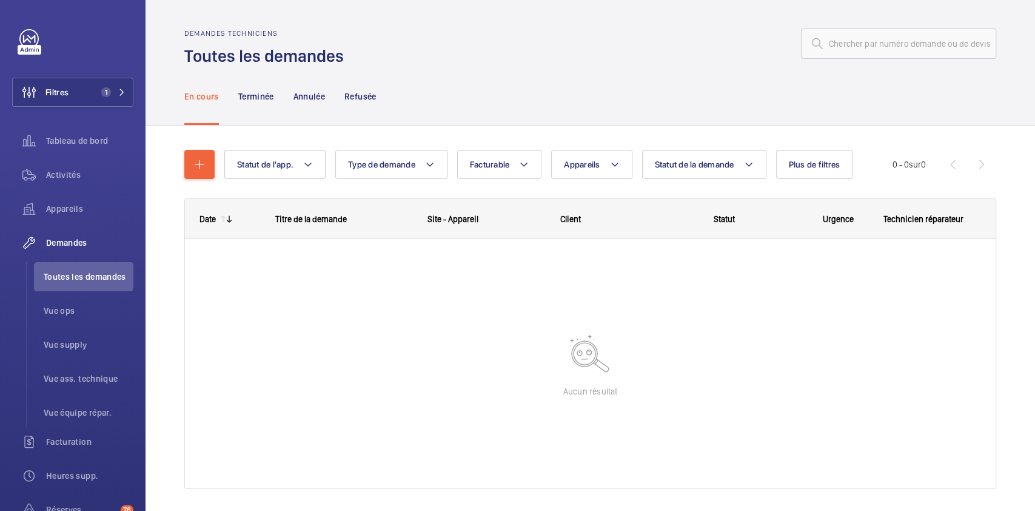
click at [462, 50] on div at bounding box center [673, 43] width 645 height 29
click at [72, 85] on button "Filtres 1" at bounding box center [72, 92] width 121 height 29
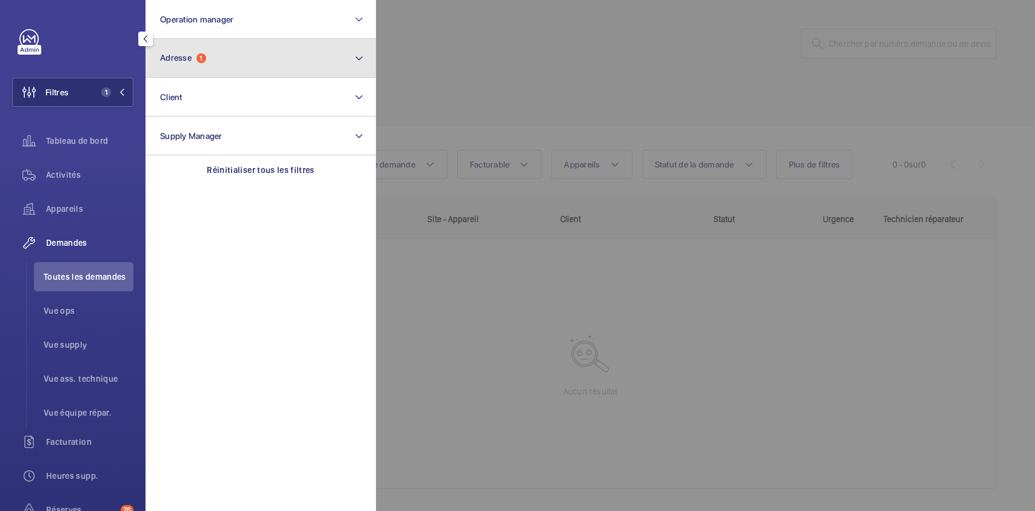
click at [201, 61] on span "1" at bounding box center [201, 58] width 10 height 10
